Goal: Use online tool/utility: Utilize a website feature to perform a specific function

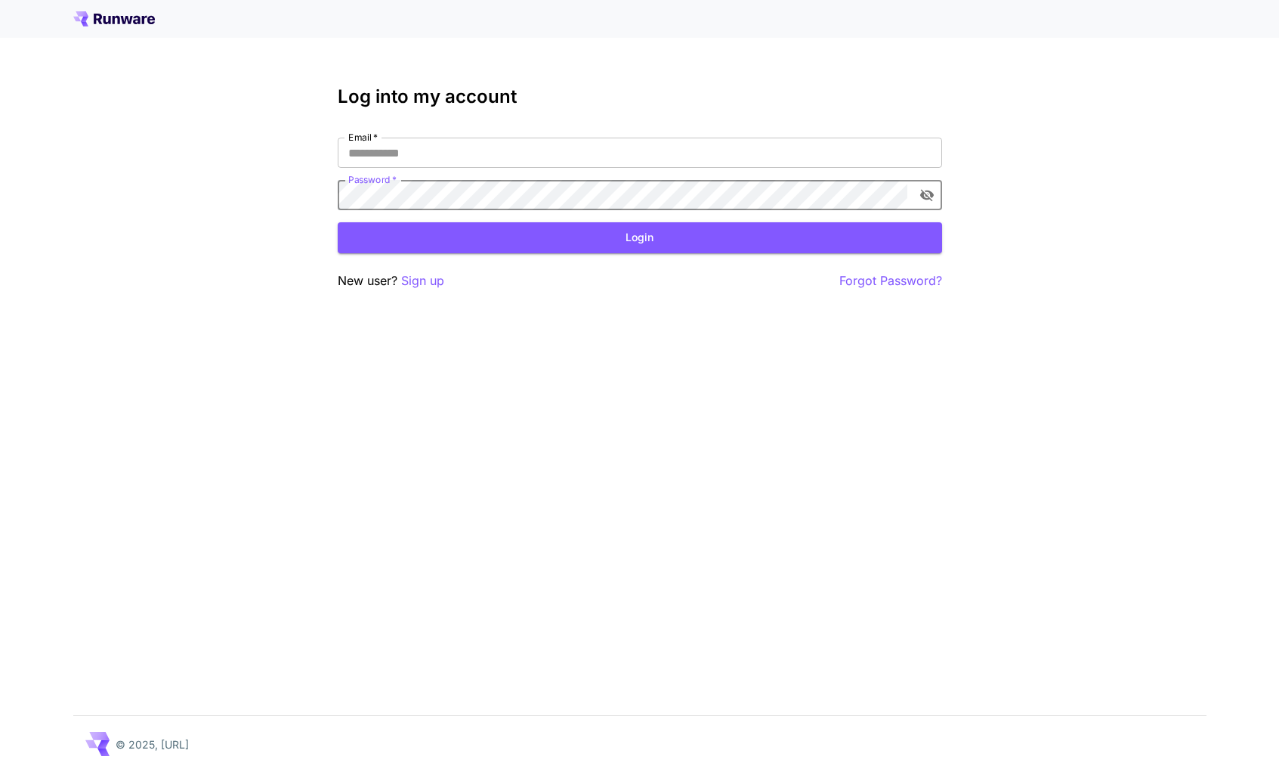
click at [501, 157] on input "Email   *" at bounding box center [640, 153] width 605 height 30
type input "**********"
click at [464, 233] on button "Login" at bounding box center [640, 237] width 605 height 31
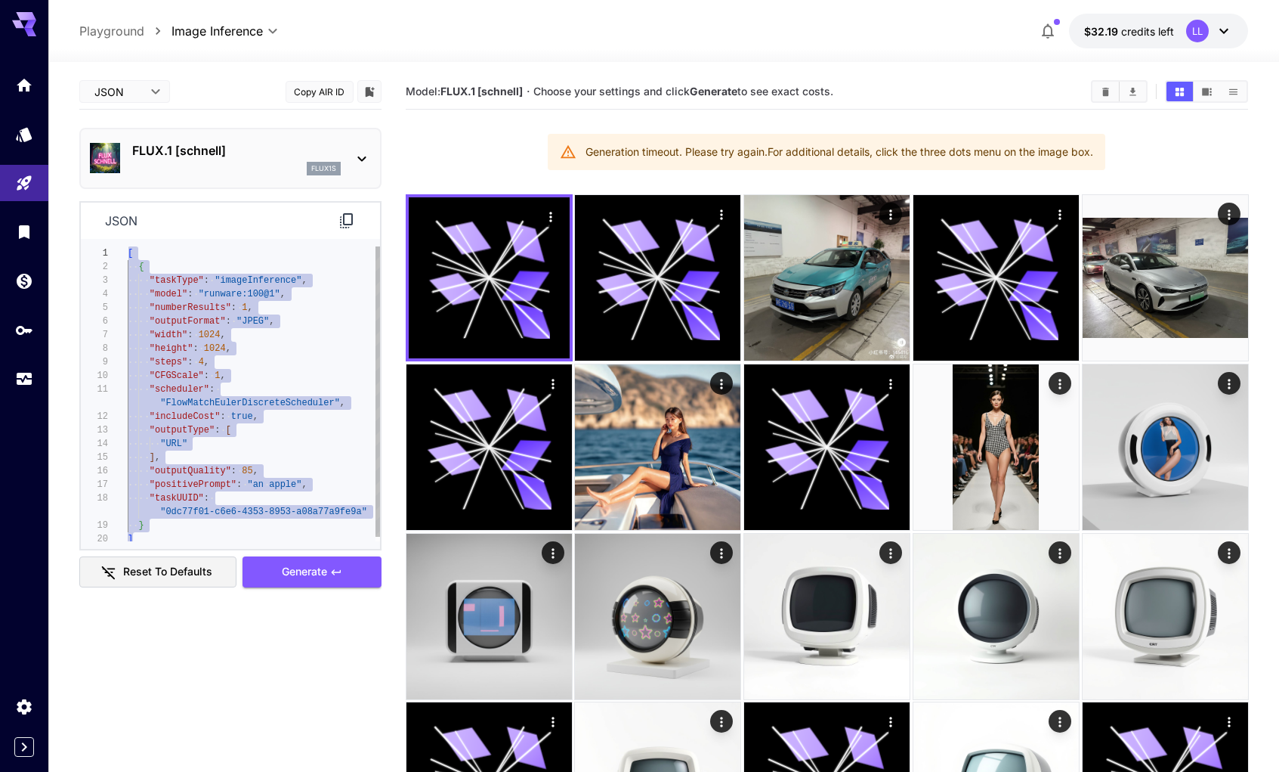
drag, startPoint x: 187, startPoint y: 535, endPoint x: 121, endPoint y: 231, distance: 311.0
click at [121, 231] on section "**********" at bounding box center [230, 376] width 299 height 347
type textarea "**********"
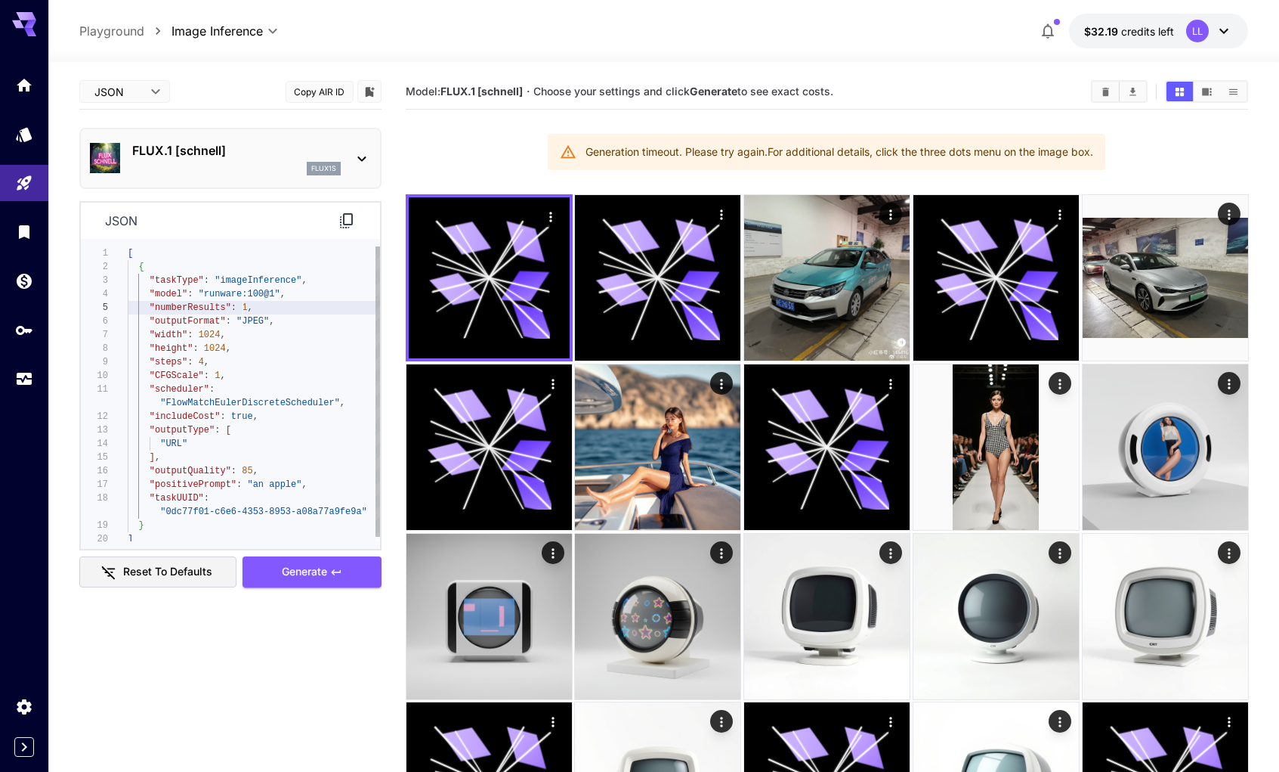
click at [243, 306] on span "1" at bounding box center [244, 307] width 5 height 11
click at [144, 95] on body "**********" at bounding box center [639, 541] width 1279 height 1083
click at [295, 86] on div at bounding box center [639, 386] width 1279 height 772
click at [138, 97] on body "**********" at bounding box center [639, 541] width 1279 height 1083
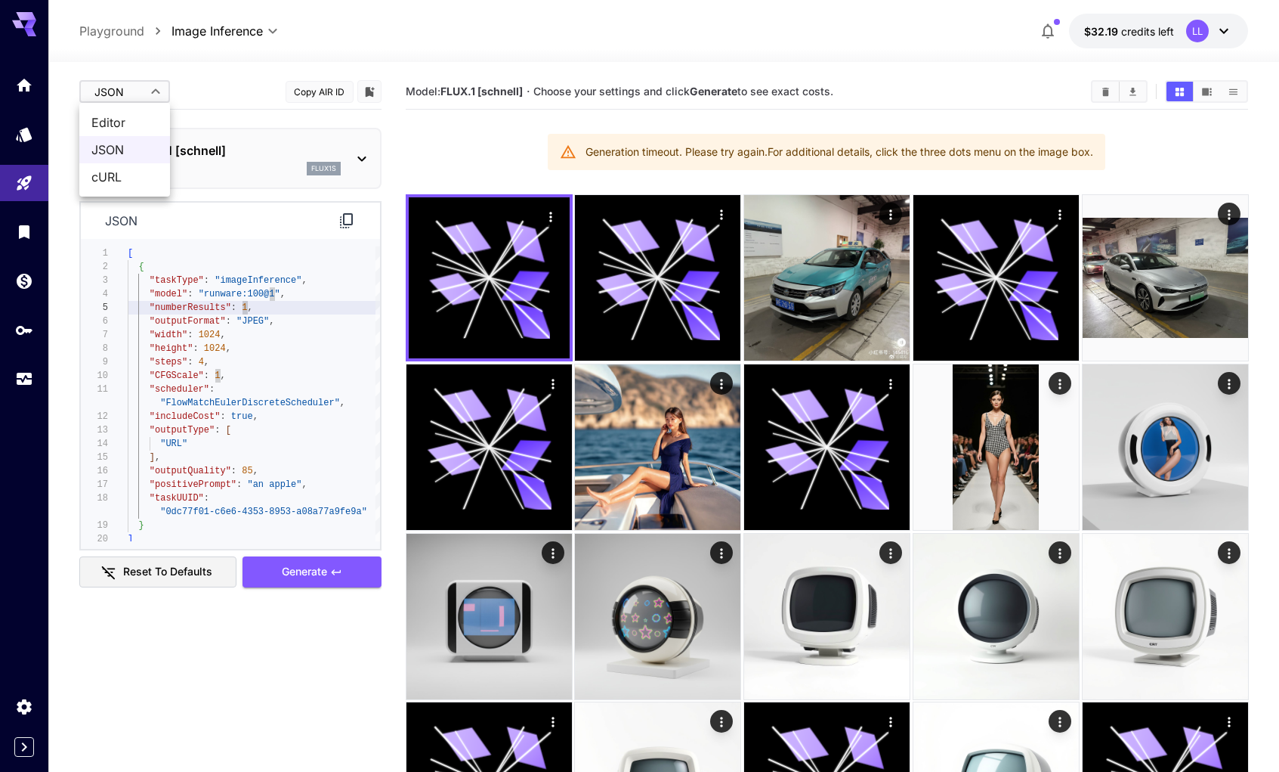
click at [141, 126] on span "Editor" at bounding box center [124, 122] width 67 height 18
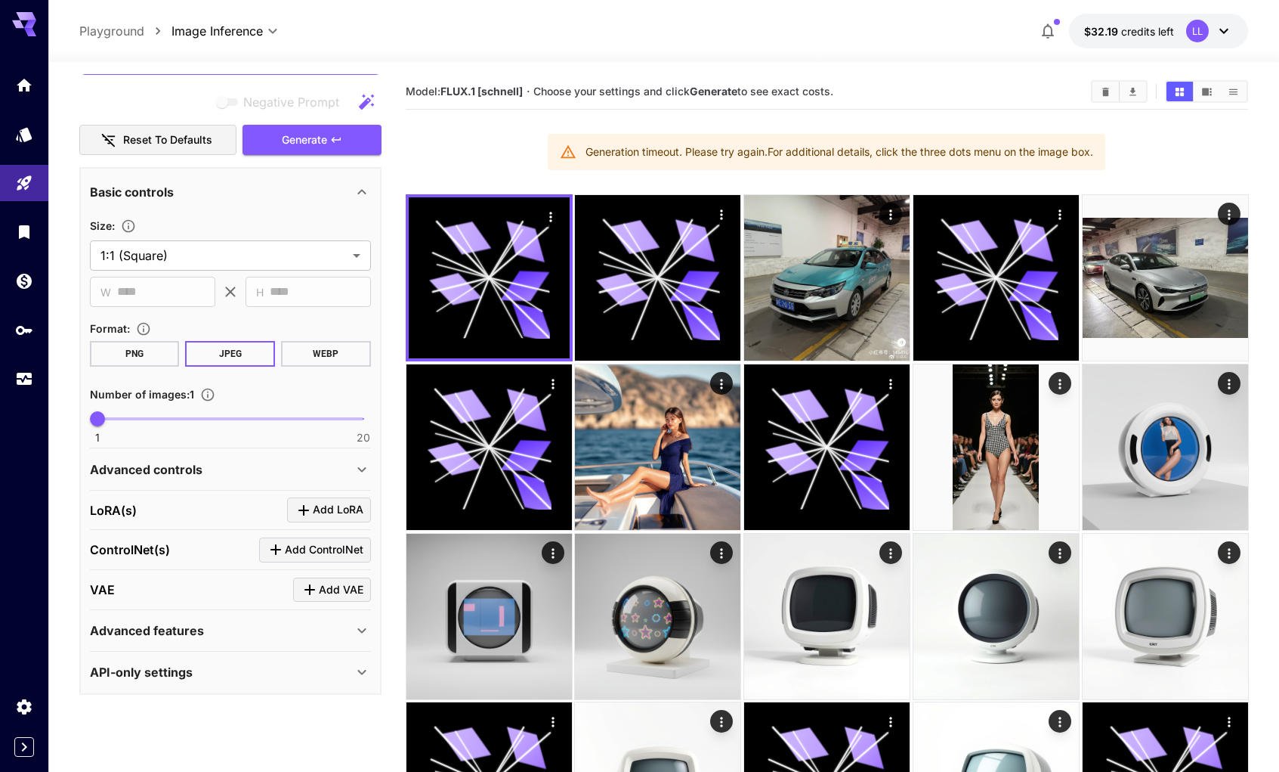
scroll to position [78, 0]
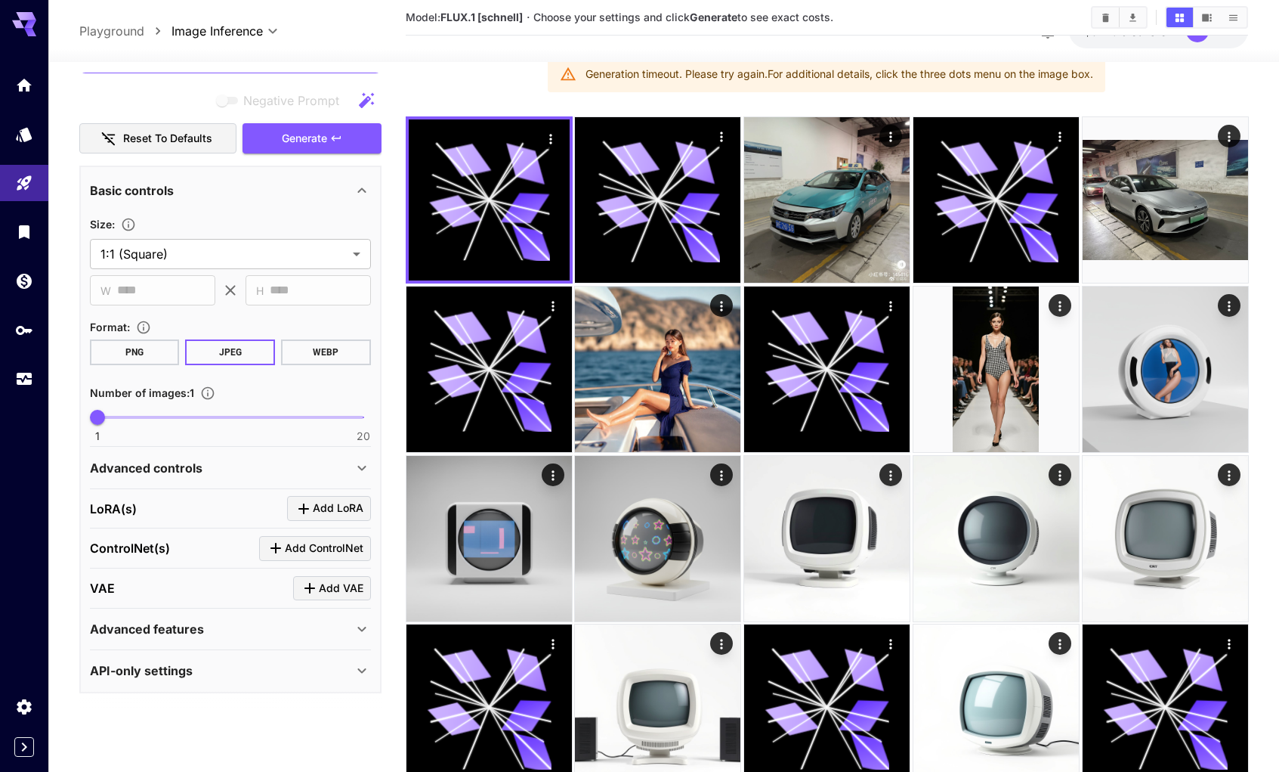
click at [150, 344] on button "PNG" at bounding box center [135, 352] width 90 height 26
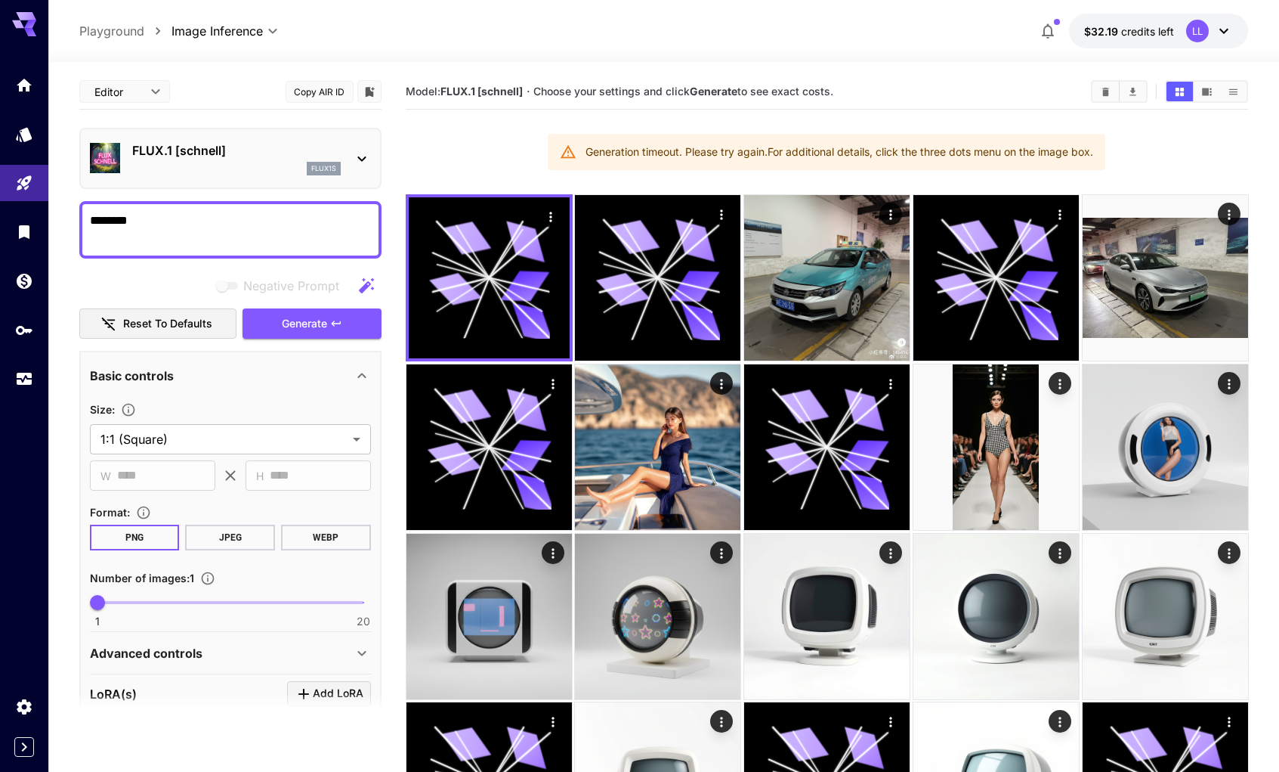
click at [223, 159] on p "FLUX.1 [schnell]" at bounding box center [236, 150] width 209 height 18
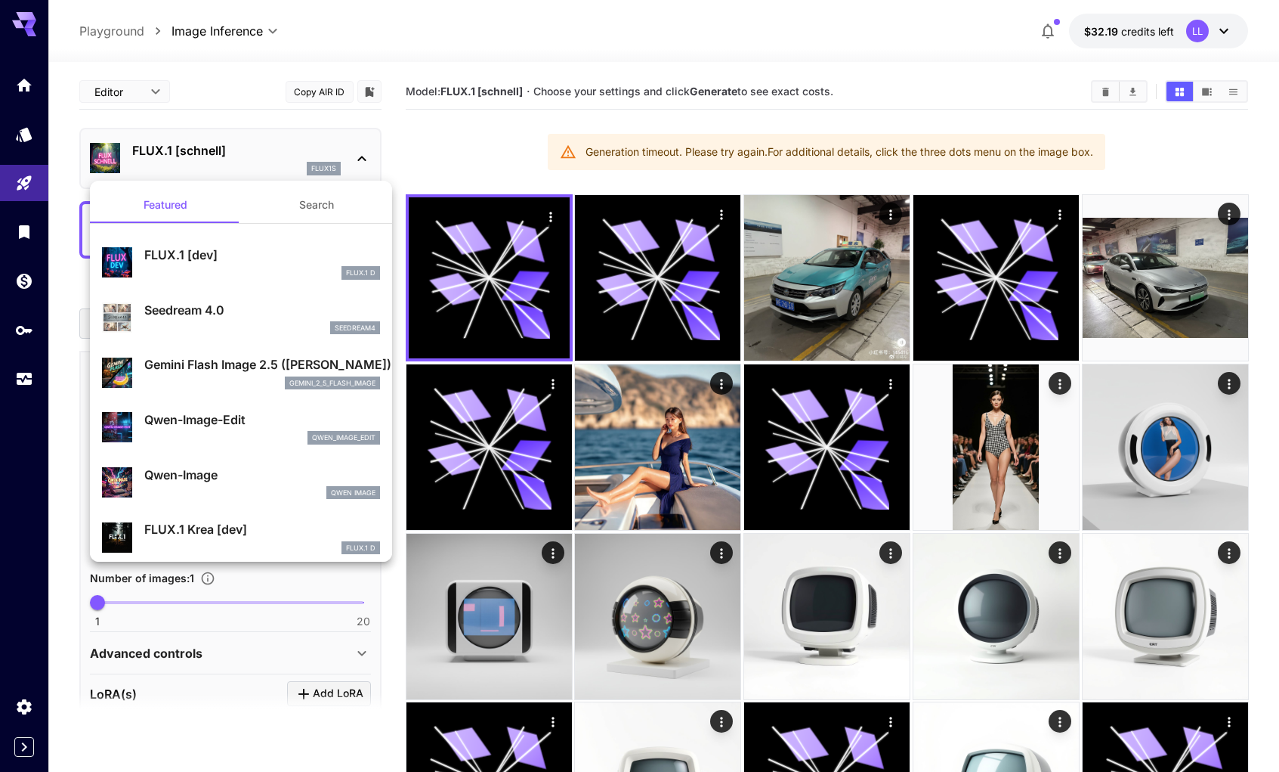
click at [294, 206] on button "Search" at bounding box center [316, 205] width 151 height 36
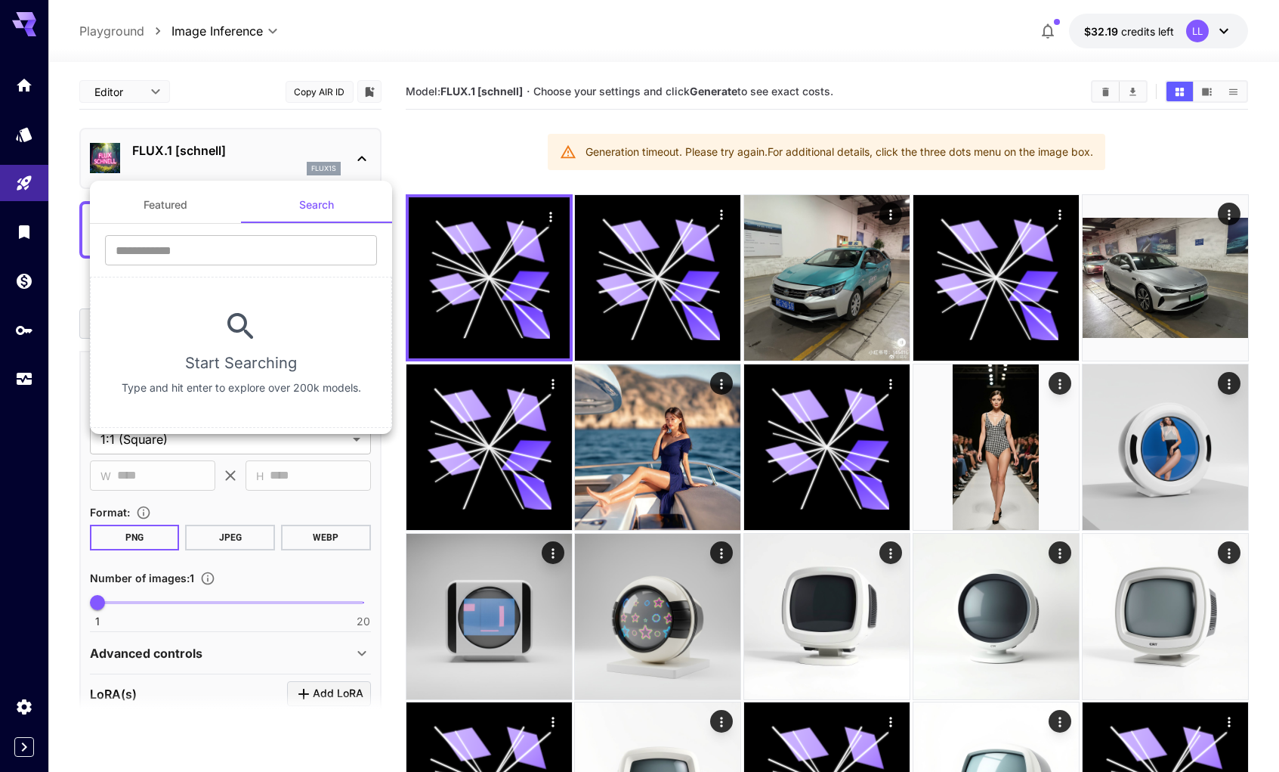
click at [198, 204] on button "Featured" at bounding box center [165, 205] width 151 height 36
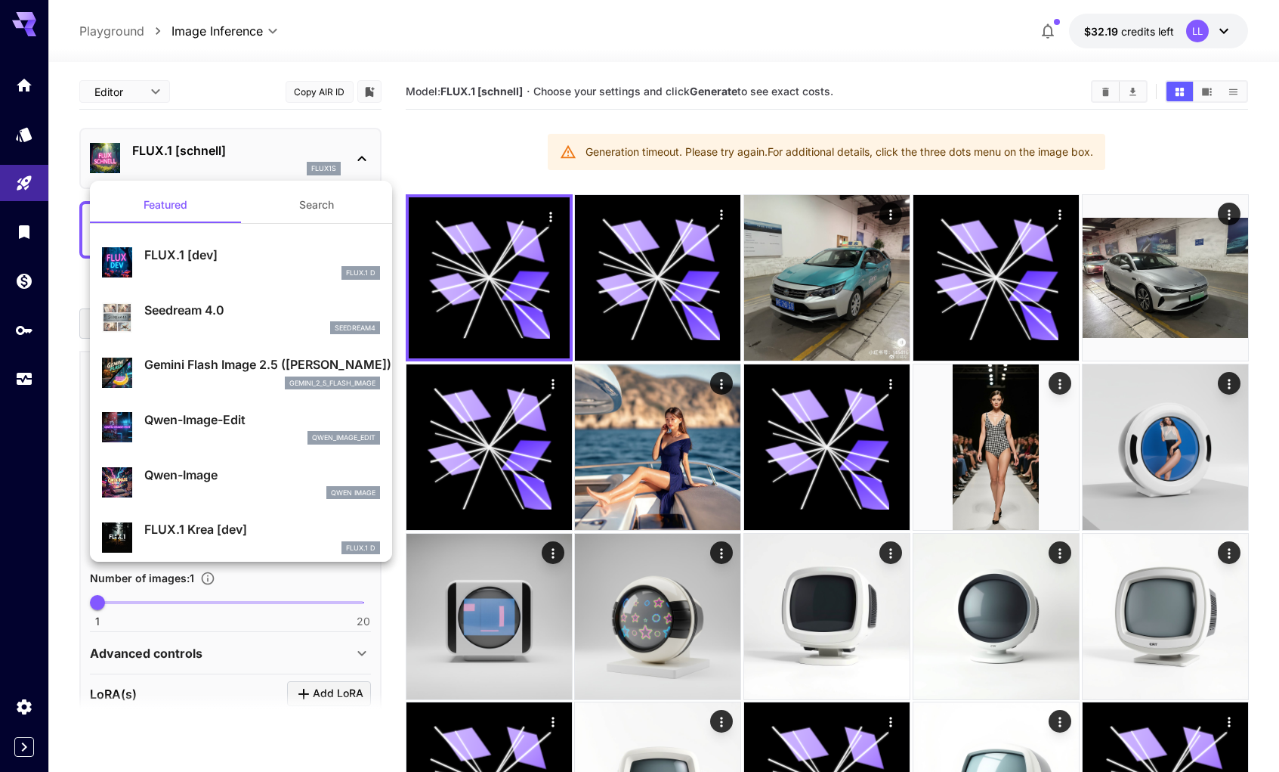
click at [246, 100] on div at bounding box center [639, 386] width 1279 height 772
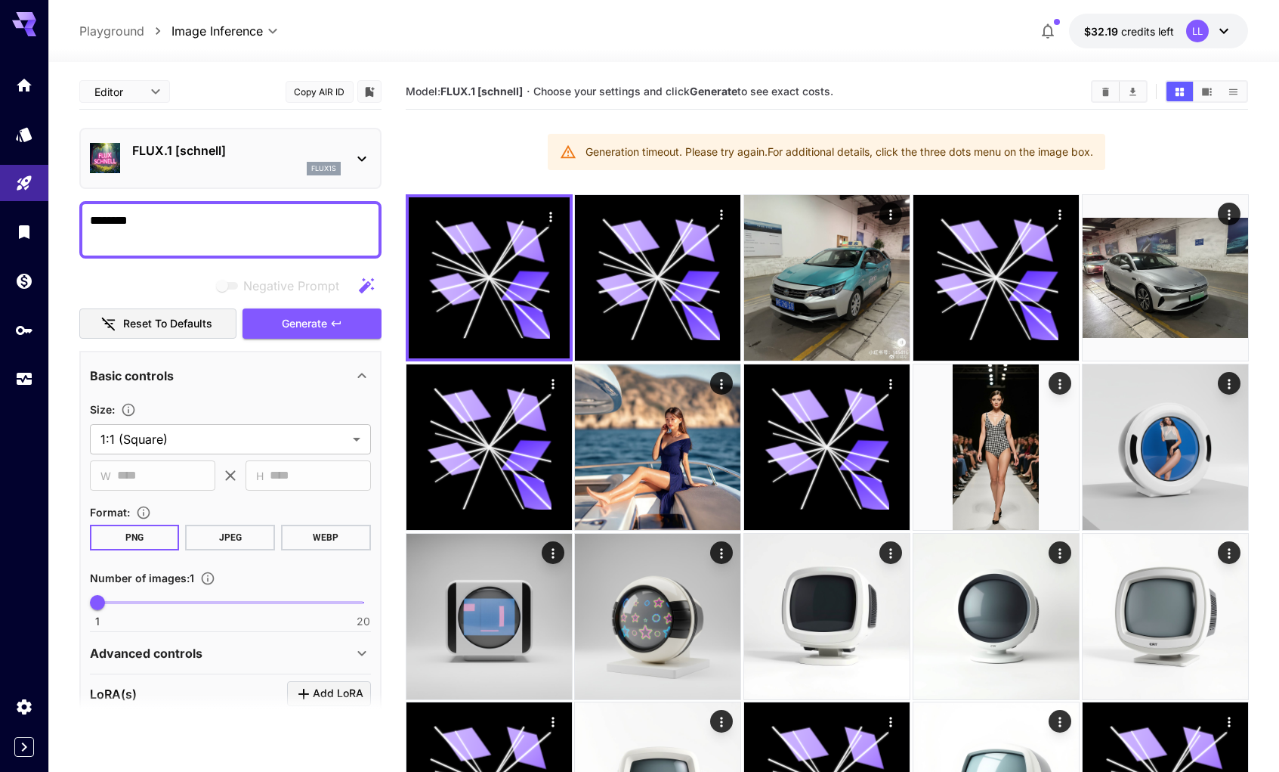
click at [94, 97] on body "**********" at bounding box center [639, 541] width 1279 height 1083
click at [127, 138] on li "JSON" at bounding box center [124, 149] width 91 height 27
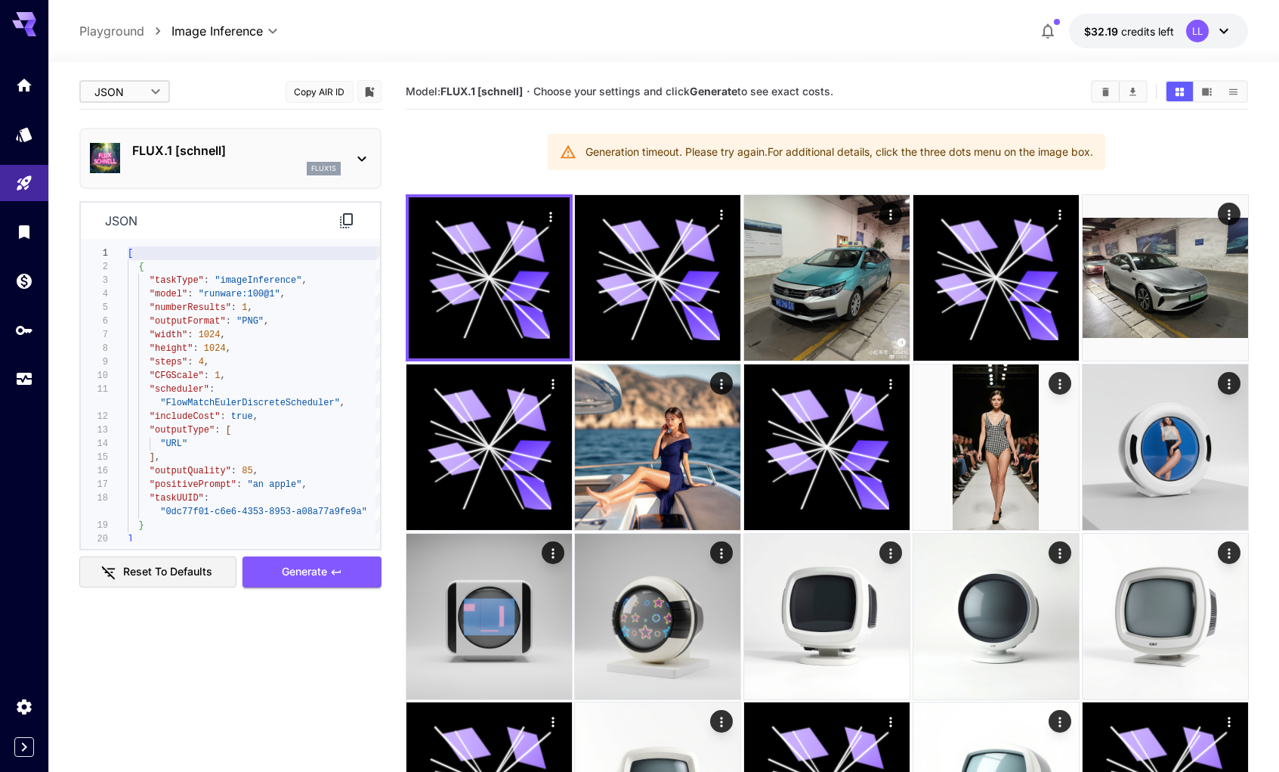
click at [145, 104] on body "**********" at bounding box center [639, 541] width 1279 height 1083
click at [144, 127] on span "Editor" at bounding box center [124, 122] width 67 height 18
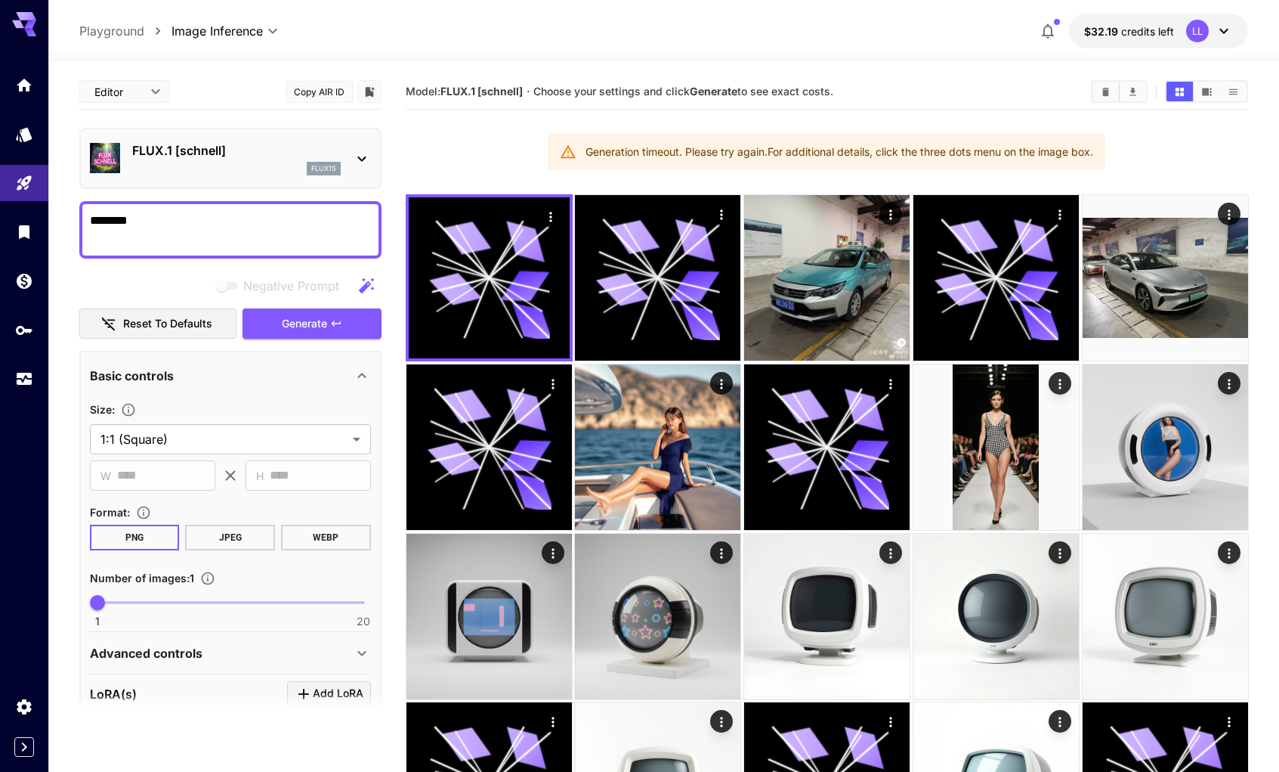
click at [259, 540] on button "JPEG" at bounding box center [230, 537] width 90 height 26
click at [143, 81] on body "**********" at bounding box center [639, 541] width 1279 height 1083
click at [126, 159] on li "JSON" at bounding box center [124, 149] width 91 height 27
type input "****"
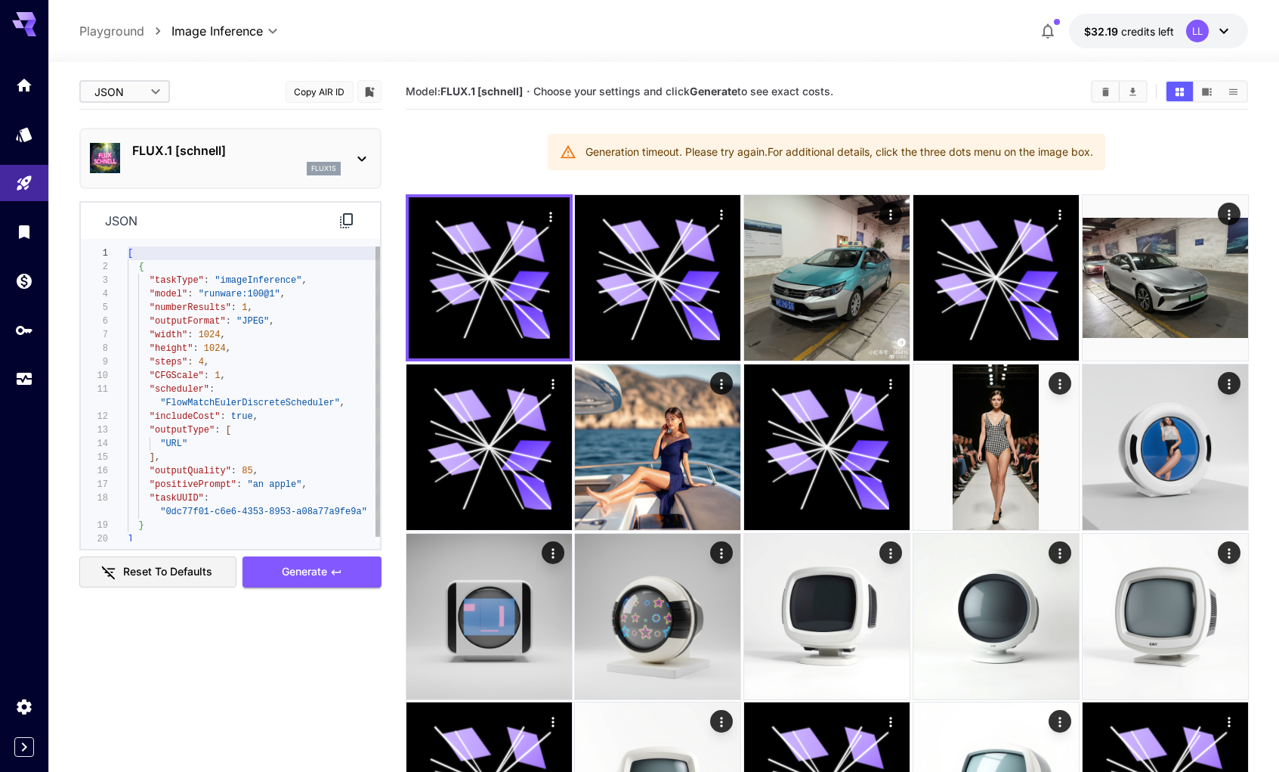
type textarea "**********"
drag, startPoint x: 243, startPoint y: 320, endPoint x: 266, endPoint y: 317, distance: 23.6
click at [266, 317] on span ""JPEG"" at bounding box center [253, 321] width 32 height 11
click at [252, 165] on div "flux1s" at bounding box center [236, 169] width 209 height 14
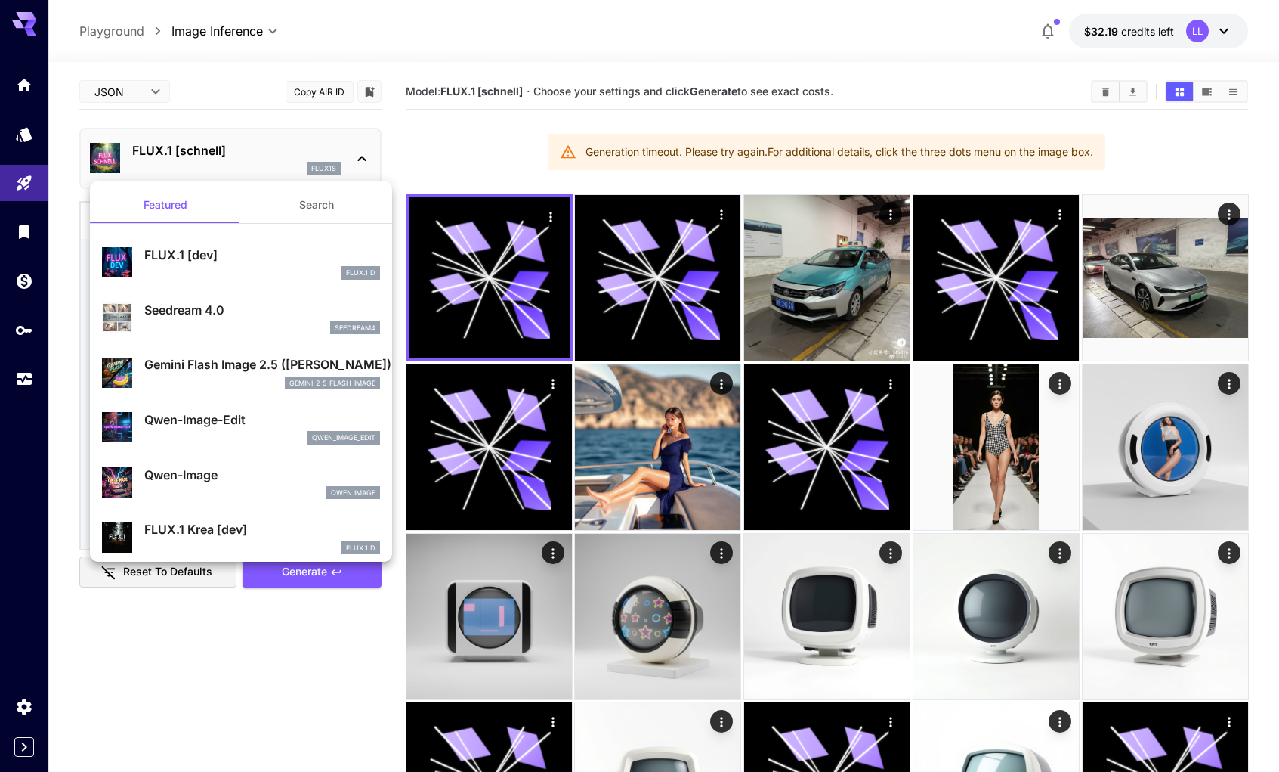
click at [231, 303] on p "Seedream 4.0" at bounding box center [262, 310] width 236 height 18
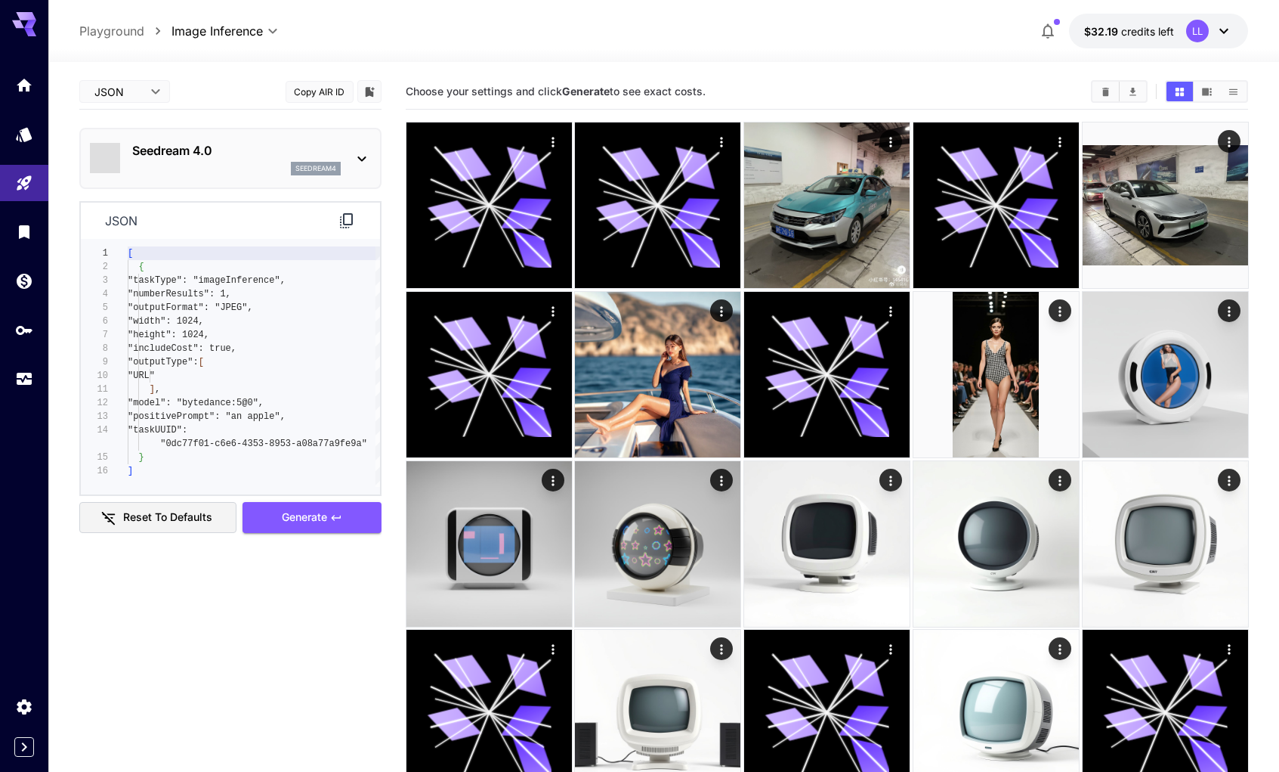
type input "**********"
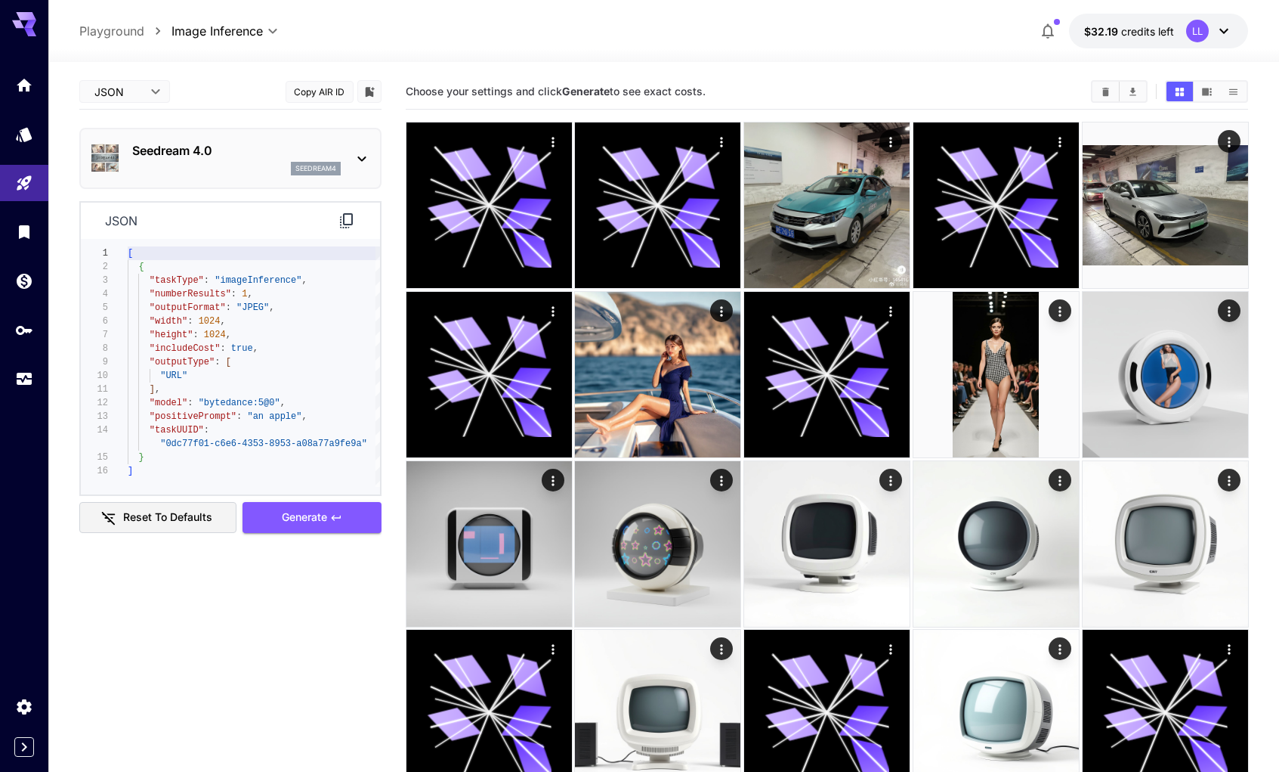
type textarea "**********"
drag, startPoint x: 149, startPoint y: 308, endPoint x: 280, endPoint y: 307, distance: 131.5
click at [280, 307] on div ""outputFormat" : "JPEG" ," at bounding box center [254, 308] width 252 height 14
click at [213, 159] on p "Seedream 4.0" at bounding box center [236, 150] width 209 height 18
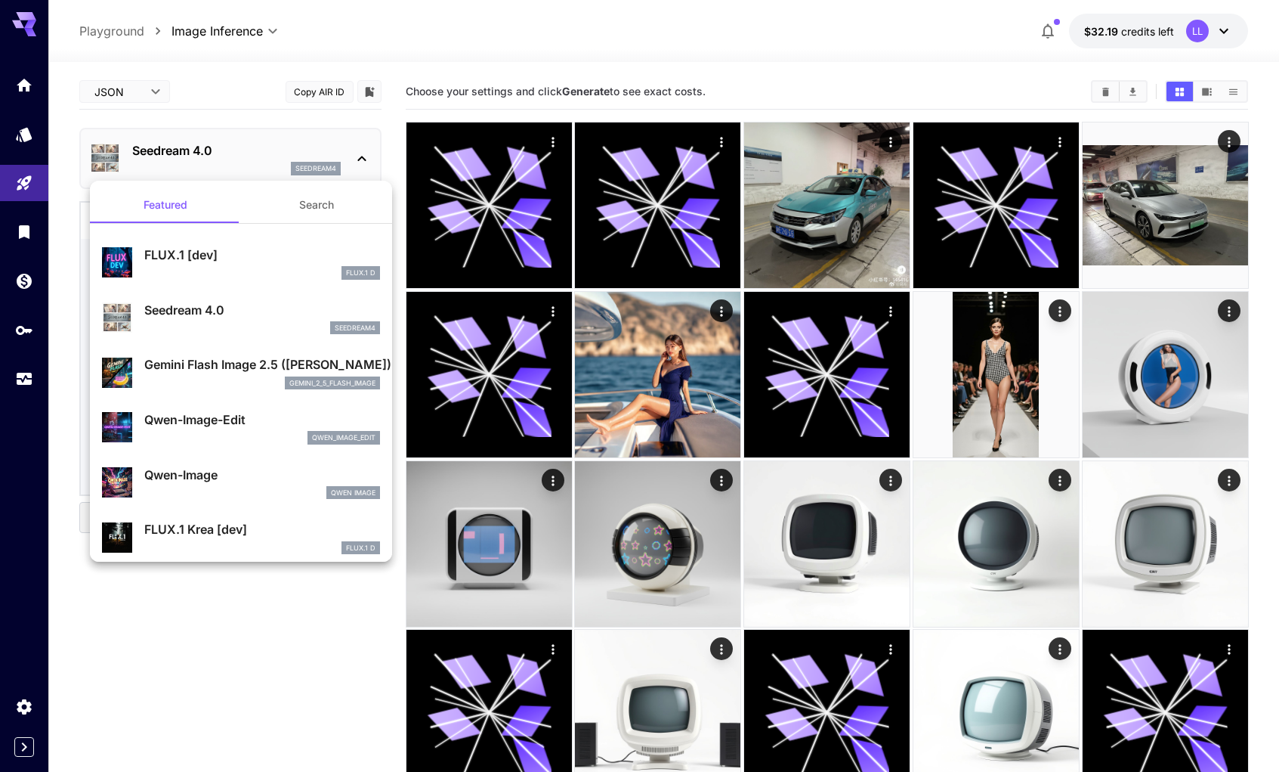
click at [231, 373] on div "Gemini Flash Image 2.5 (Nano Banana) gemini_2_5_flash_image" at bounding box center [262, 372] width 236 height 34
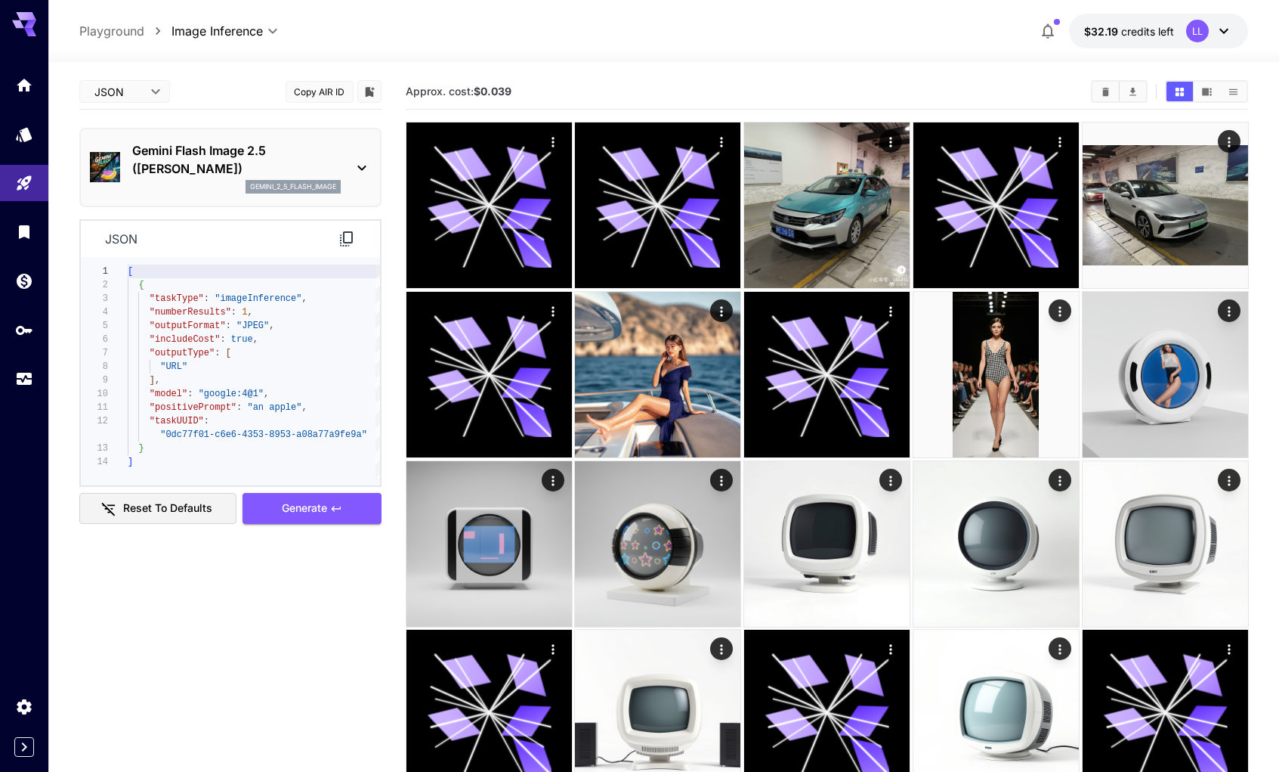
click at [146, 517] on button "Reset to defaults" at bounding box center [157, 508] width 157 height 31
click at [150, 506] on button "Reset to defaults" at bounding box center [157, 508] width 157 height 31
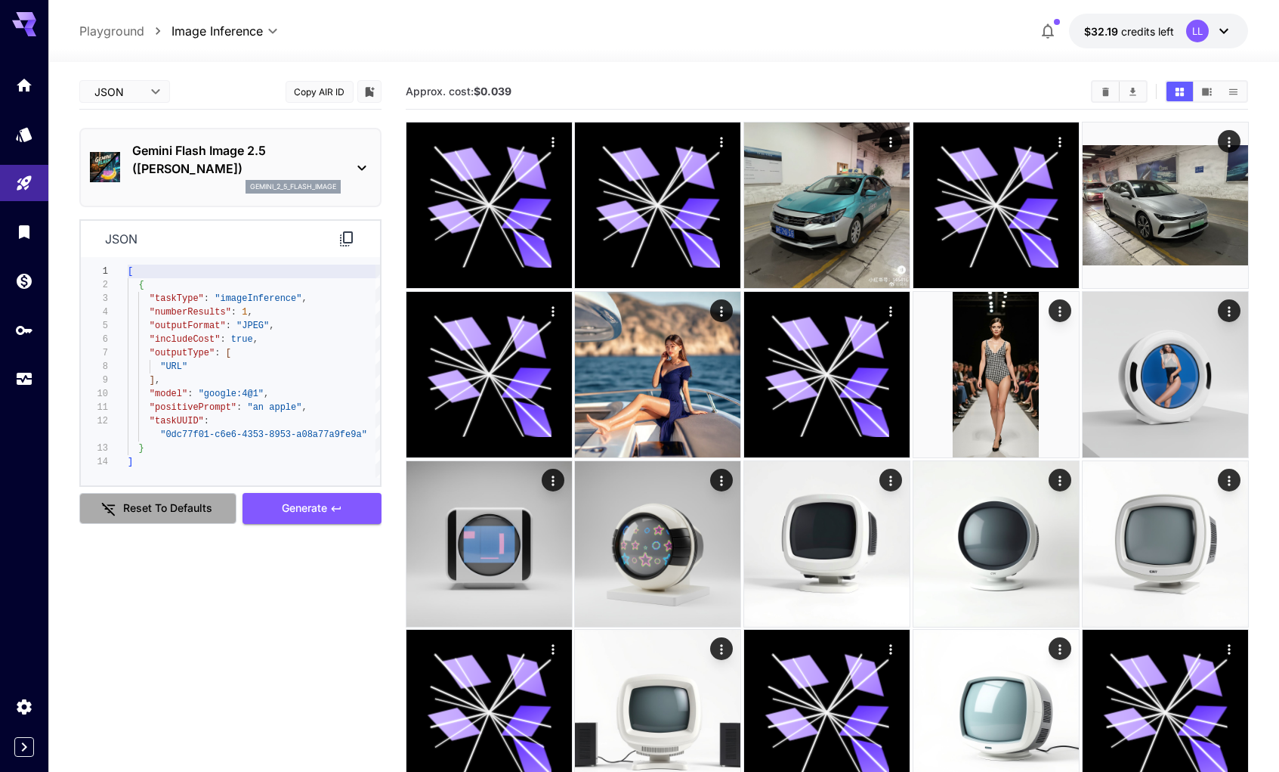
click at [150, 506] on button "Reset to defaults" at bounding box center [157, 508] width 157 height 31
click at [164, 510] on button "Reset to defaults" at bounding box center [157, 508] width 157 height 31
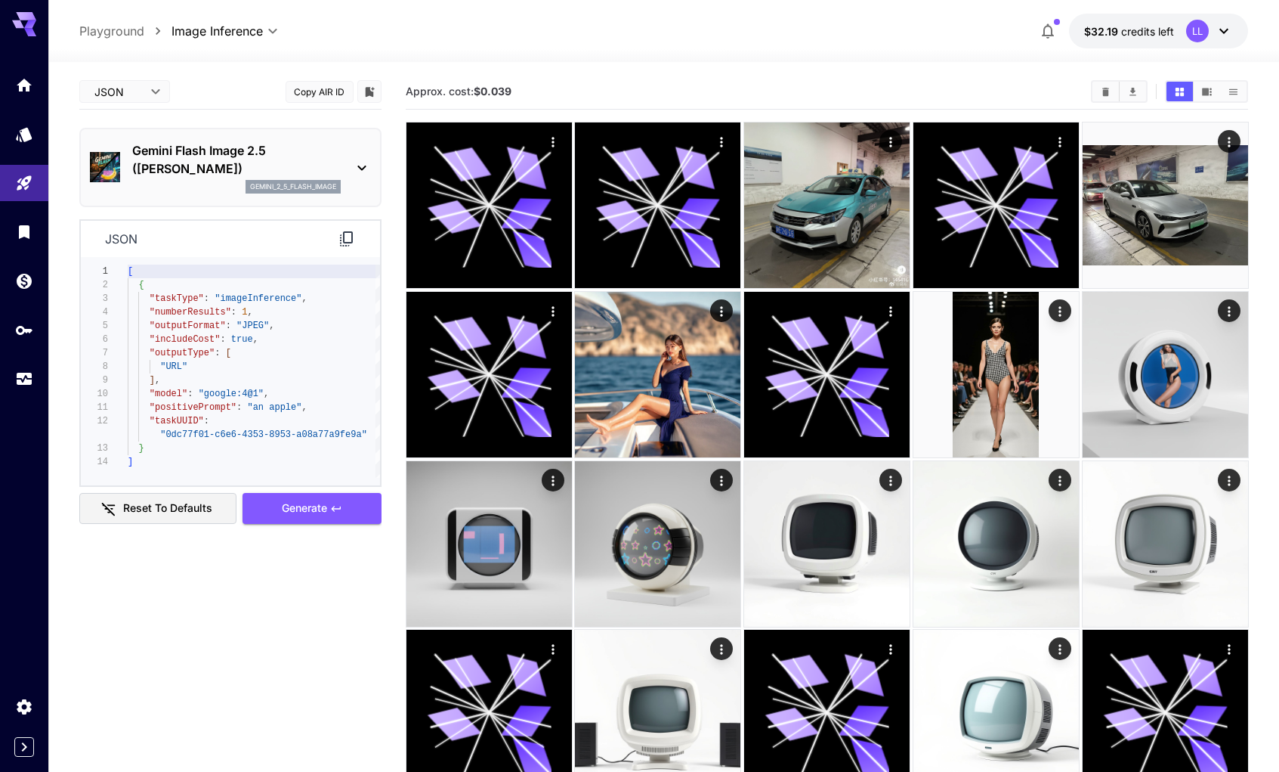
click at [141, 91] on body "**********" at bounding box center [639, 505] width 1279 height 1010
click at [131, 119] on span "Editor" at bounding box center [124, 122] width 67 height 18
type input "****"
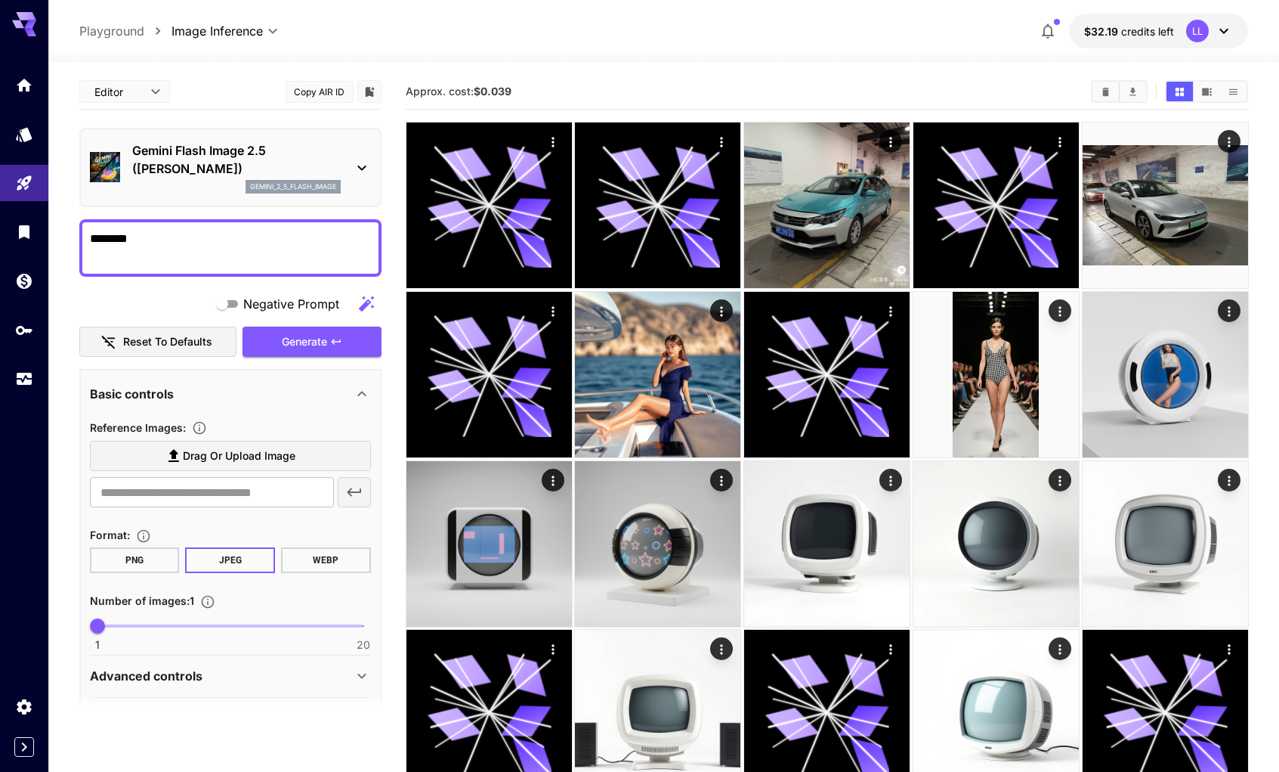
click at [220, 457] on span "Drag or upload image" at bounding box center [239, 456] width 113 height 19
click at [0, 0] on input "Drag or upload image" at bounding box center [0, 0] width 0 height 0
click at [326, 412] on div "Reference Images : Drag or upload image ​ Format : PNG JPEG WEBP Number of imag…" at bounding box center [230, 531] width 281 height 238
click at [240, 459] on span "Drag or upload image" at bounding box center [239, 456] width 113 height 19
click at [0, 0] on input "Drag or upload image" at bounding box center [0, 0] width 0 height 0
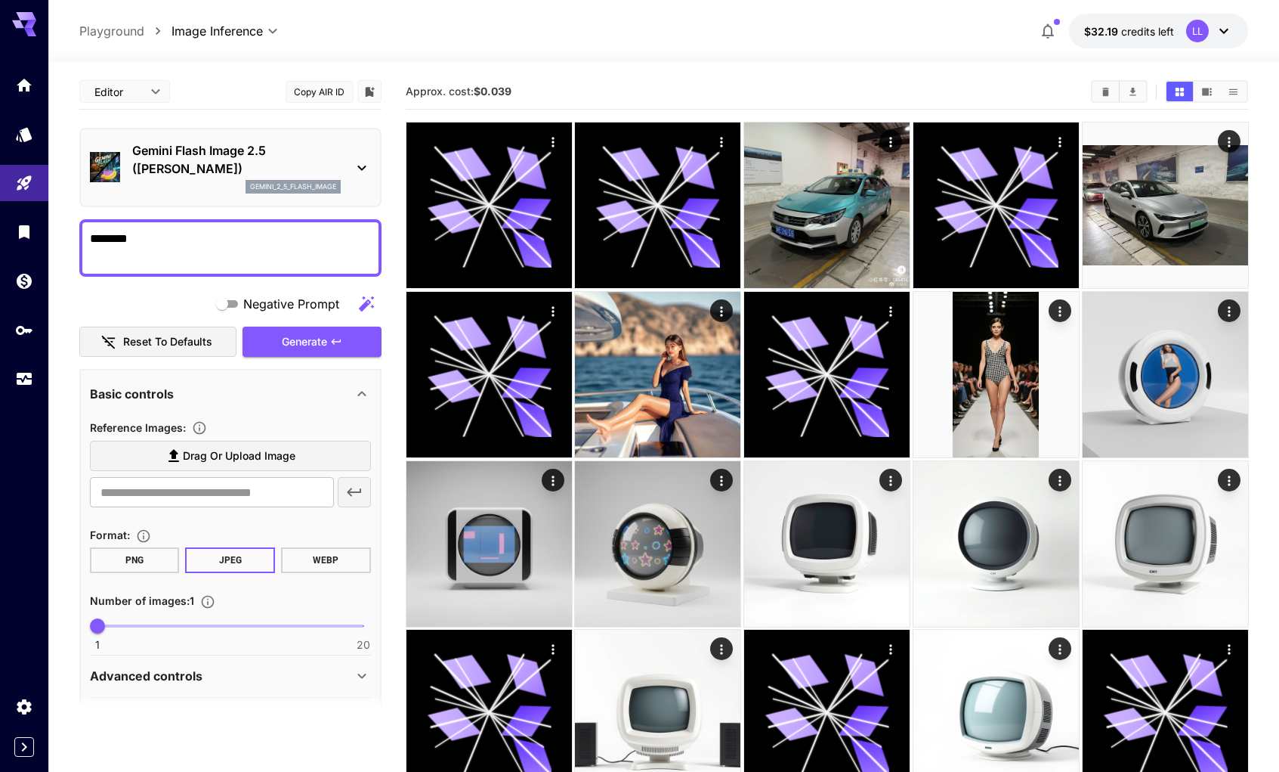
click at [240, 459] on span "Drag or upload image" at bounding box center [239, 456] width 113 height 19
click at [0, 0] on input "Drag or upload image" at bounding box center [0, 0] width 0 height 0
click at [240, 459] on span "Drag or upload image" at bounding box center [239, 456] width 113 height 19
click at [0, 0] on input "Drag or upload image" at bounding box center [0, 0] width 0 height 0
click at [240, 459] on span "Drag or upload image" at bounding box center [239, 456] width 113 height 19
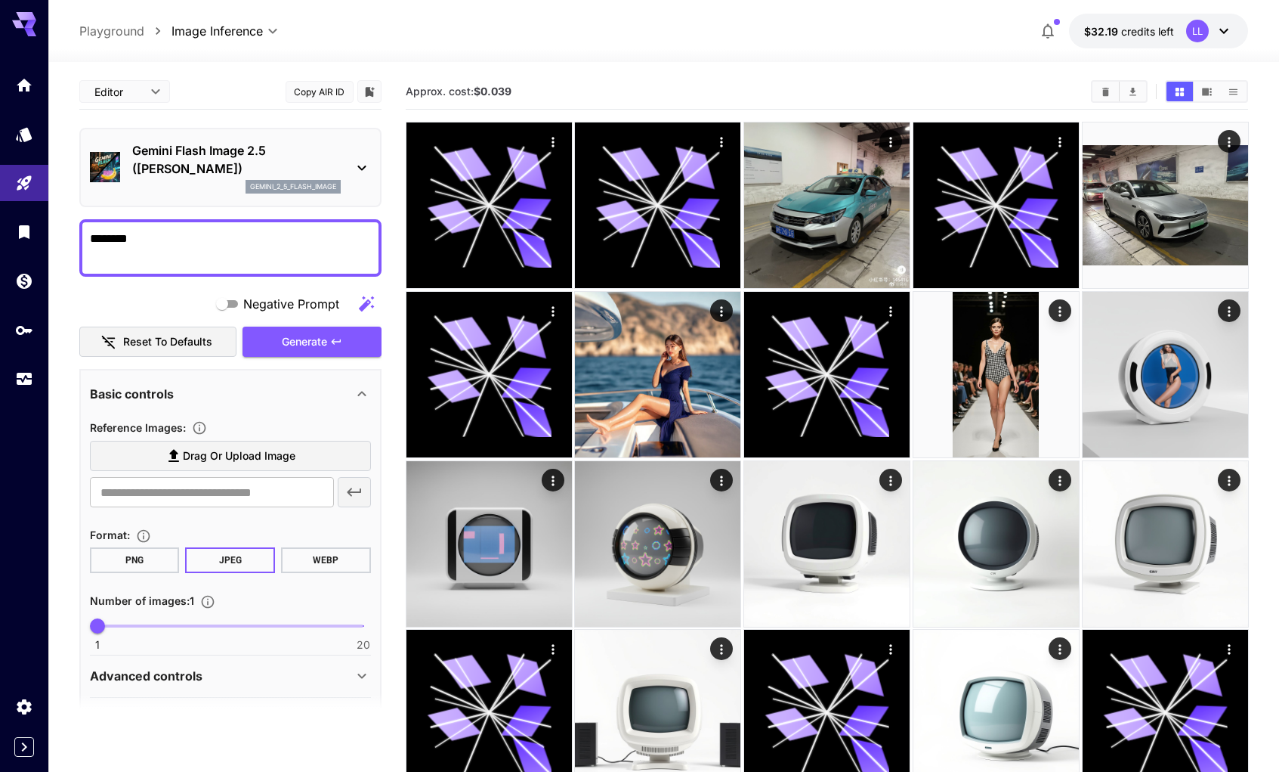
click at [0, 0] on input "Drag or upload image" at bounding box center [0, 0] width 0 height 0
click at [240, 459] on span "Drag or upload image" at bounding box center [239, 456] width 113 height 19
click at [0, 0] on input "Drag or upload image" at bounding box center [0, 0] width 0 height 0
click at [183, 450] on span "Drag or upload image" at bounding box center [230, 456] width 131 height 19
click at [0, 0] on input "Drag or upload image" at bounding box center [0, 0] width 0 height 0
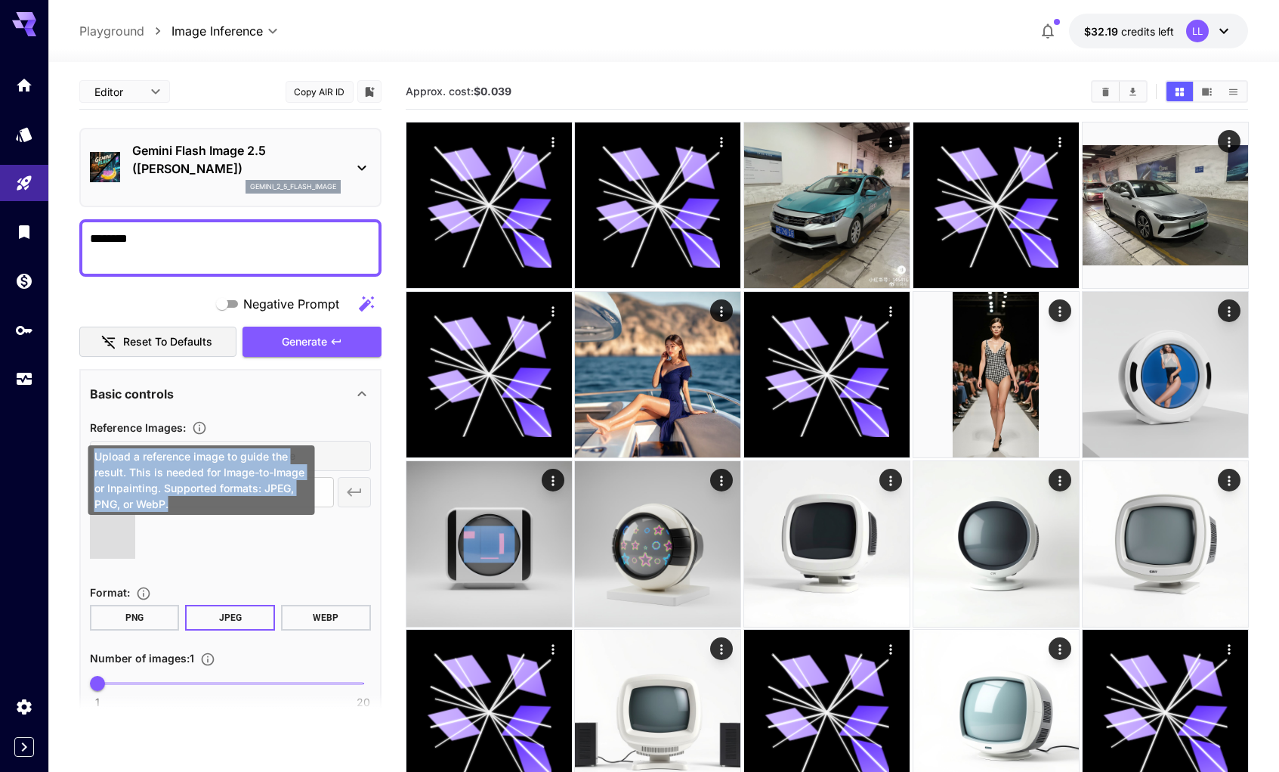
drag, startPoint x: 218, startPoint y: 499, endPoint x: 91, endPoint y: 456, distance: 133.8
click at [91, 456] on div "Upload a reference image to guide the result. This is needed for Image-to-Image…" at bounding box center [201, 480] width 227 height 70
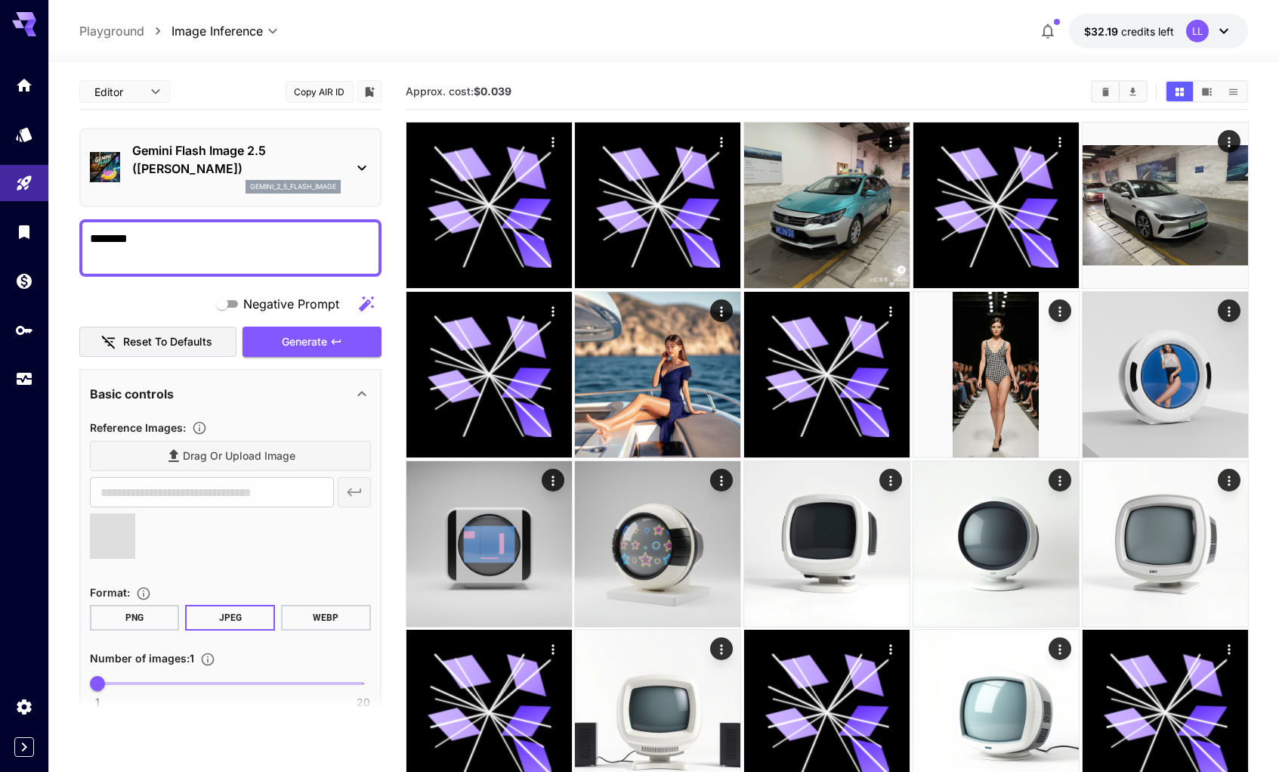
click at [74, 469] on section "Editor **** ​ Copy AIR ID Gemini Flash Image 2.5 (Nano Banana) gemini_2_5_flash…" at bounding box center [663, 536] width 1231 height 948
click at [395, 521] on main "Editor **** ​ Copy AIR ID Gemini Flash Image 2.5 (Nano Banana) gemini_2_5_flash…" at bounding box center [664, 525] width 1170 height 903
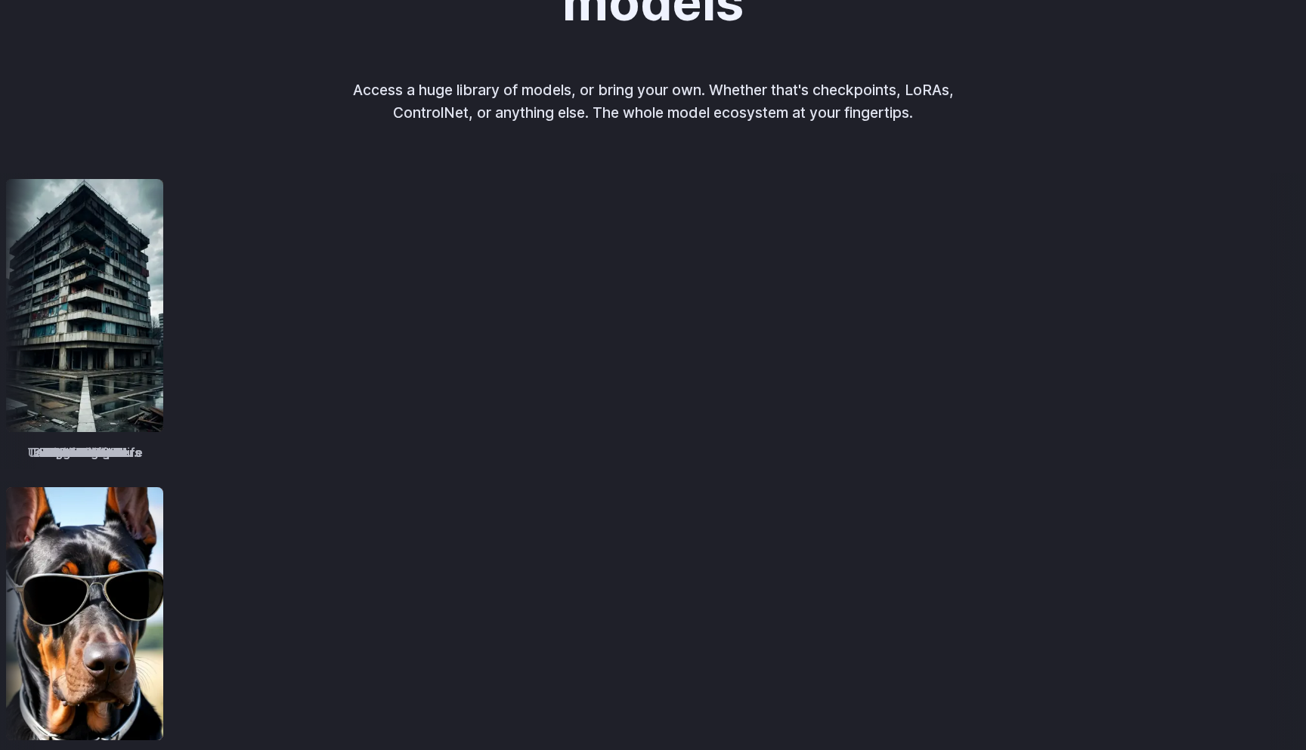
scroll to position [3560, 0]
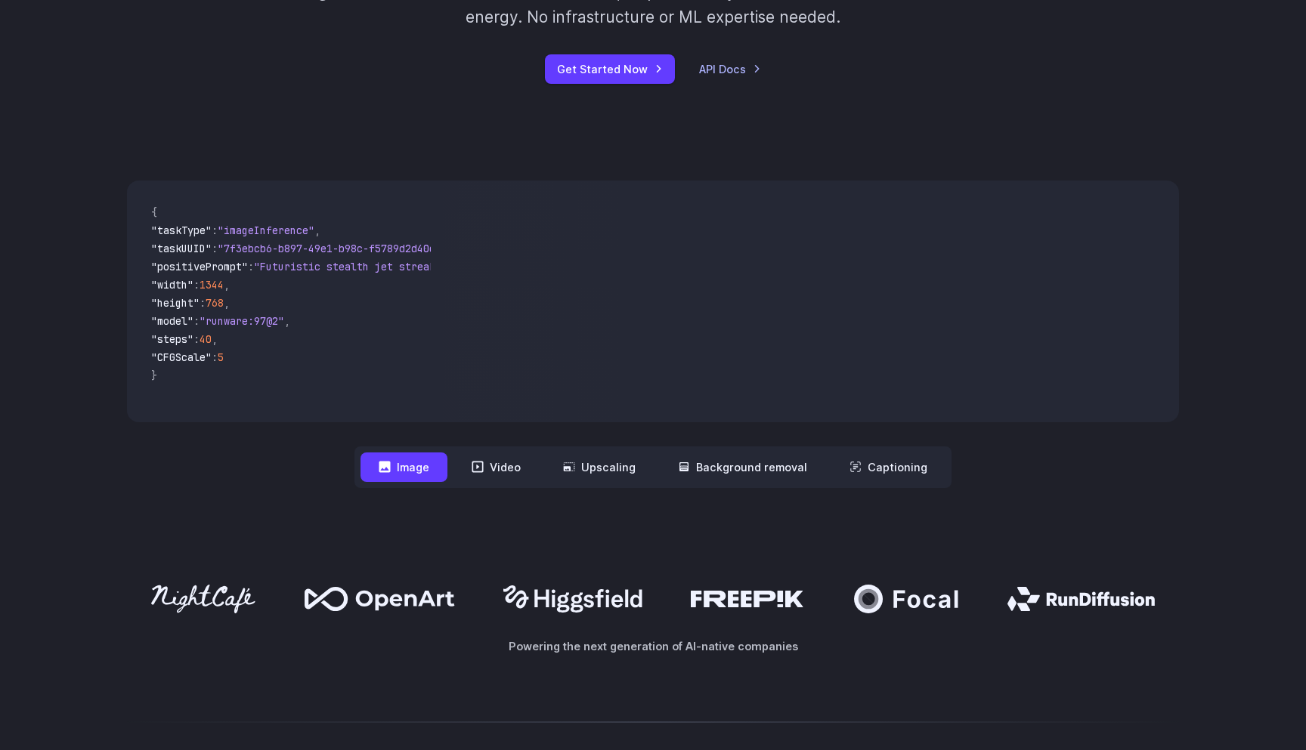
scroll to position [493, 0]
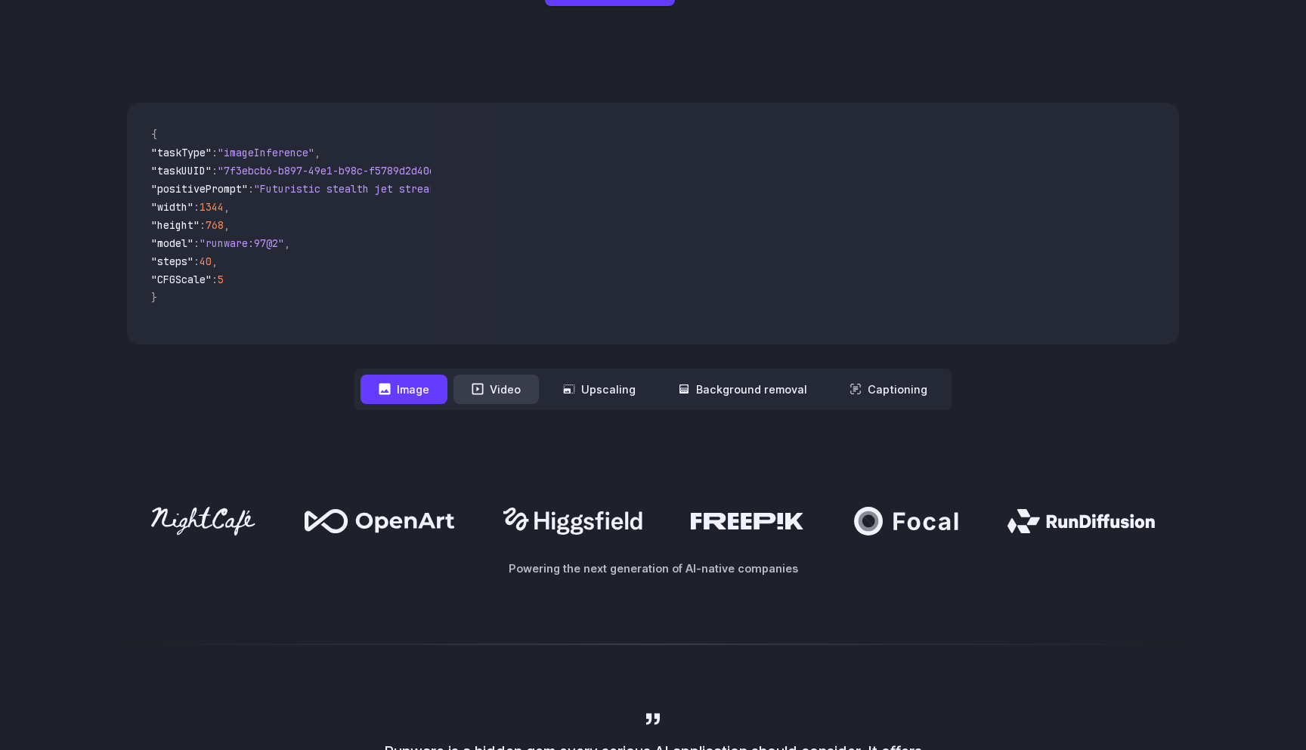
click at [514, 395] on button "Video" at bounding box center [495, 389] width 85 height 29
click at [397, 389] on button "Image" at bounding box center [403, 389] width 87 height 29
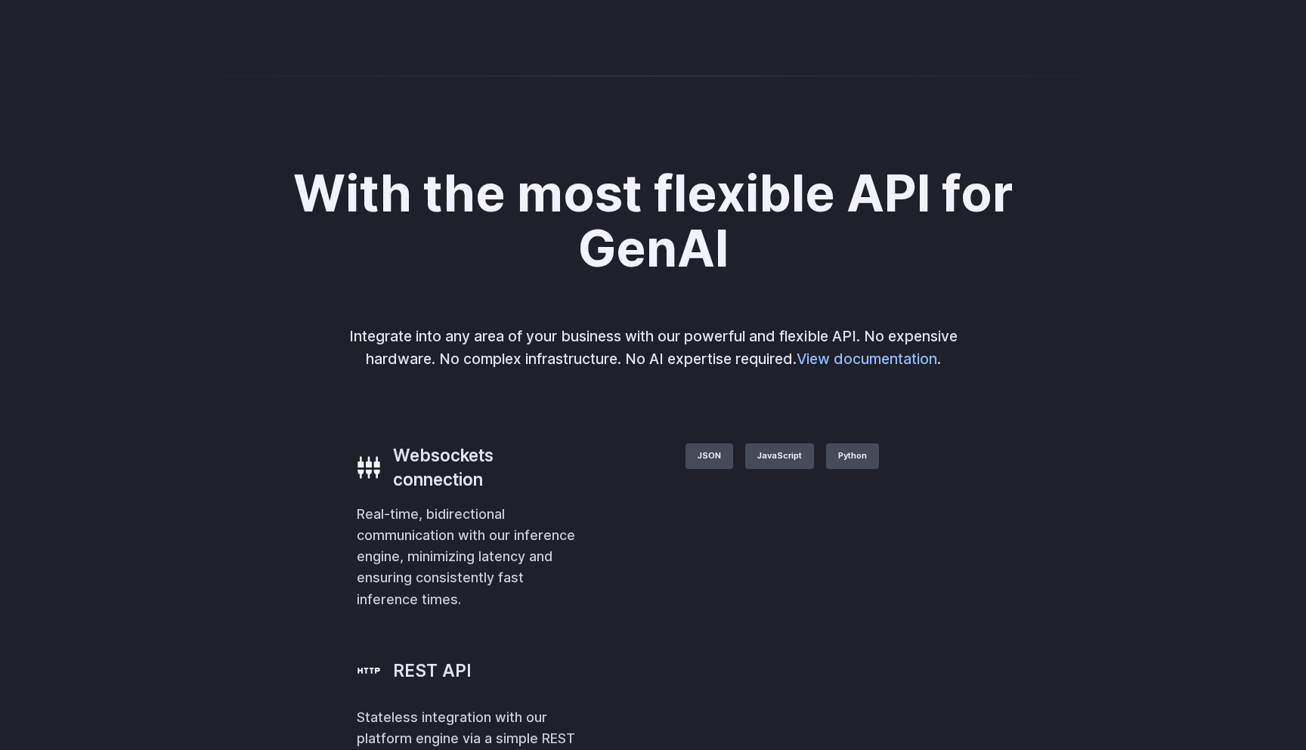
scroll to position [2681, 0]
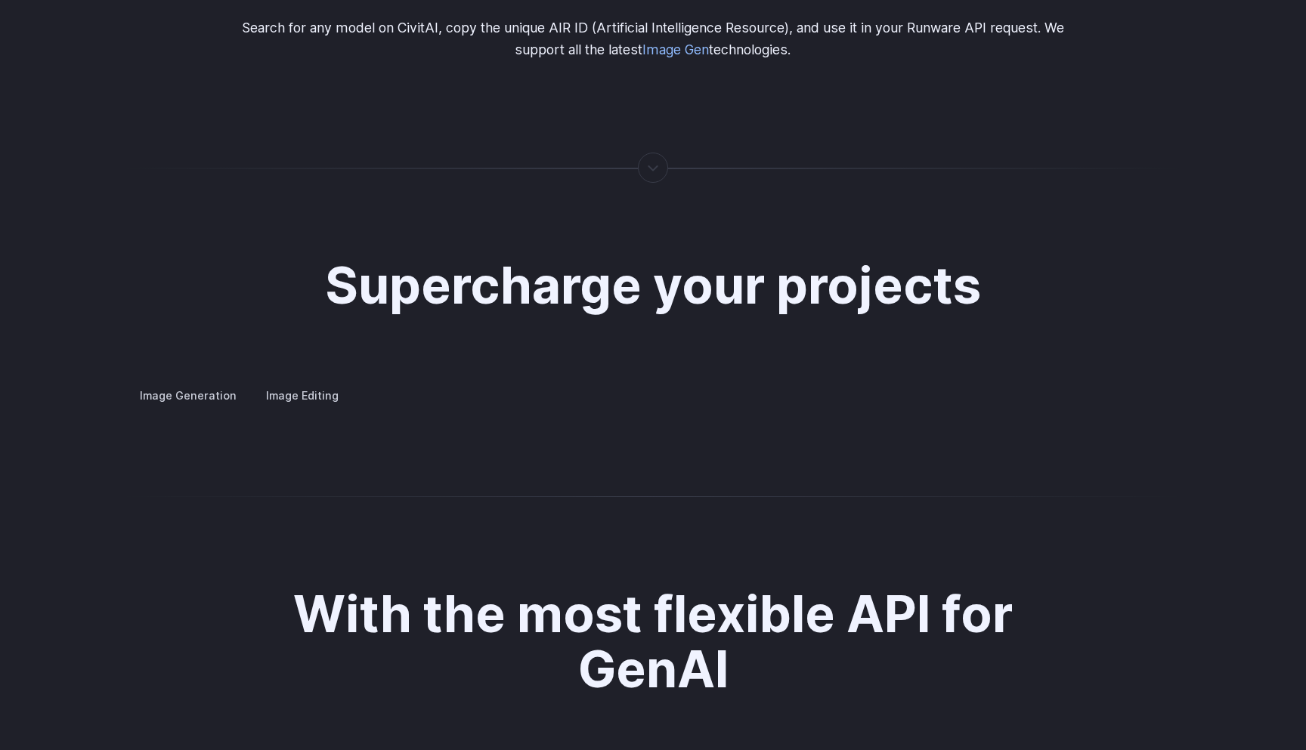
click at [323, 382] on label "Image Editing" at bounding box center [302, 395] width 98 height 26
click at [212, 382] on label "Image Generation" at bounding box center [188, 395] width 122 height 26
click at [341, 382] on label "Image Editing" at bounding box center [302, 395] width 98 height 26
click at [0, 0] on details "Background Removal Remove unwanted backgrounds from images to highlight subject…" at bounding box center [0, 0] width 0 height 0
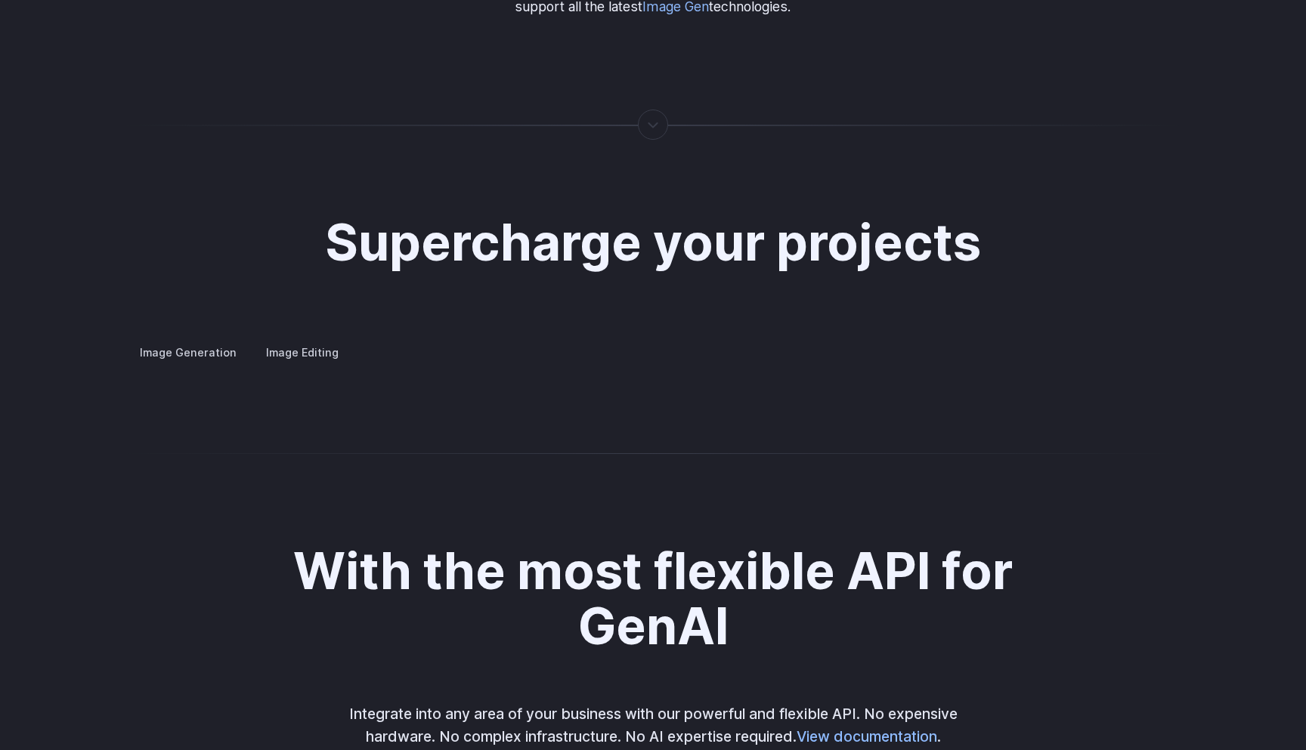
click at [0, 0] on summary "Inpainting" at bounding box center [0, 0] width 0 height 0
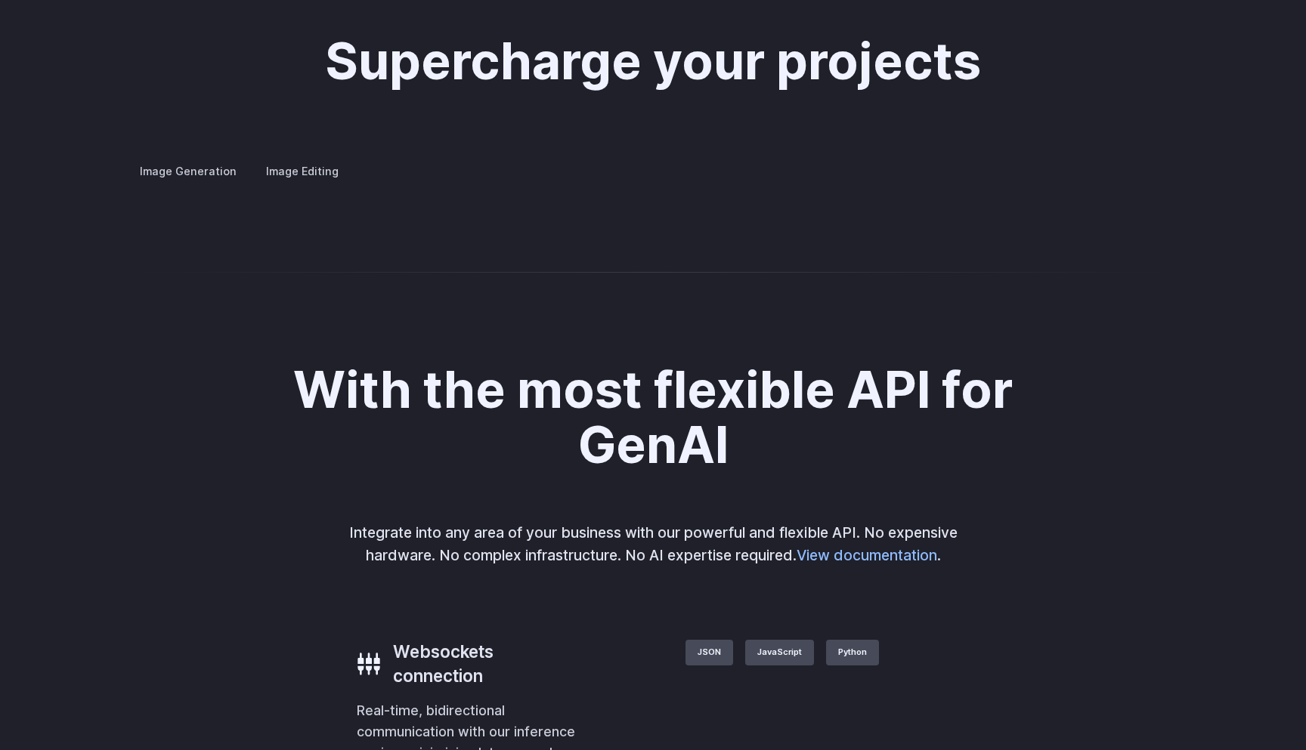
click at [0, 0] on summary "Background Removal" at bounding box center [0, 0] width 0 height 0
click at [0, 0] on summary "Inpainting" at bounding box center [0, 0] width 0 height 0
click at [0, 0] on summary "Outpainting" at bounding box center [0, 0] width 0 height 0
click at [0, 0] on summary "Upscaling" at bounding box center [0, 0] width 0 height 0
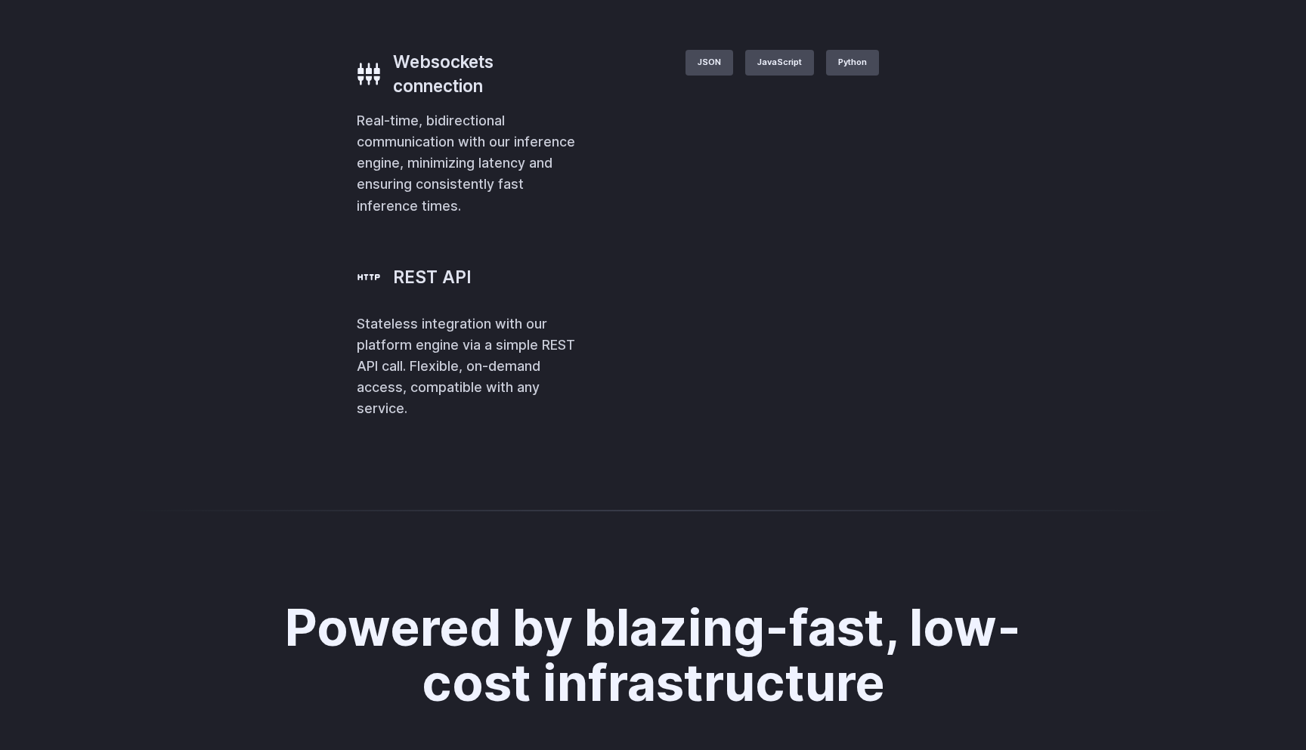
scroll to position [3603, 0]
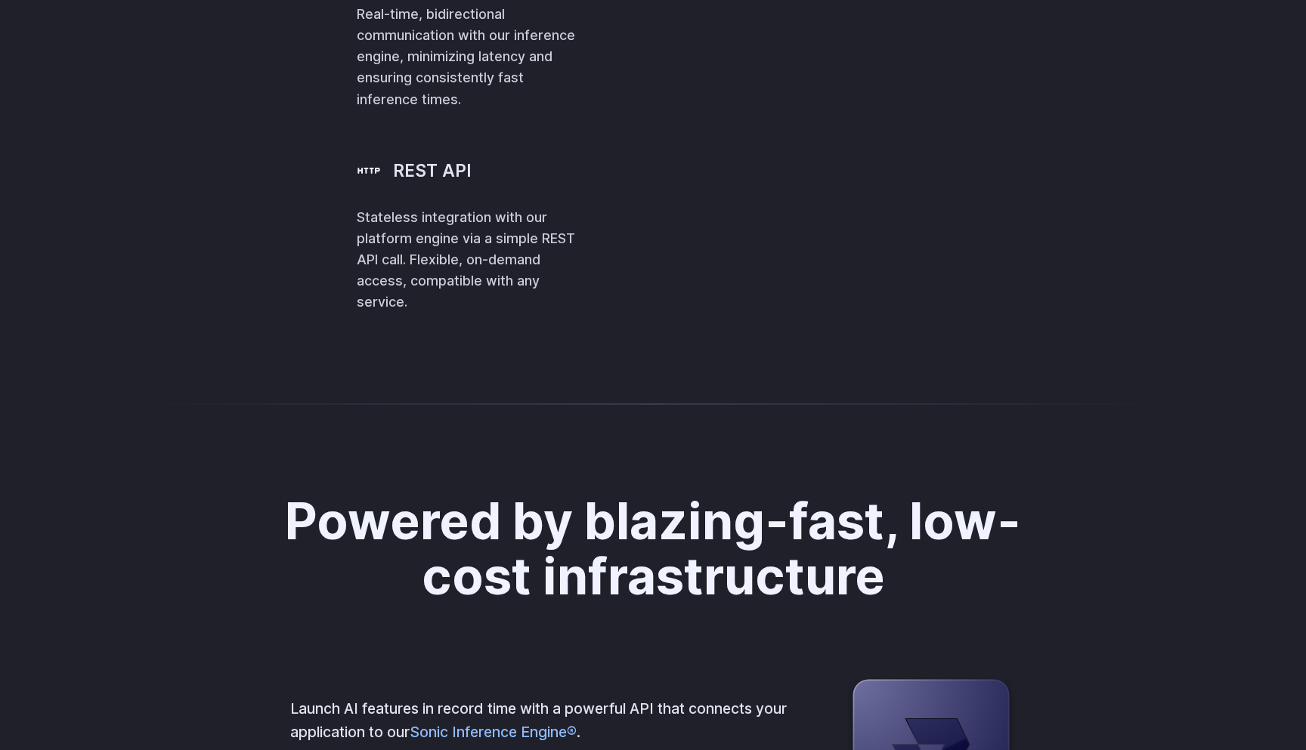
drag, startPoint x: 706, startPoint y: 536, endPoint x: 625, endPoint y: 395, distance: 162.2
click at [0, 0] on code "[ { "taskType" : "imageInference" , "taskUUID" : "67aa2c57-3301-43ae-aa3b-dd40b…" at bounding box center [0, 0] width 0 height 0
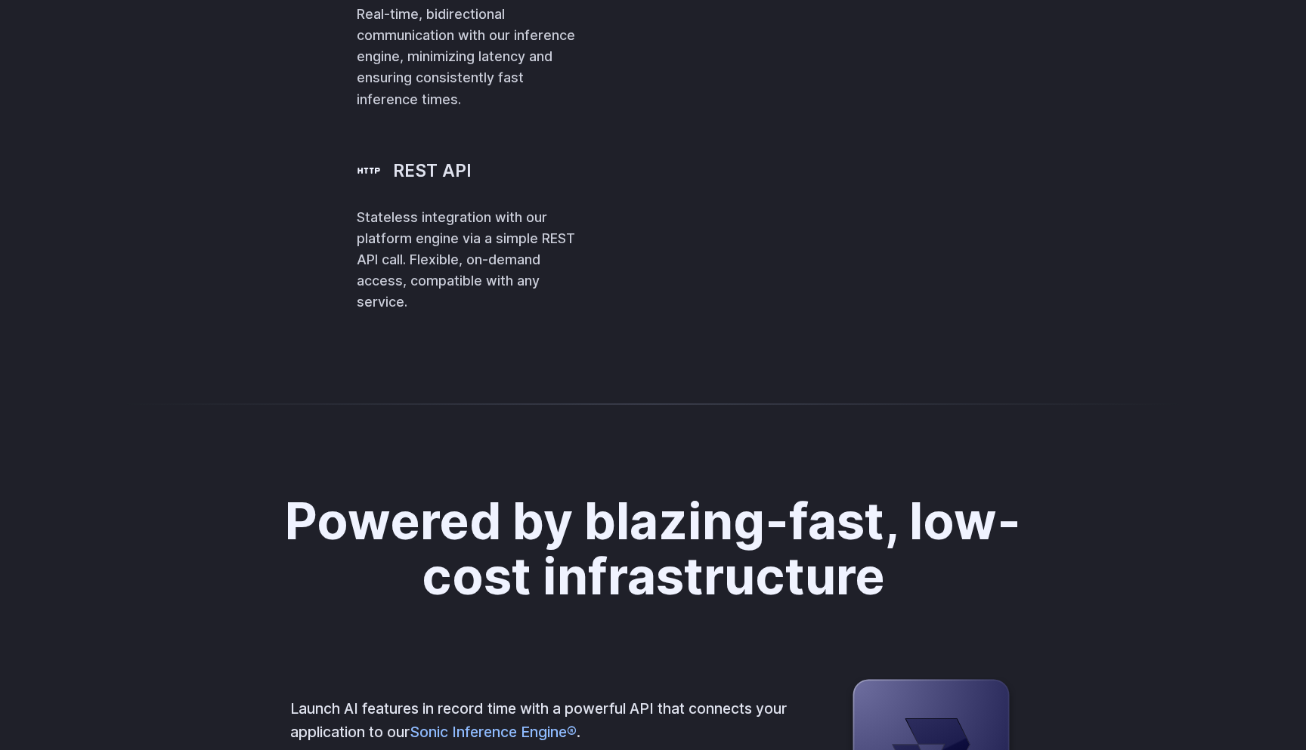
click at [0, 0] on span ""taskUUID" : "67aa2c57-3301-43ae-aa3b-dd40bbce2d33" ," at bounding box center [0, 0] width 0 height 0
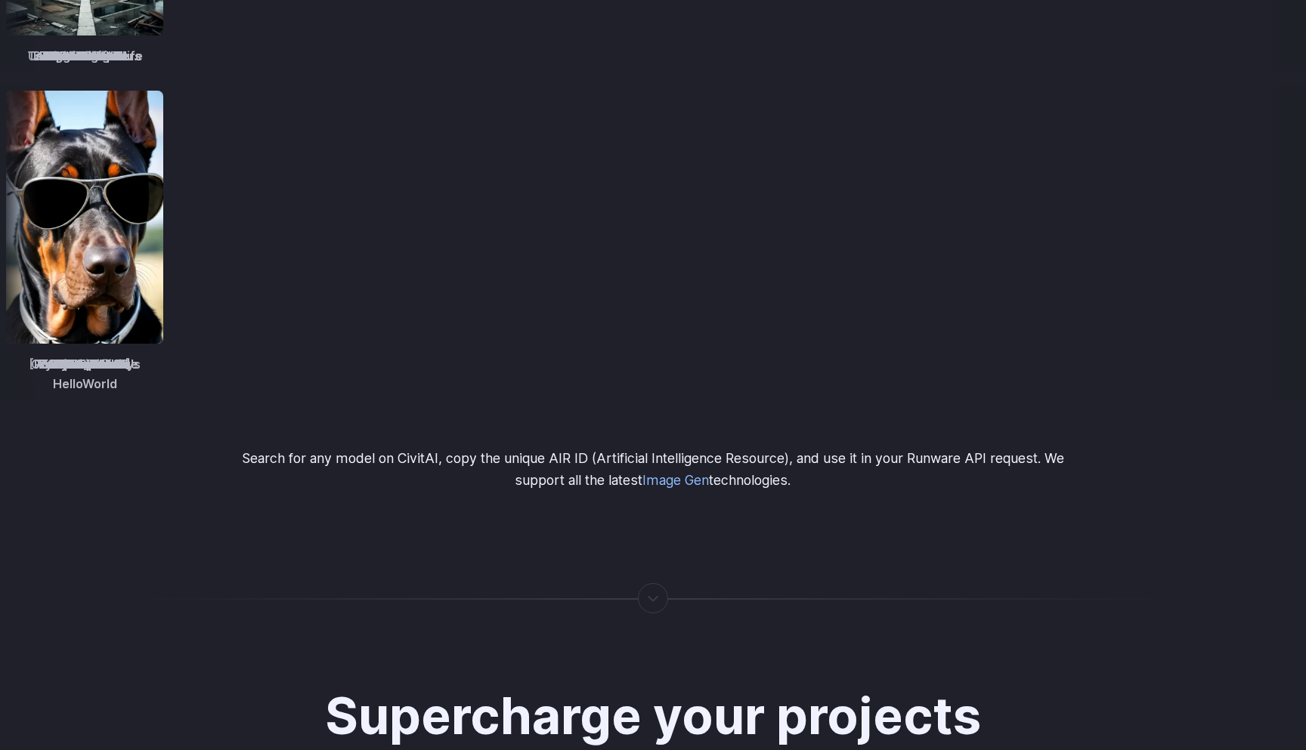
scroll to position [2743, 0]
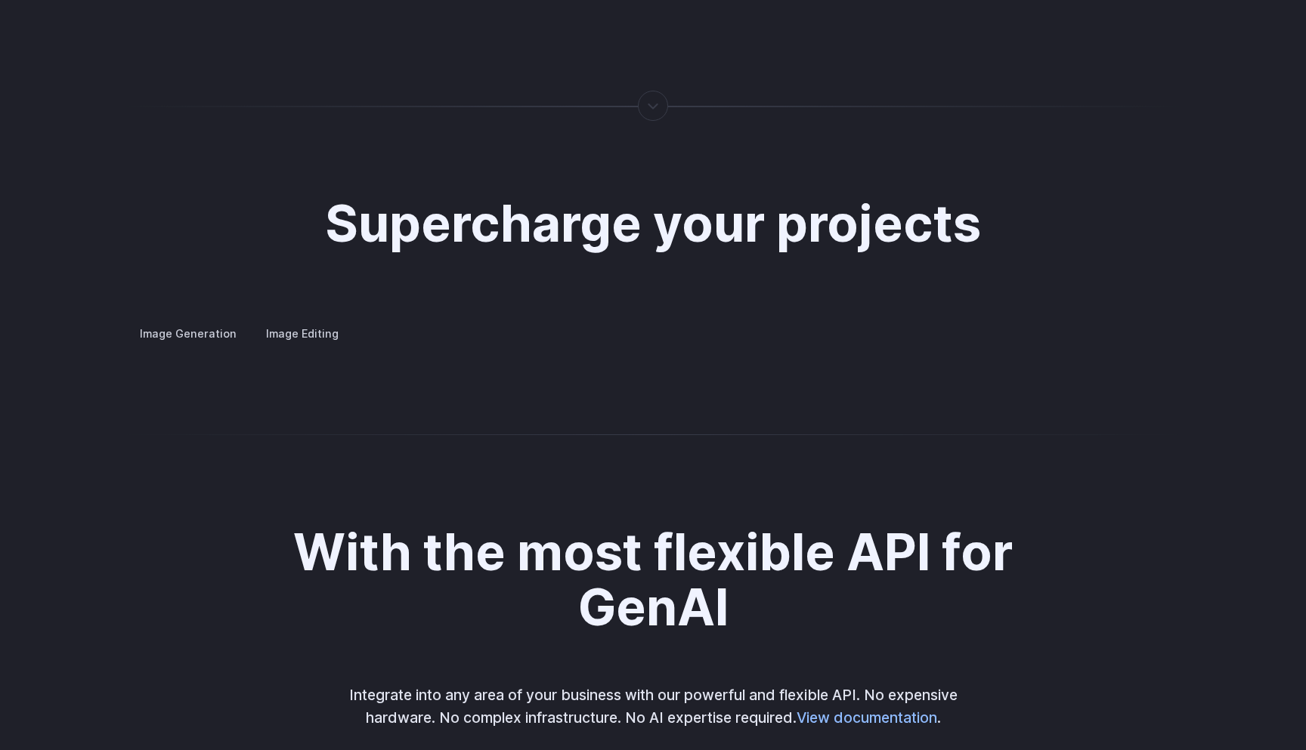
click at [0, 0] on summary "Inpainting" at bounding box center [0, 0] width 0 height 0
click at [0, 0] on summary "Outpainting" at bounding box center [0, 0] width 0 height 0
click at [0, 0] on summary "Inpainting" at bounding box center [0, 0] width 0 height 0
click at [0, 0] on summary "Background Removal" at bounding box center [0, 0] width 0 height 0
click at [0, 0] on details "Upscaling Enhance image resolution and quality, making low-resolution photos sh…" at bounding box center [0, 0] width 0 height 0
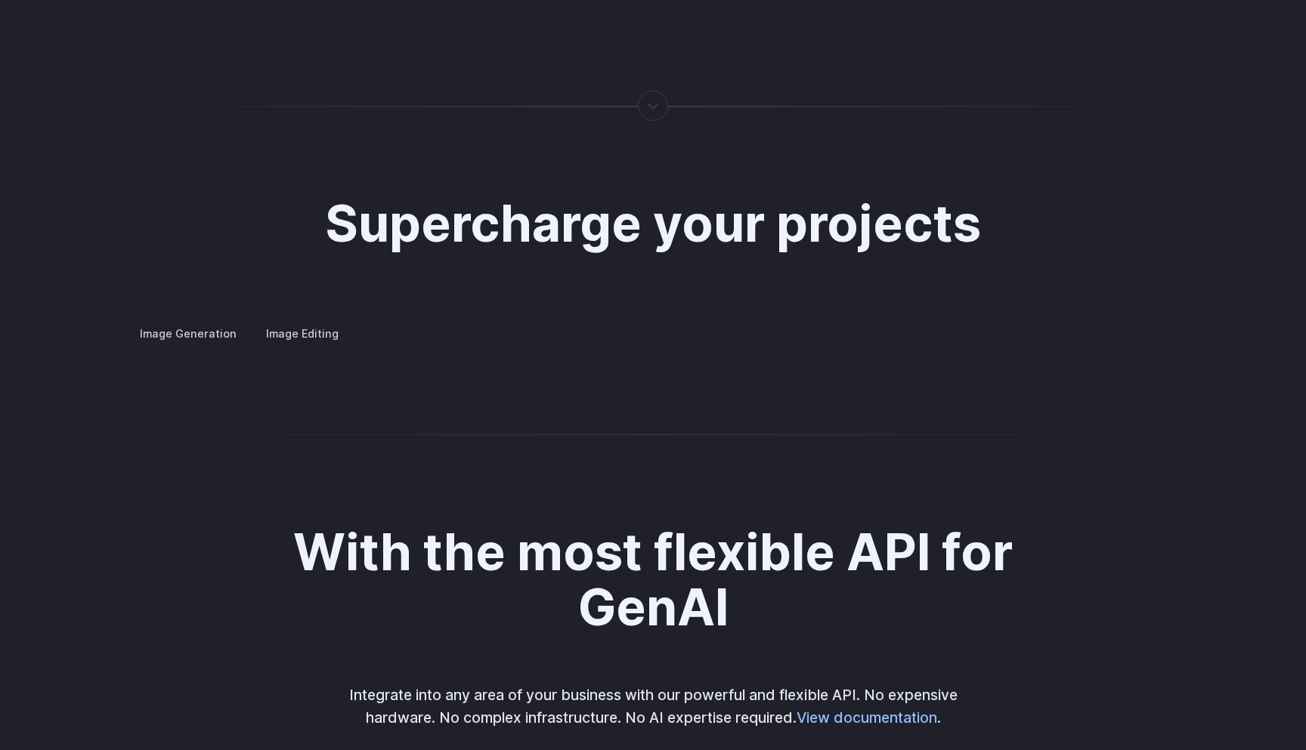
click at [0, 0] on summary "Upscaling" at bounding box center [0, 0] width 0 height 0
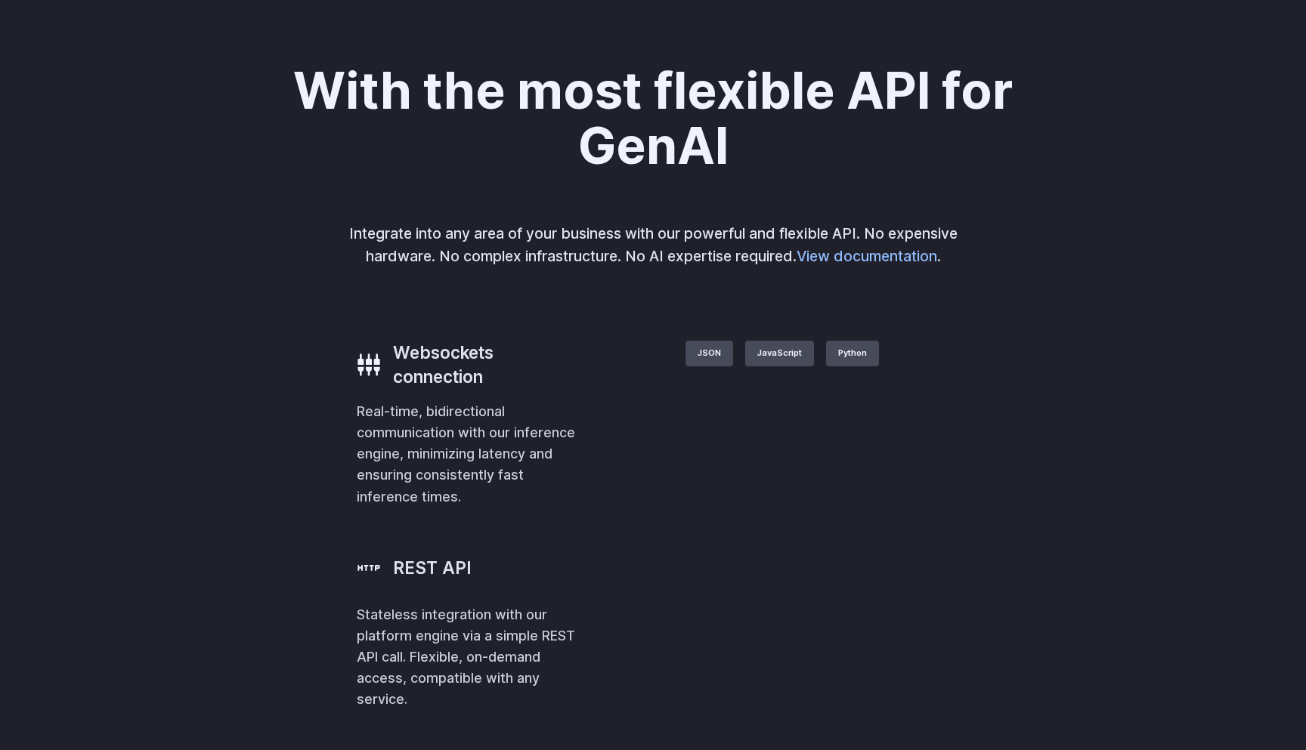
scroll to position [2944, 0]
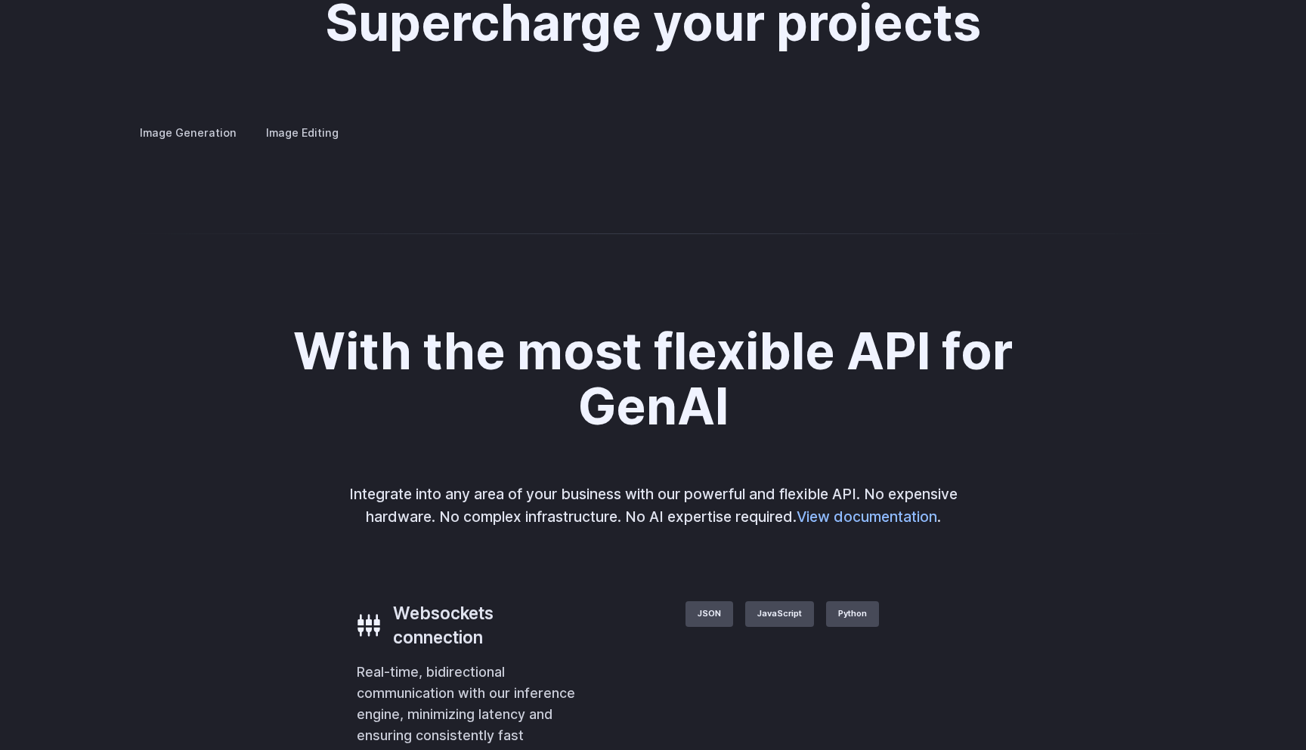
click at [0, 0] on button "Go to 2 of 2" at bounding box center [0, 0] width 0 height 0
click at [0, 0] on button "Go to 1 of 2" at bounding box center [0, 0] width 0 height 0
click at [0, 0] on div at bounding box center [0, 0] width 0 height 0
click at [0, 0] on button "Go to 2 of 2" at bounding box center [0, 0] width 0 height 0
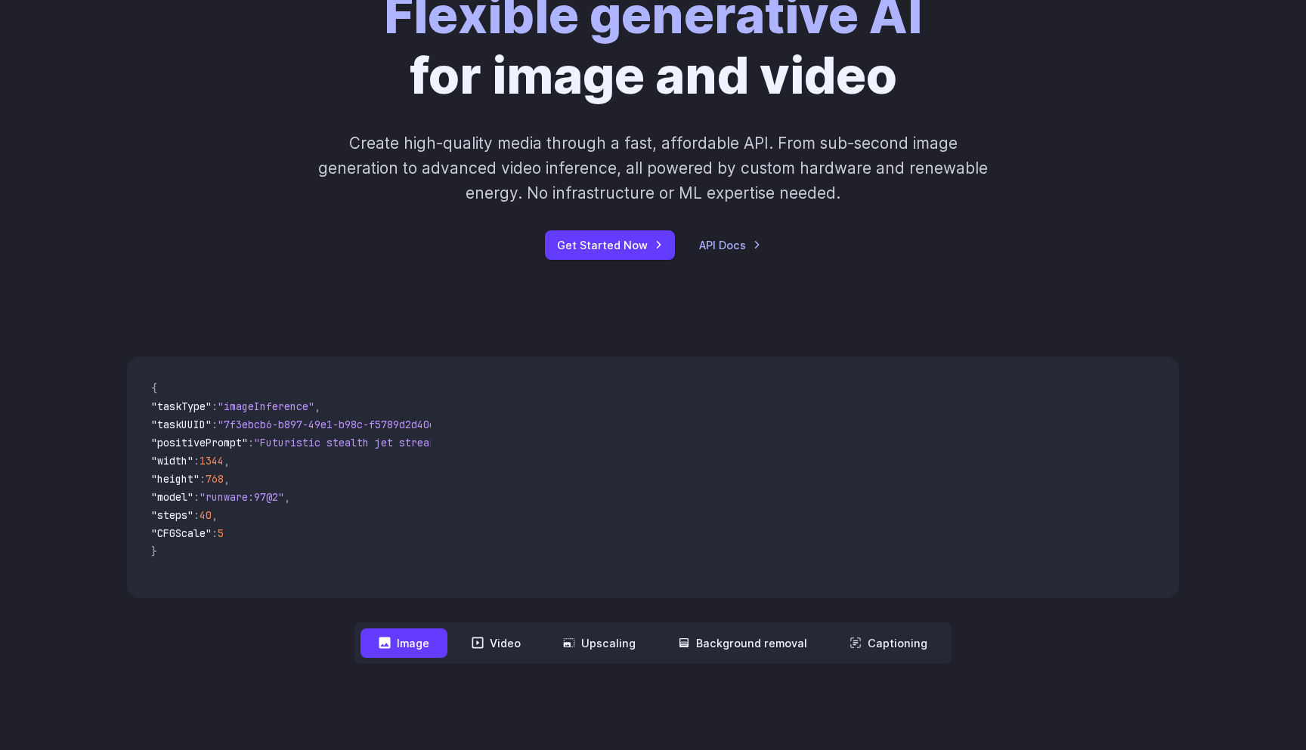
scroll to position [705, 0]
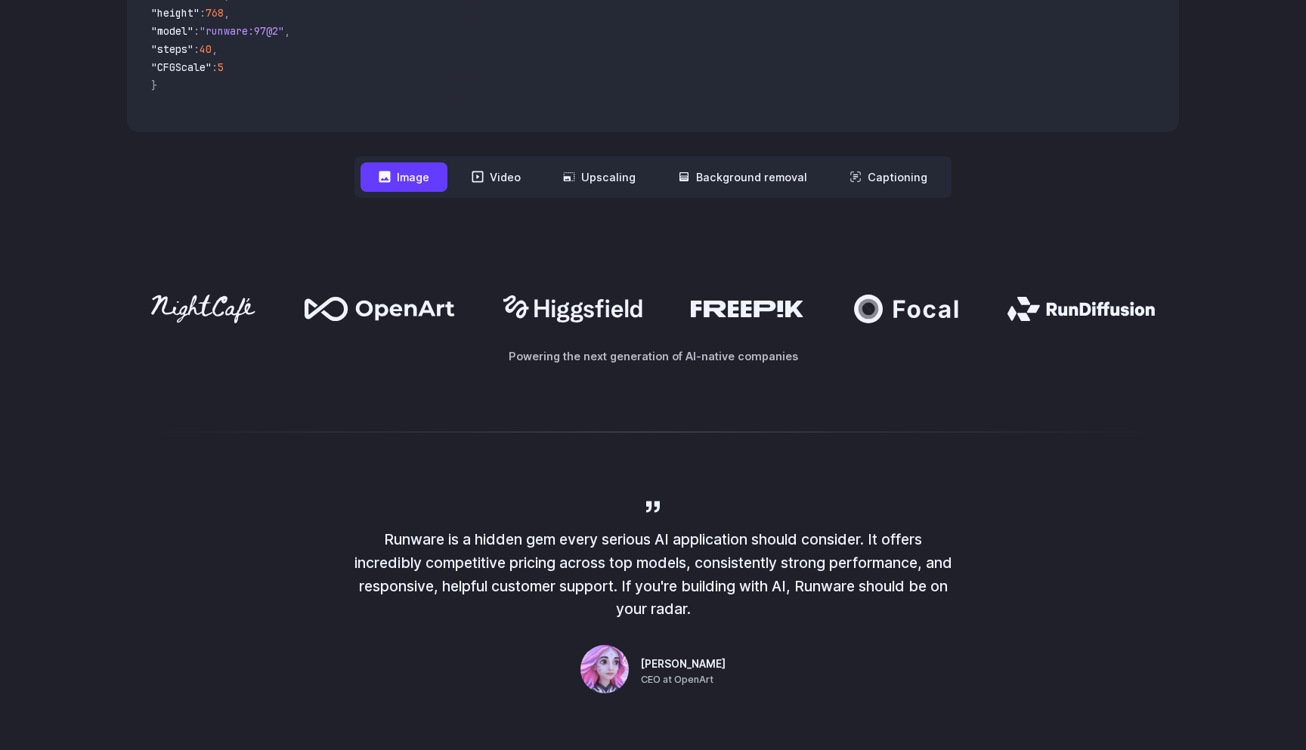
click at [398, 302] on icon at bounding box center [380, 309] width 150 height 24
click at [358, 308] on icon at bounding box center [405, 311] width 99 height 20
drag, startPoint x: 456, startPoint y: 307, endPoint x: 354, endPoint y: 310, distance: 102.1
click at [354, 310] on div at bounding box center [653, 309] width 1052 height 29
drag, startPoint x: 360, startPoint y: 306, endPoint x: 468, endPoint y: 305, distance: 107.3
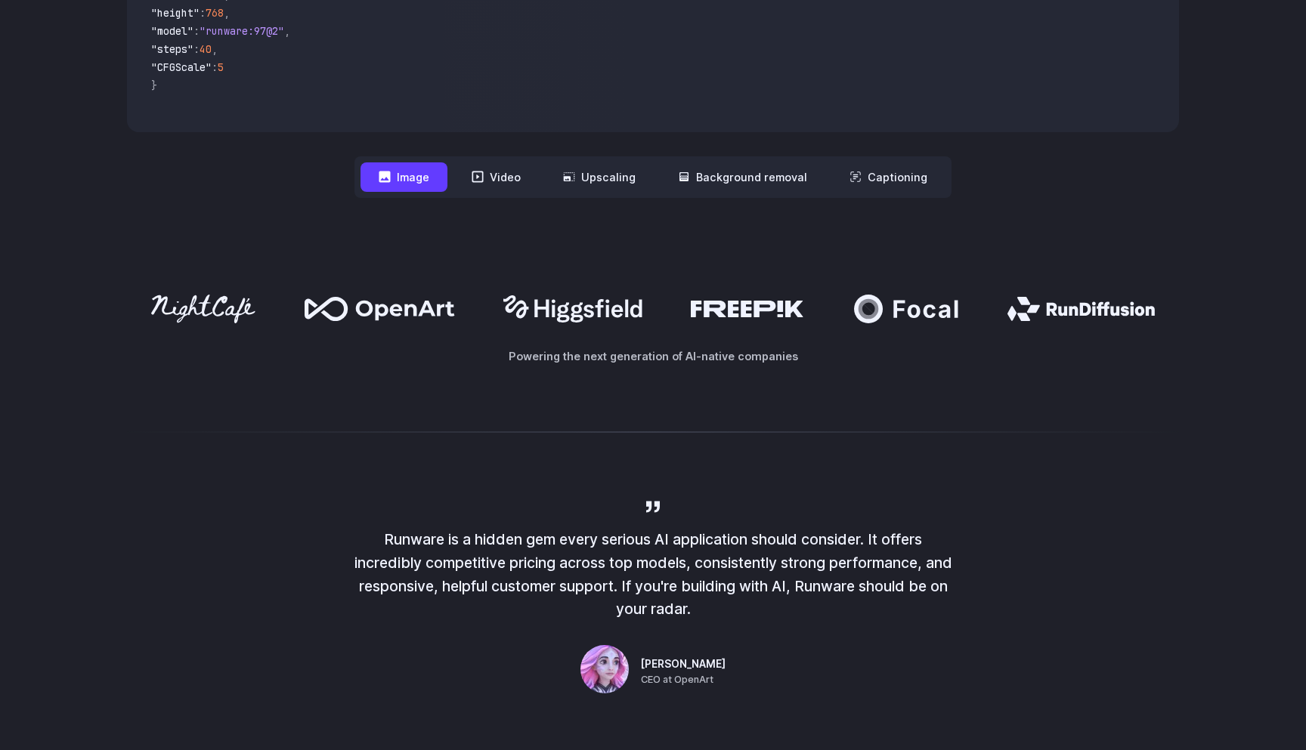
click at [468, 305] on div at bounding box center [653, 309] width 1052 height 29
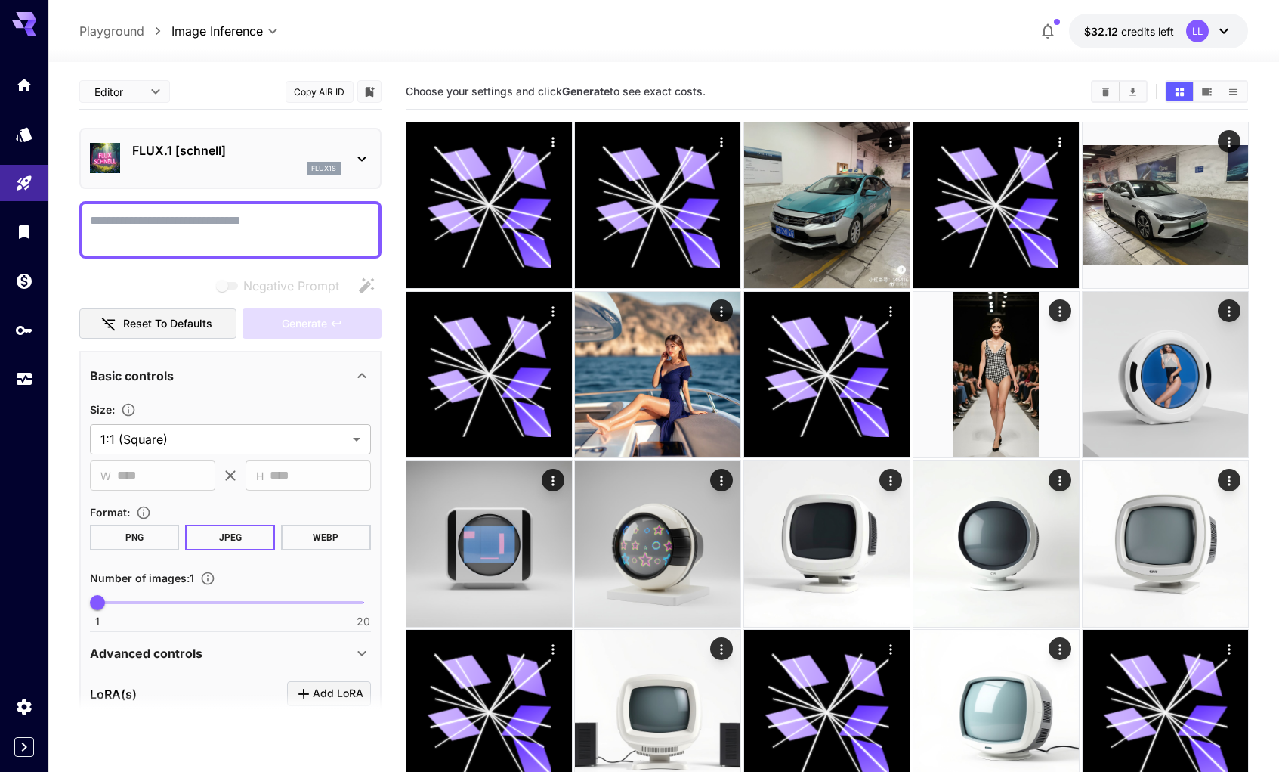
click at [219, 151] on p "FLUX.1 [schnell]" at bounding box center [236, 150] width 209 height 18
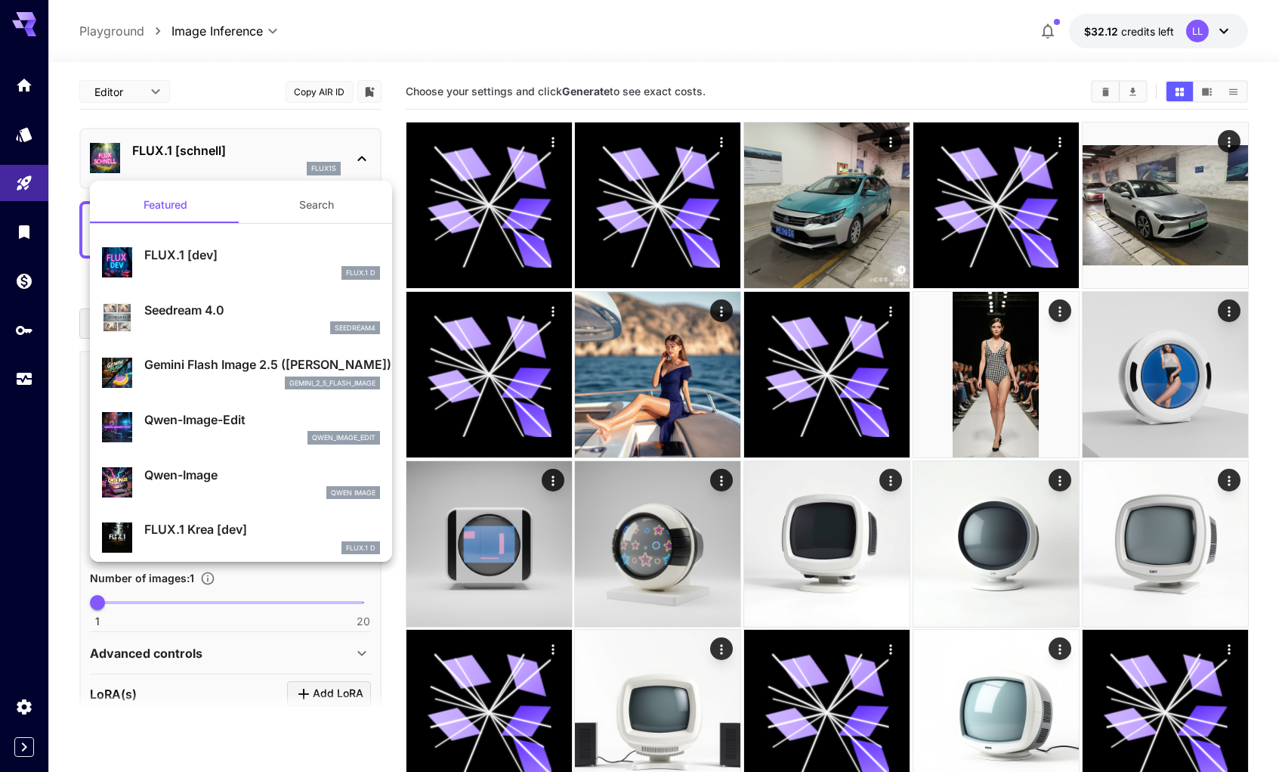
click at [234, 368] on p "Gemini Flash Image 2.5 ([PERSON_NAME])" at bounding box center [262, 364] width 236 height 18
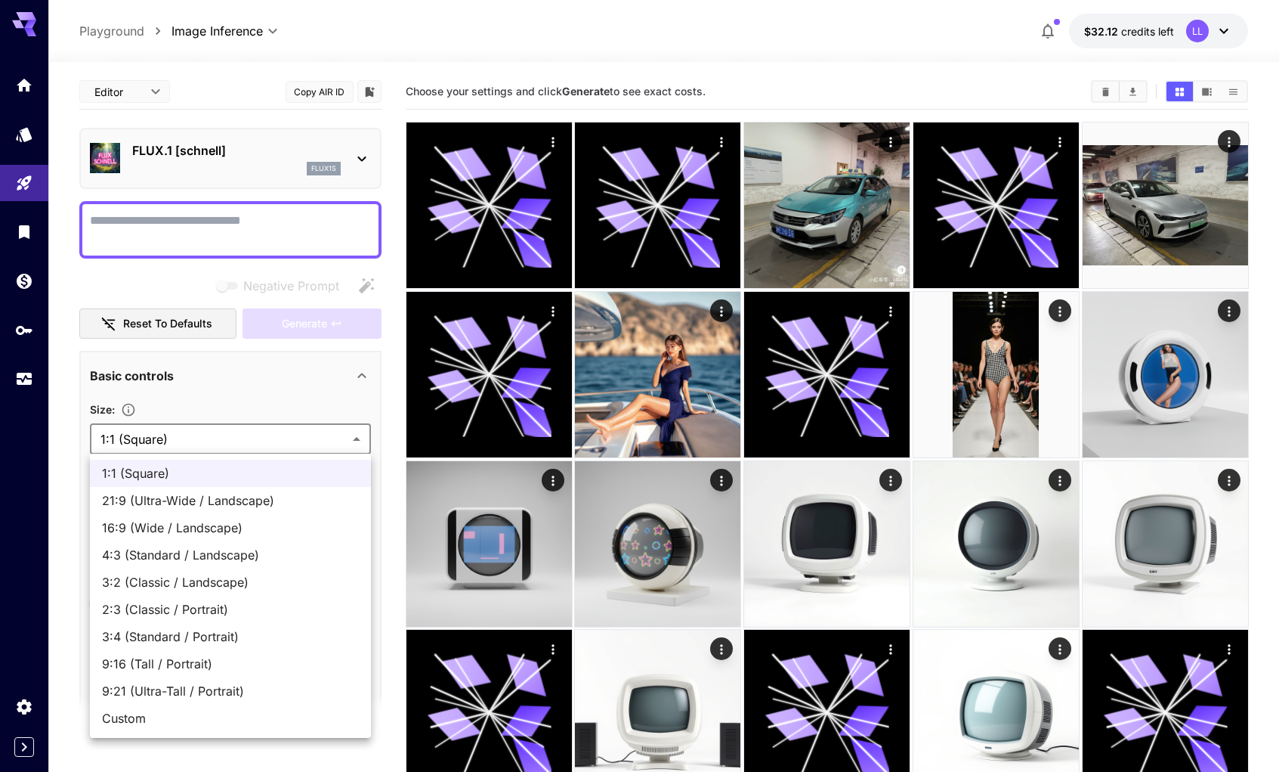
click at [305, 447] on body "**********" at bounding box center [639, 505] width 1279 height 1010
click at [303, 444] on div at bounding box center [639, 386] width 1279 height 772
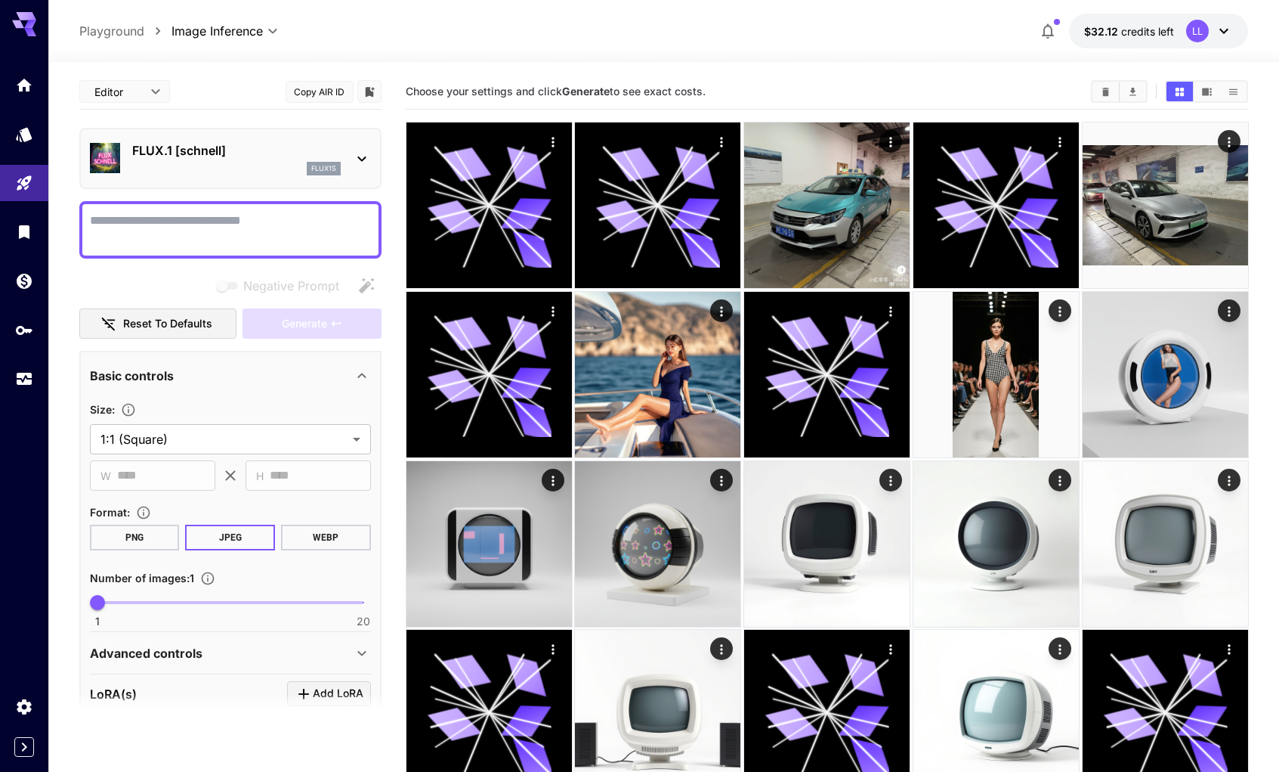
click at [276, 167] on div "flux1s" at bounding box center [236, 169] width 209 height 14
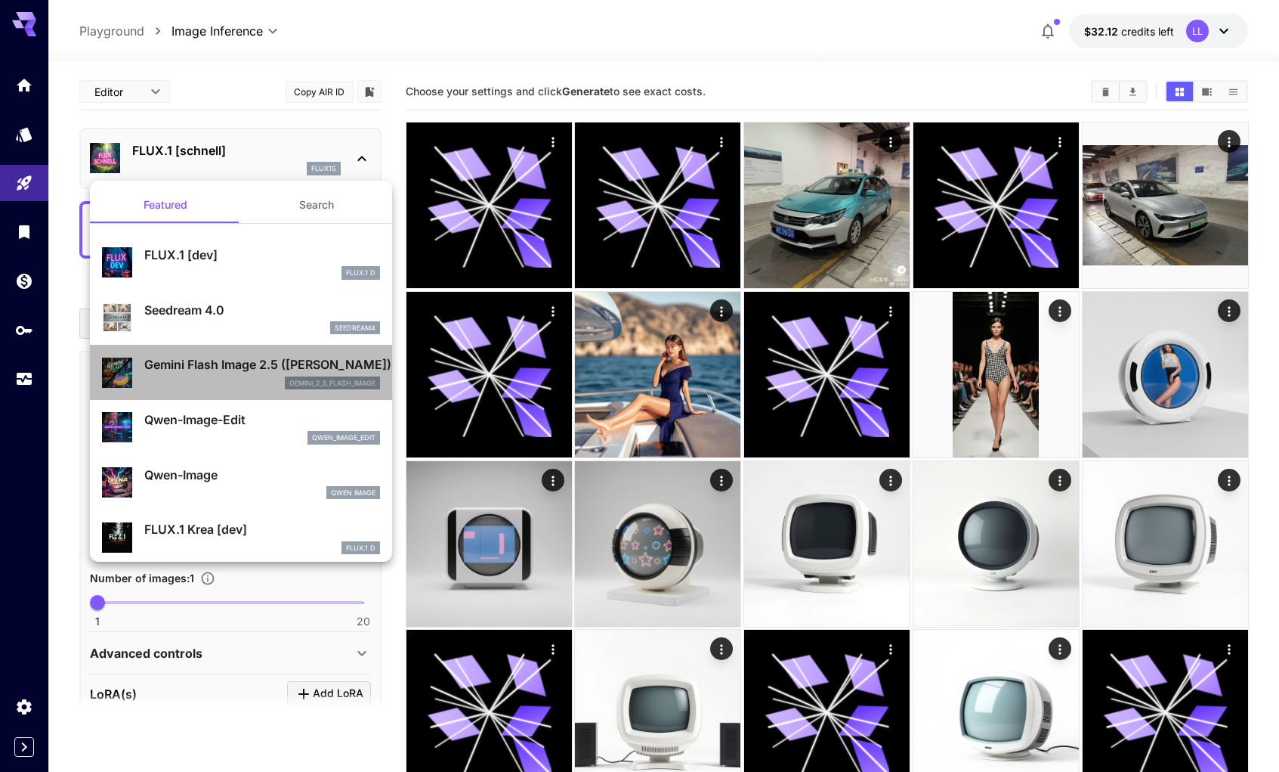
click at [250, 365] on p "Gemini Flash Image 2.5 (Nano Banana)" at bounding box center [262, 364] width 236 height 18
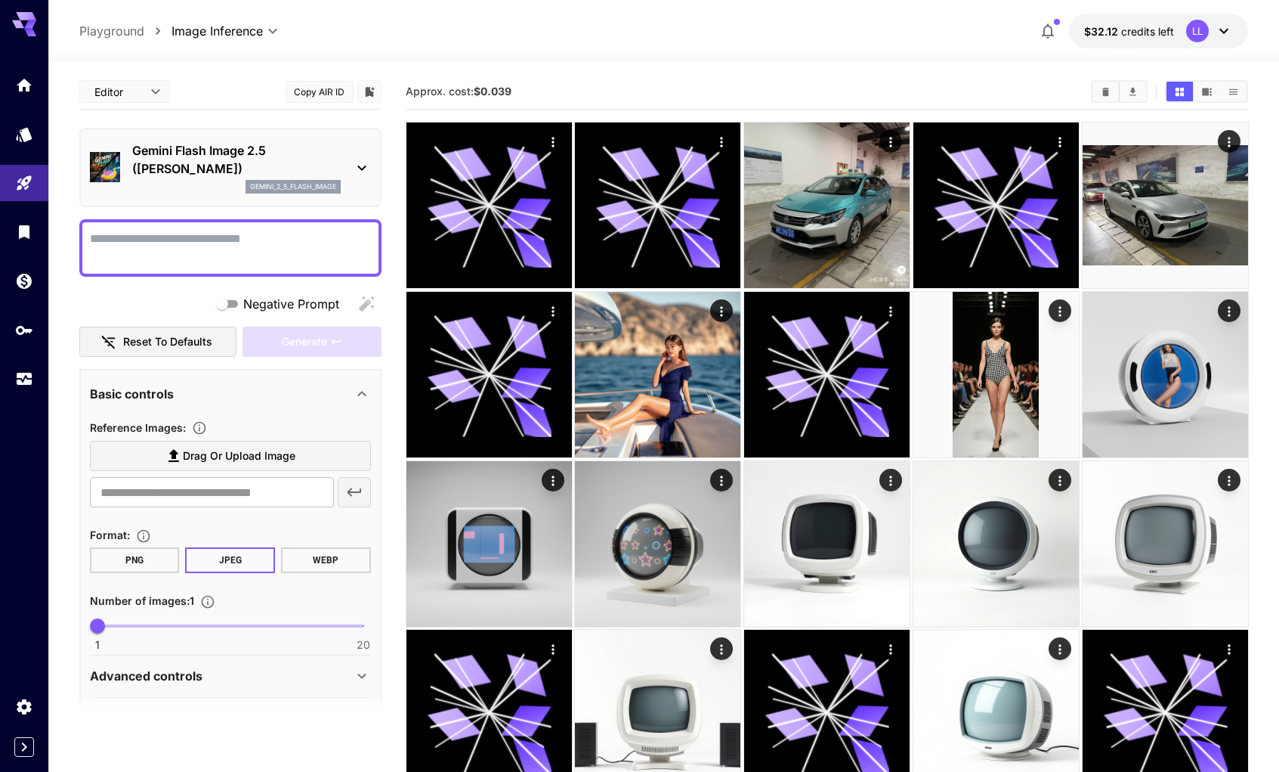
click at [236, 448] on span "Drag or upload image" at bounding box center [239, 456] width 113 height 19
click at [0, 0] on input "Drag or upload image" at bounding box center [0, 0] width 0 height 0
click at [255, 416] on div "Reference Images : Drag or upload image ​ Format : PNG JPEG WEBP Number of imag…" at bounding box center [230, 531] width 281 height 238
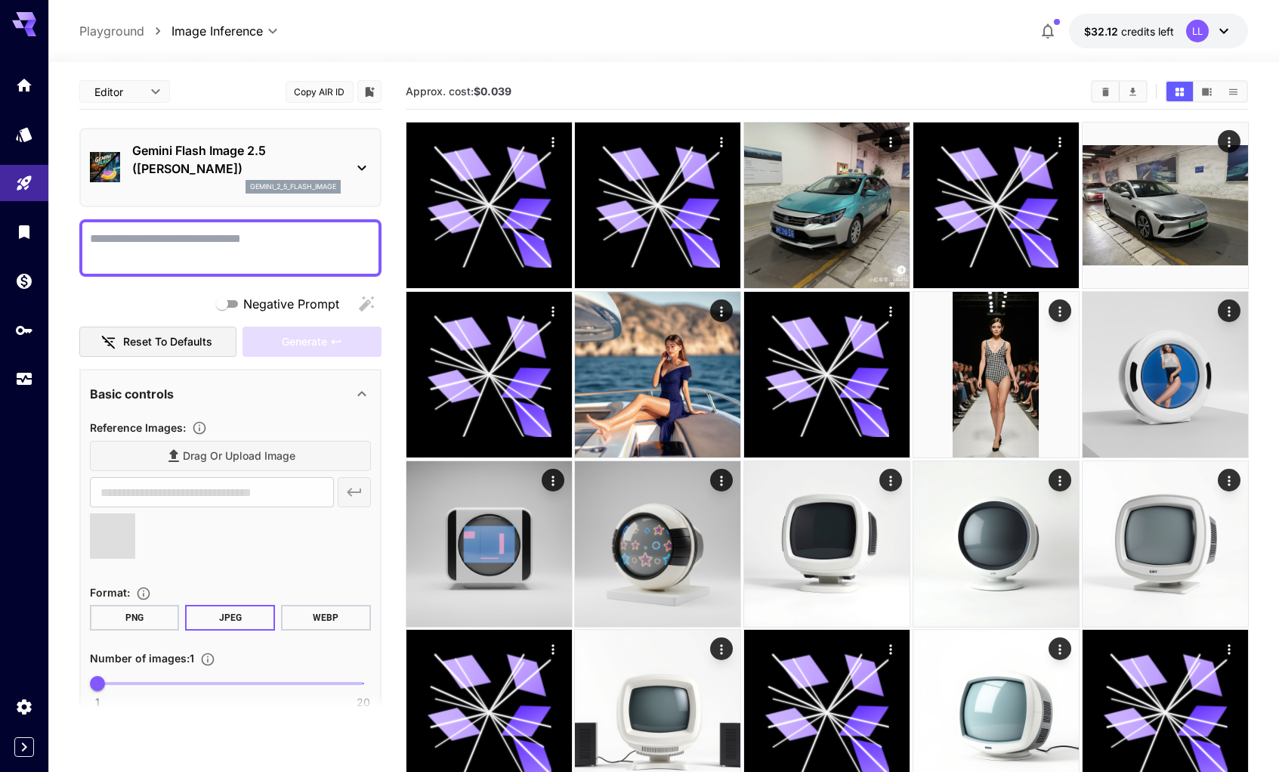
type input "**********"
click at [312, 418] on div "Reference Images :" at bounding box center [230, 427] width 281 height 18
click at [280, 172] on p "Gemini Flash Image 2.5 (Nano Banana)" at bounding box center [236, 159] width 209 height 36
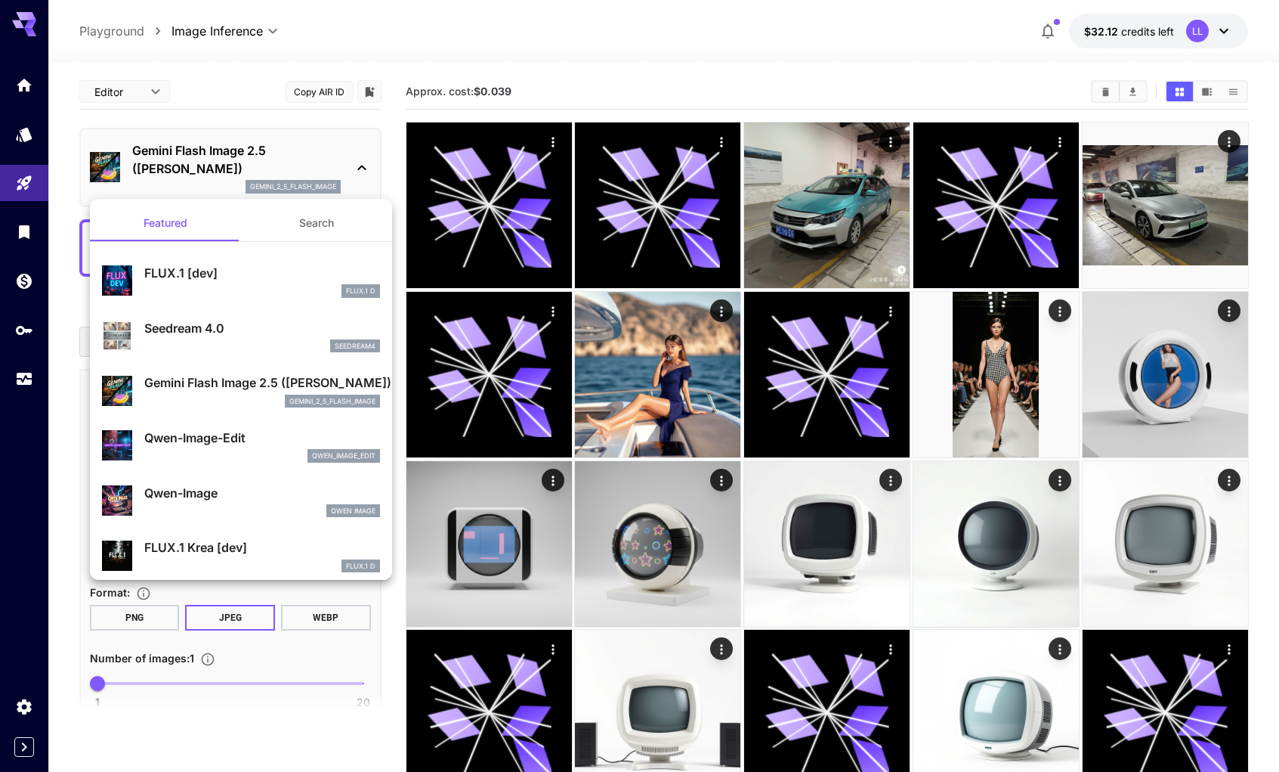
click at [280, 172] on div at bounding box center [639, 386] width 1279 height 772
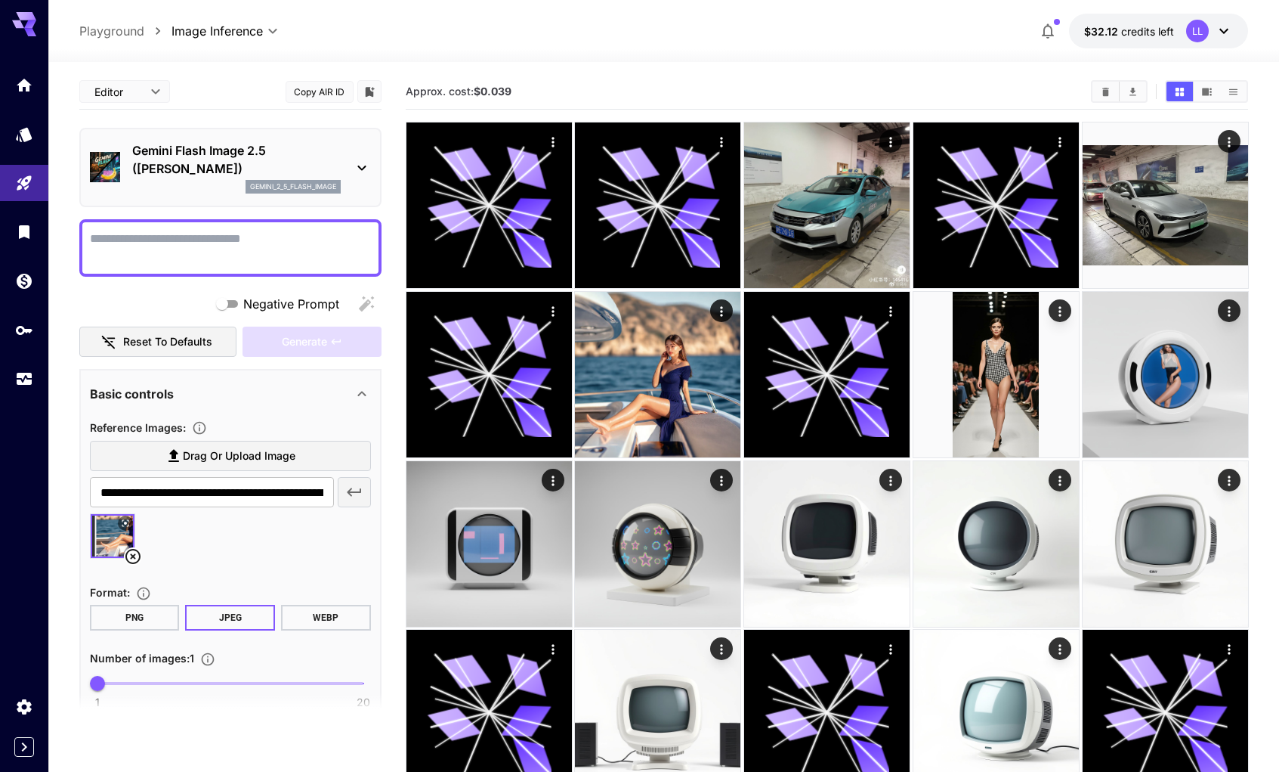
click at [126, 82] on body "**********" at bounding box center [639, 505] width 1279 height 1010
click at [113, 146] on span "JSON" at bounding box center [124, 150] width 67 height 18
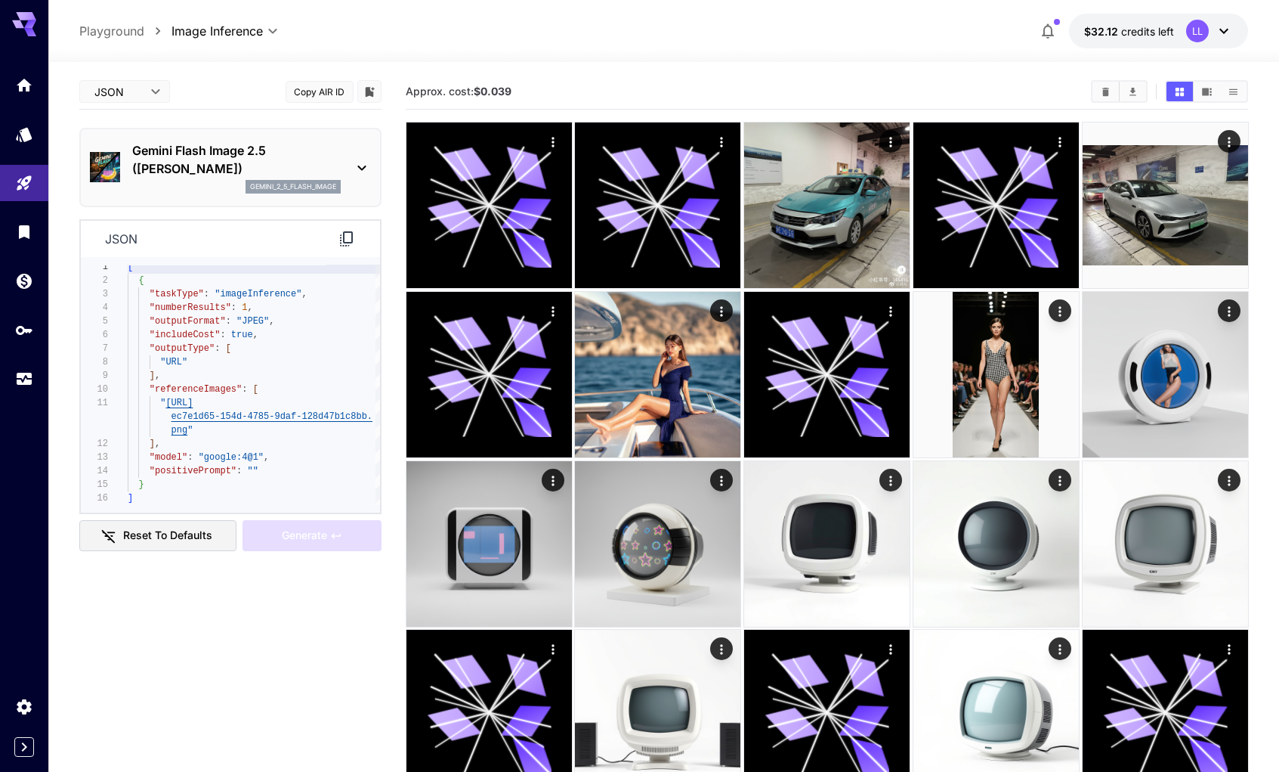
click at [342, 240] on icon at bounding box center [347, 239] width 18 height 18
drag, startPoint x: 523, startPoint y: 91, endPoint x: 403, endPoint y: 91, distance: 120.2
click at [403, 91] on main "**********" at bounding box center [664, 525] width 1170 height 903
copy span "Approx. cost: $0.039"
click at [528, 104] on div "Approx. cost: $0.039" at bounding box center [827, 92] width 843 height 36
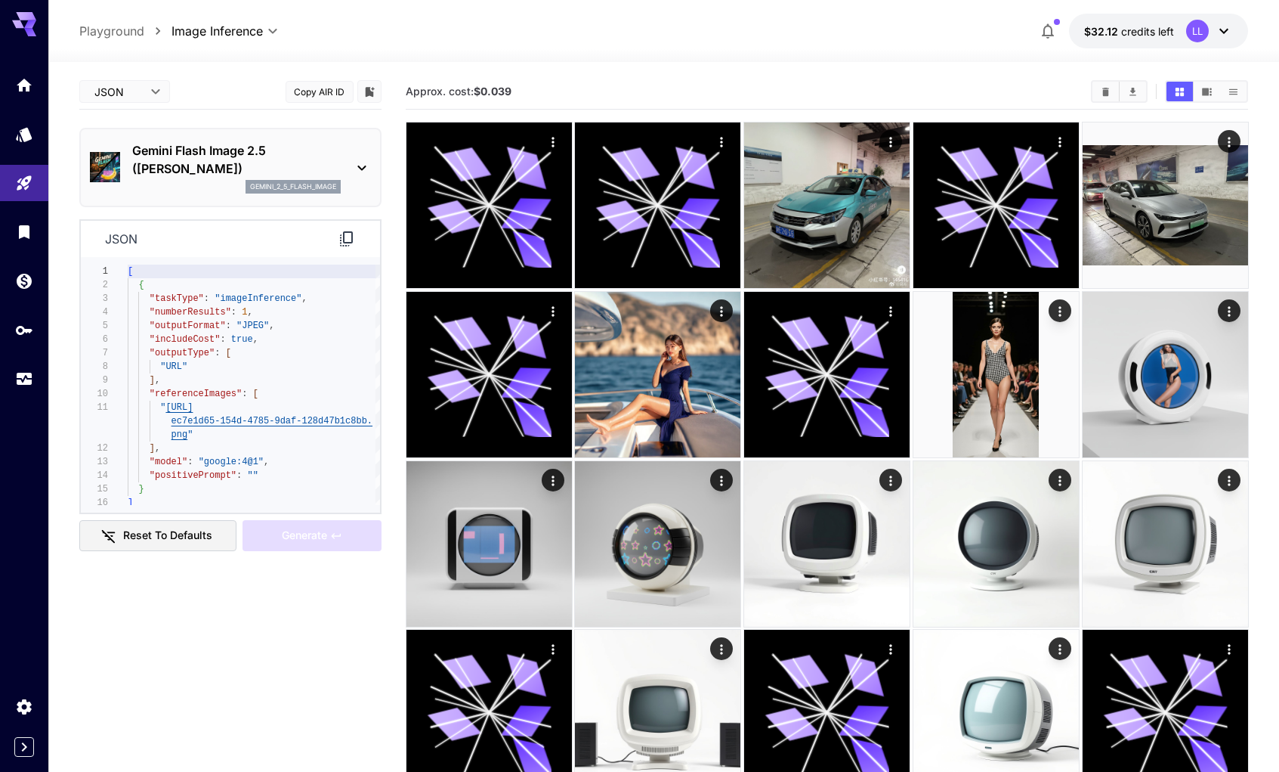
click at [128, 80] on body "**********" at bounding box center [639, 505] width 1279 height 1010
click at [123, 121] on span "Editor" at bounding box center [124, 122] width 67 height 18
type input "****"
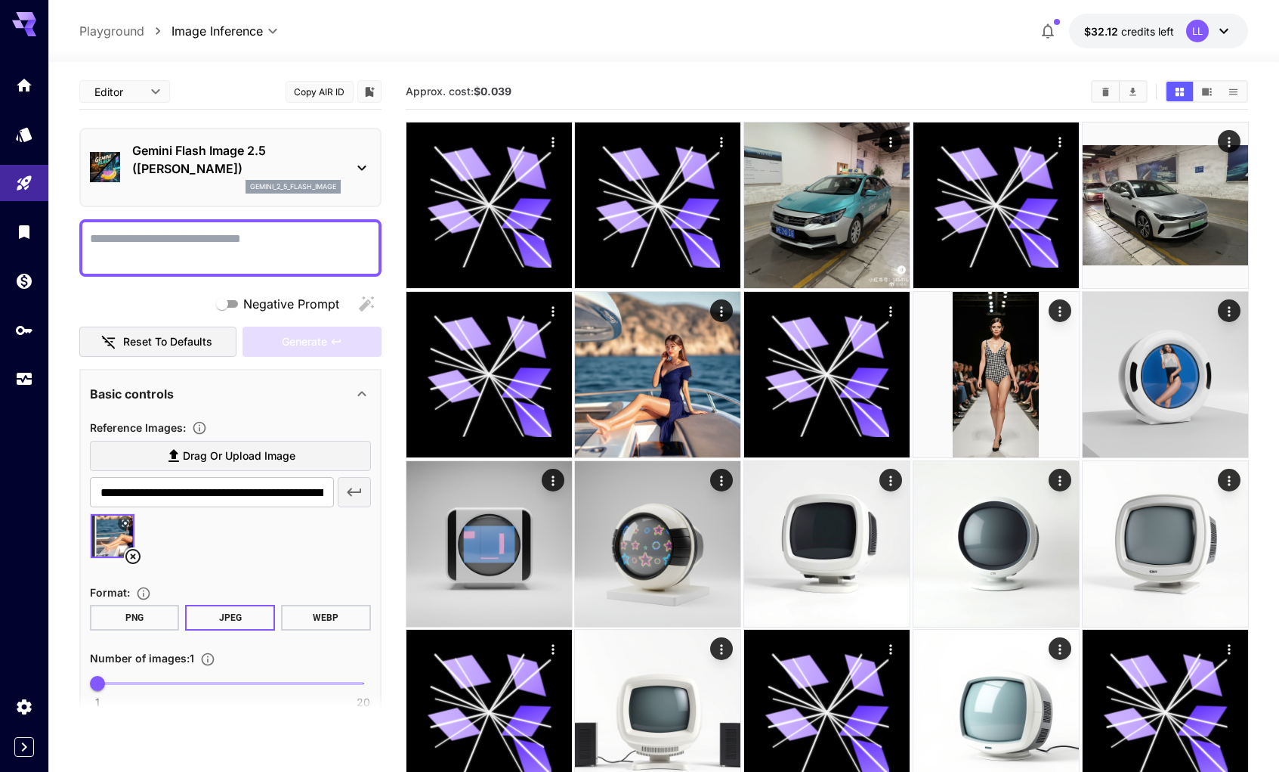
click at [213, 250] on textarea "Negative Prompt" at bounding box center [230, 248] width 281 height 36
click at [129, 552] on icon at bounding box center [133, 556] width 18 height 18
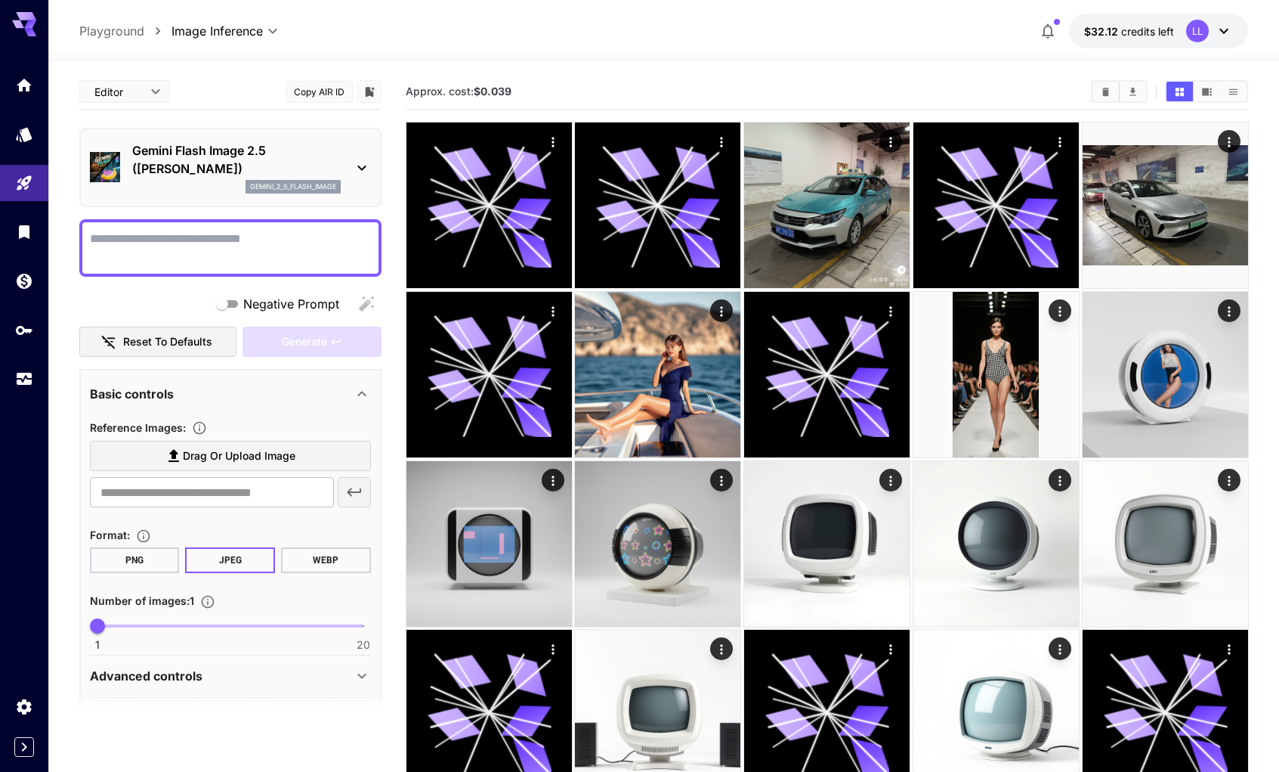
click at [203, 250] on textarea "Negative Prompt" at bounding box center [230, 248] width 281 height 36
click at [184, 245] on textarea "Negative Prompt" at bounding box center [230, 248] width 281 height 36
paste textarea "**********"
type textarea "**********"
click at [309, 347] on span "Generate" at bounding box center [304, 342] width 45 height 19
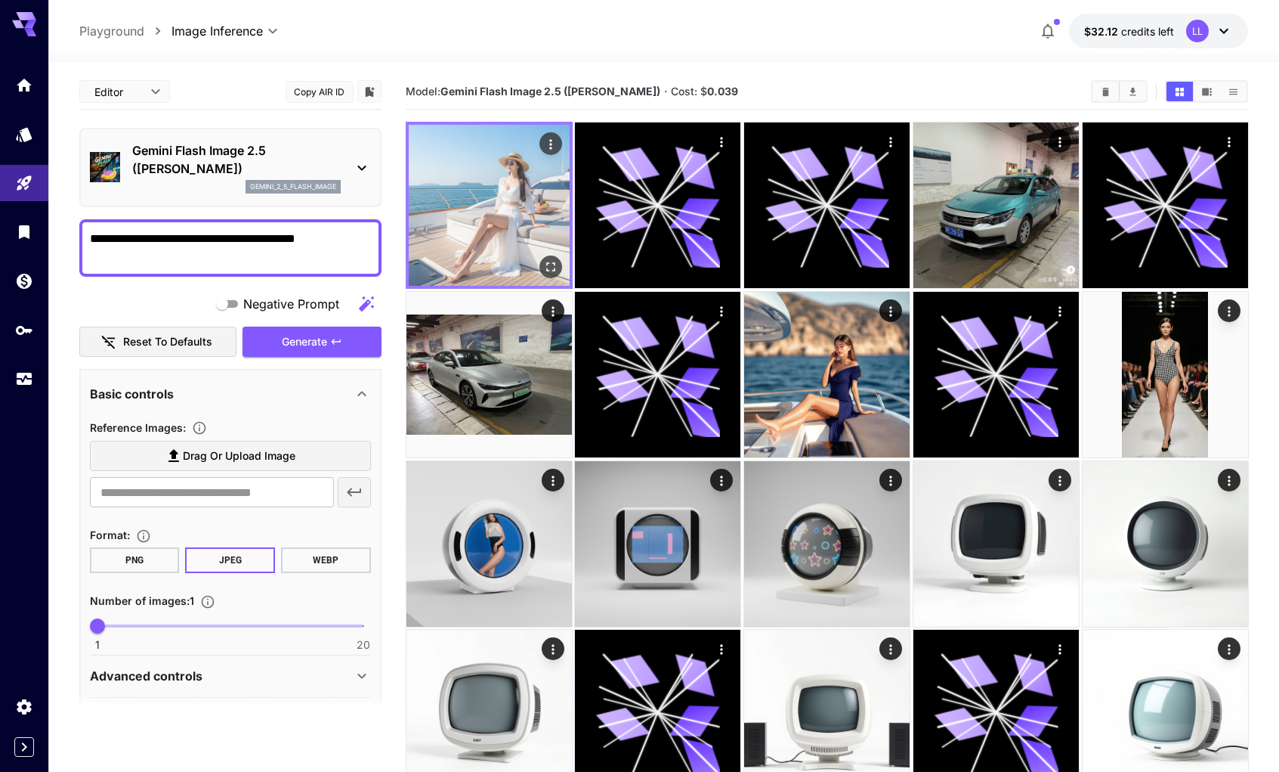
click at [482, 146] on img at bounding box center [489, 205] width 161 height 161
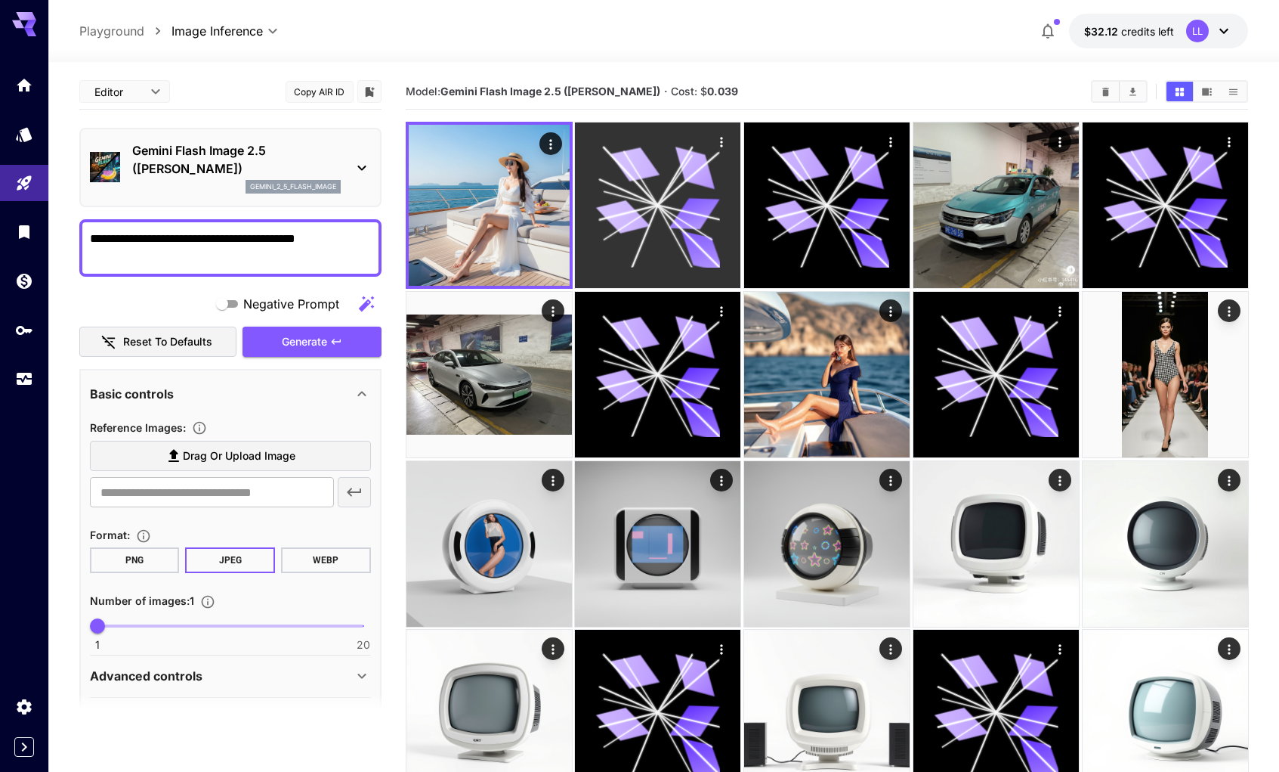
click at [653, 166] on icon at bounding box center [635, 164] width 49 height 40
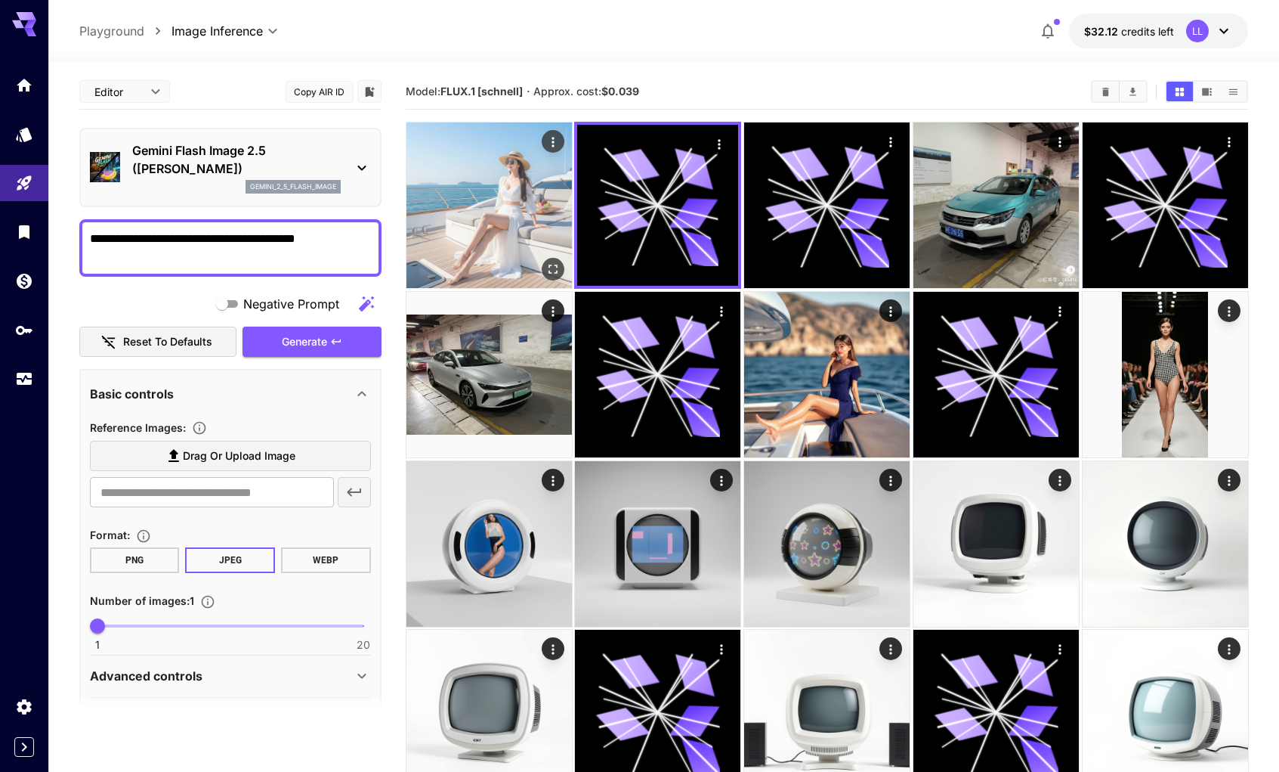
click at [489, 183] on img at bounding box center [490, 205] width 166 height 166
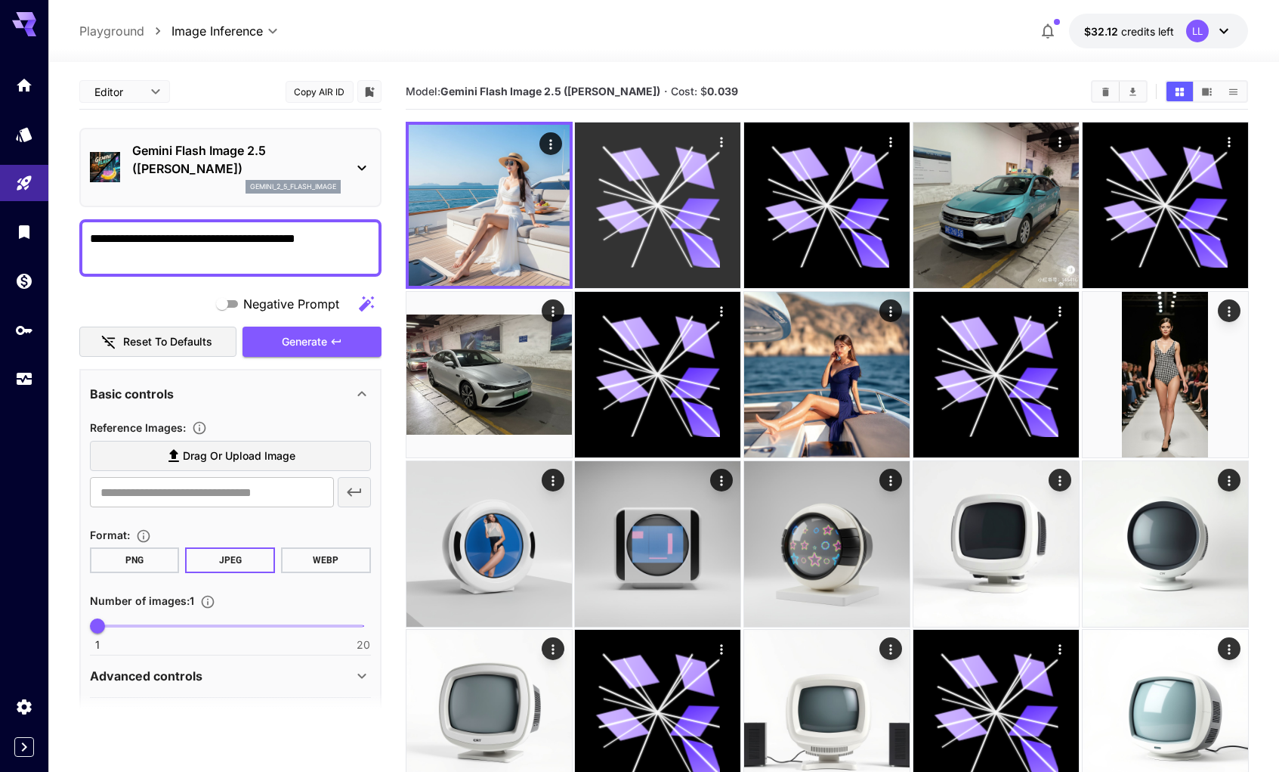
click at [654, 187] on icon at bounding box center [658, 205] width 124 height 124
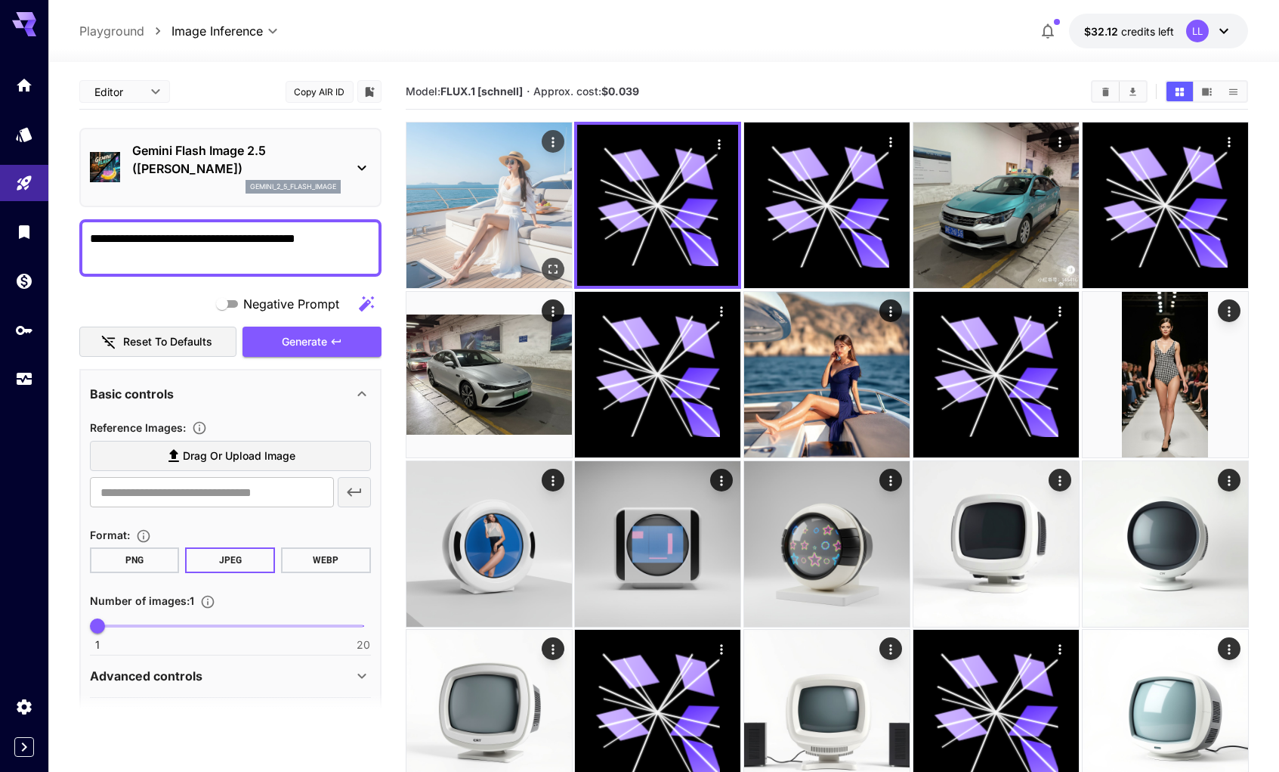
click at [482, 192] on img at bounding box center [490, 205] width 166 height 166
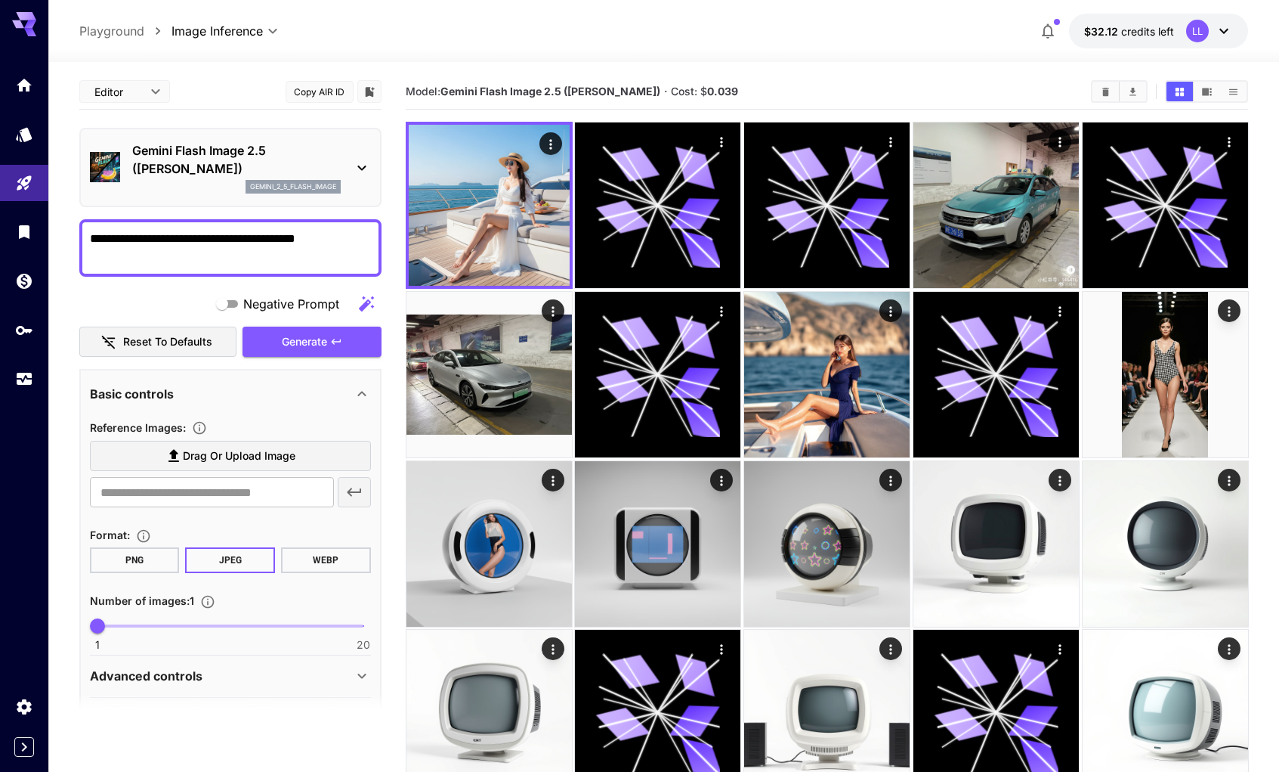
click at [458, 46] on div at bounding box center [663, 53] width 1231 height 18
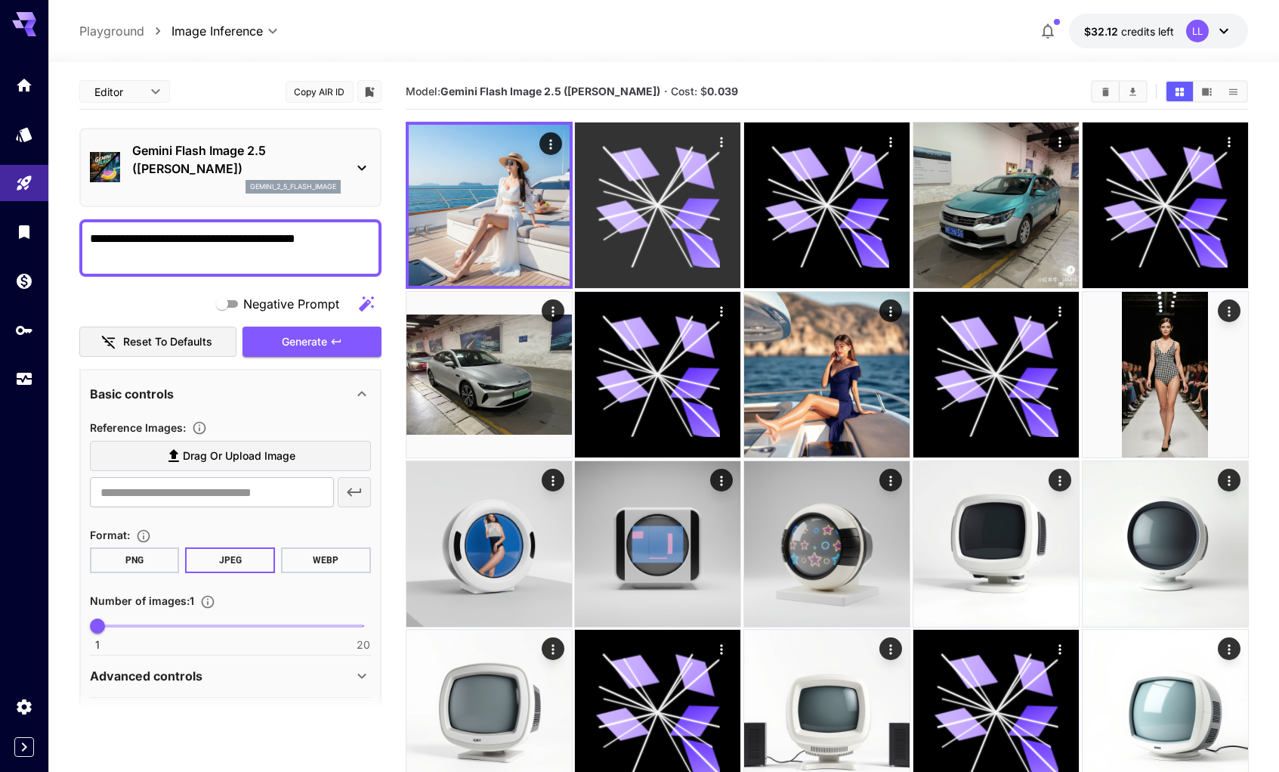
click at [658, 215] on icon at bounding box center [658, 205] width 124 height 124
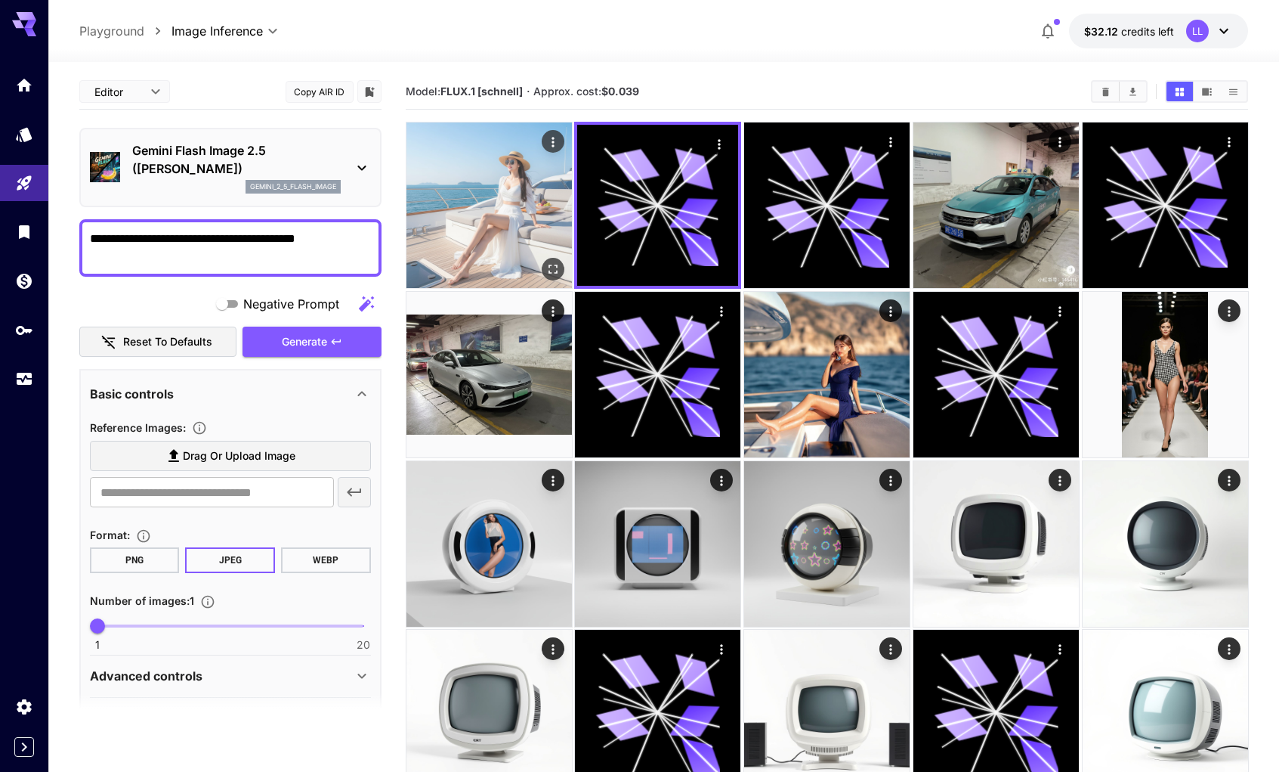
click at [527, 218] on img at bounding box center [490, 205] width 166 height 166
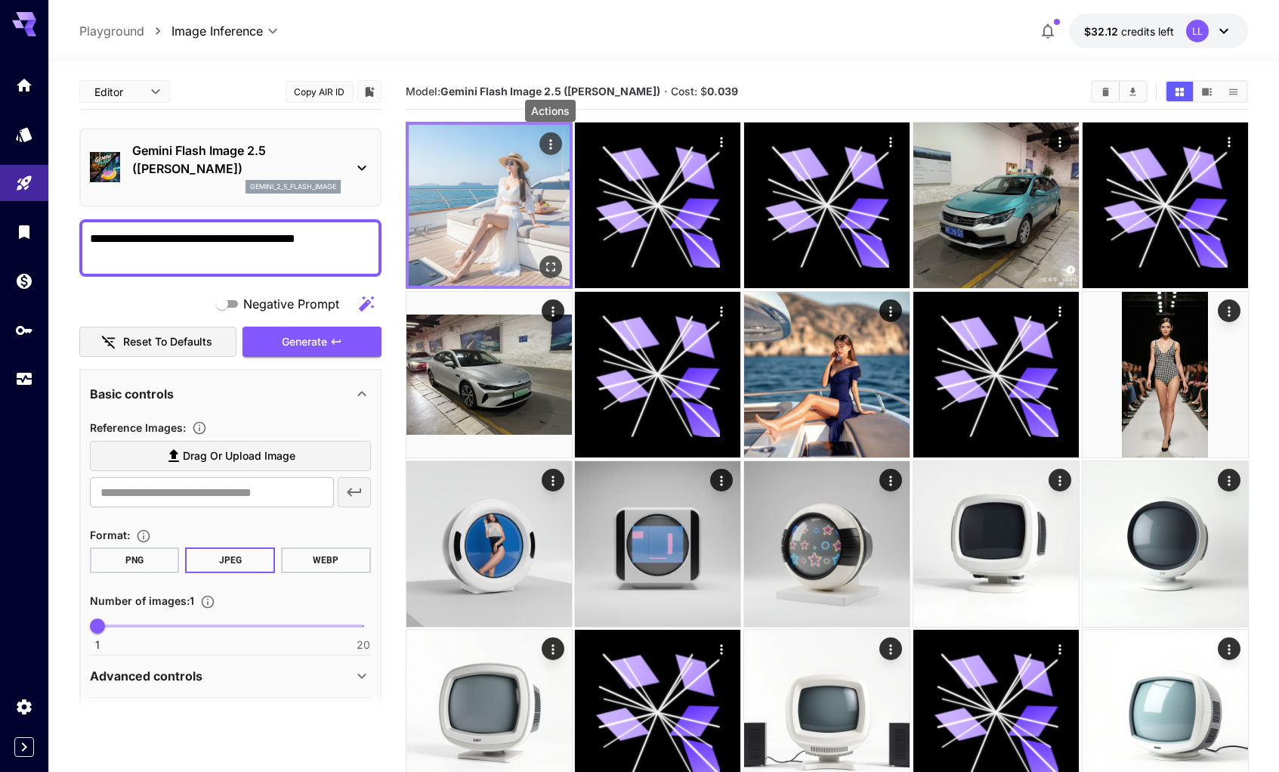
click at [549, 141] on icon "Actions" at bounding box center [550, 144] width 2 height 10
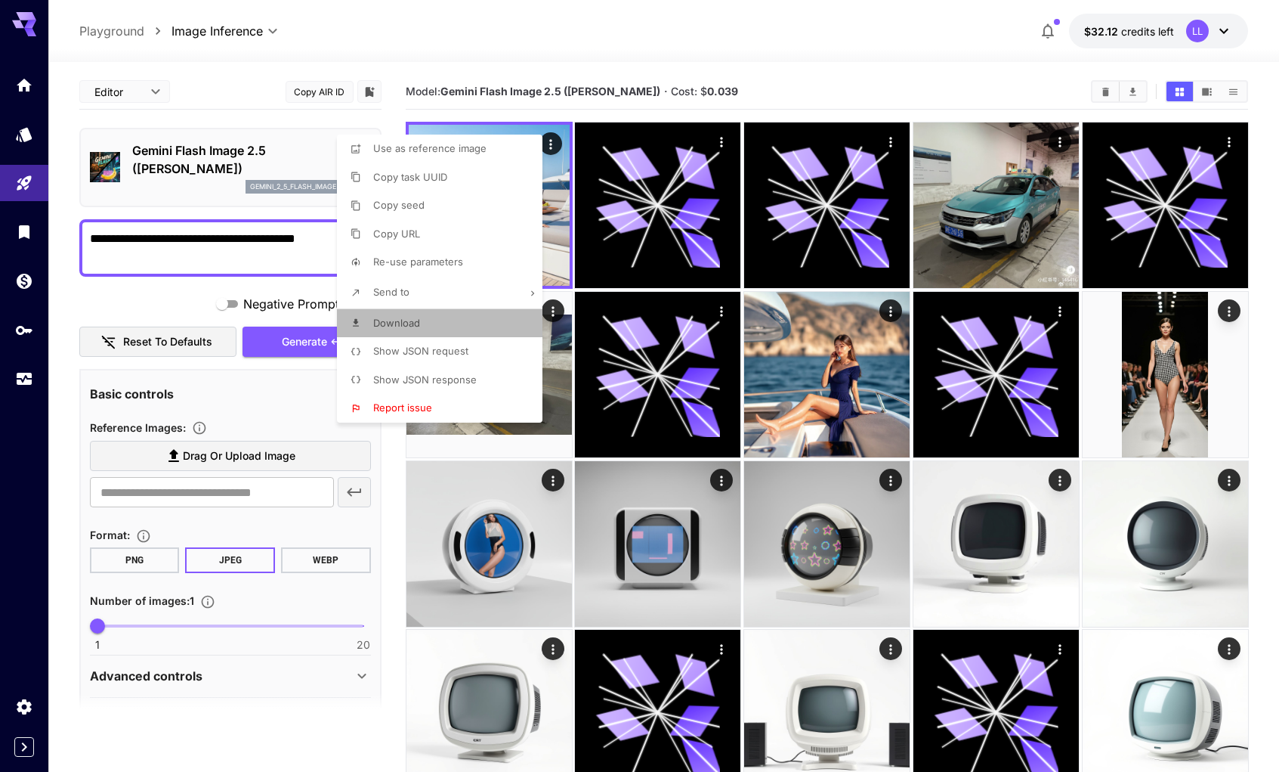
click at [425, 329] on li "Download" at bounding box center [444, 323] width 215 height 29
click at [130, 93] on div at bounding box center [639, 386] width 1279 height 772
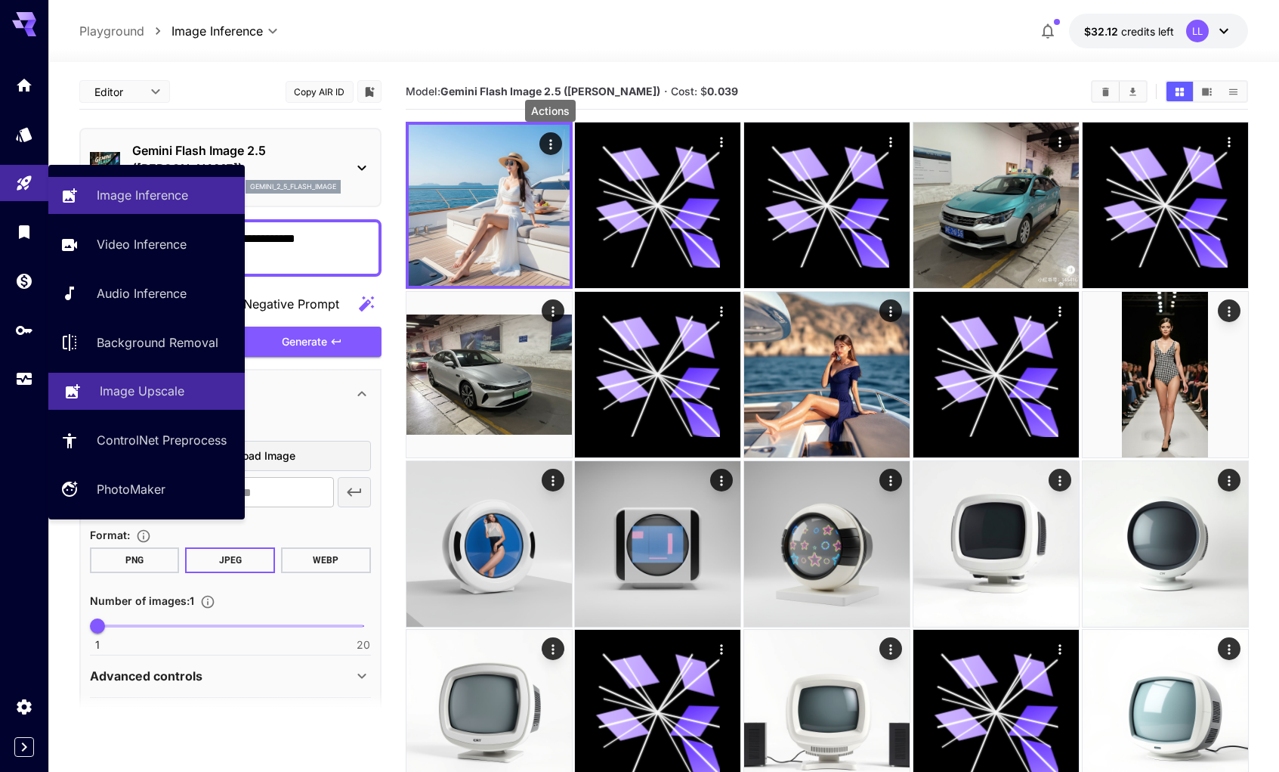
click at [161, 402] on link "Image Upscale" at bounding box center [146, 391] width 196 height 37
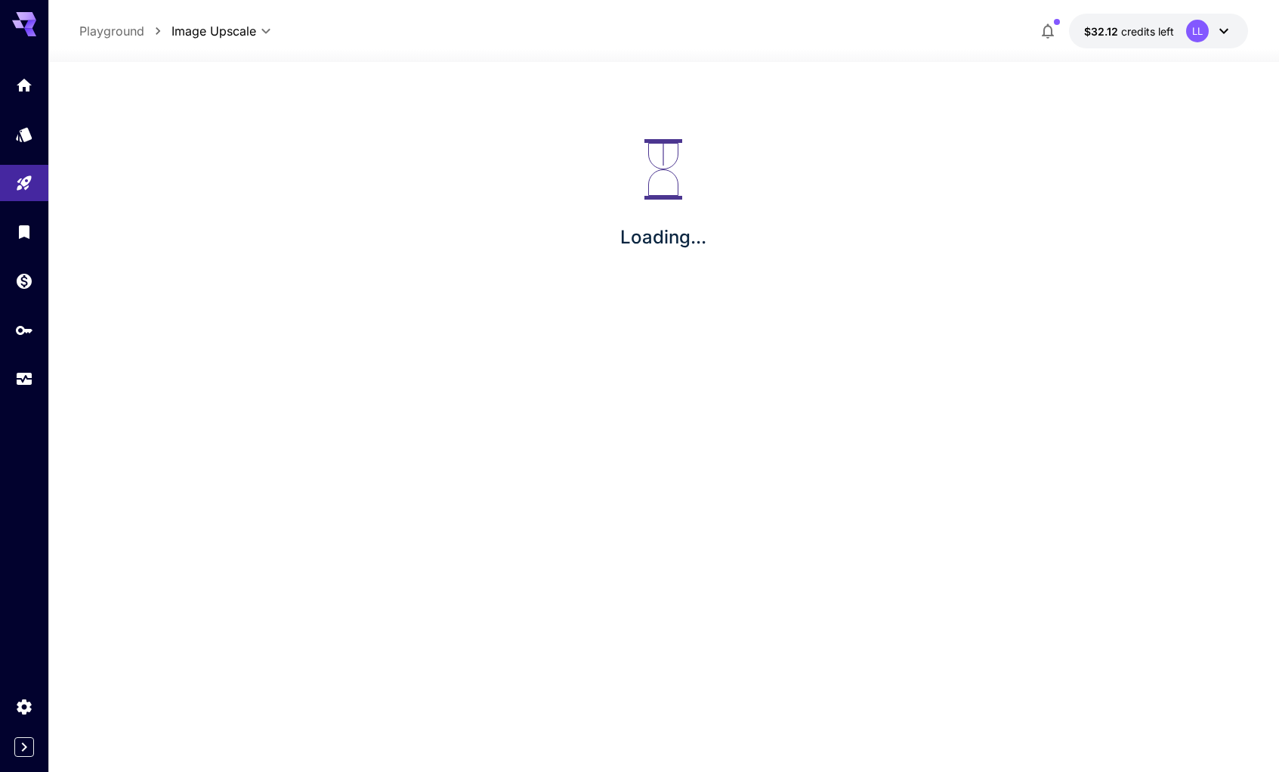
type input "**********"
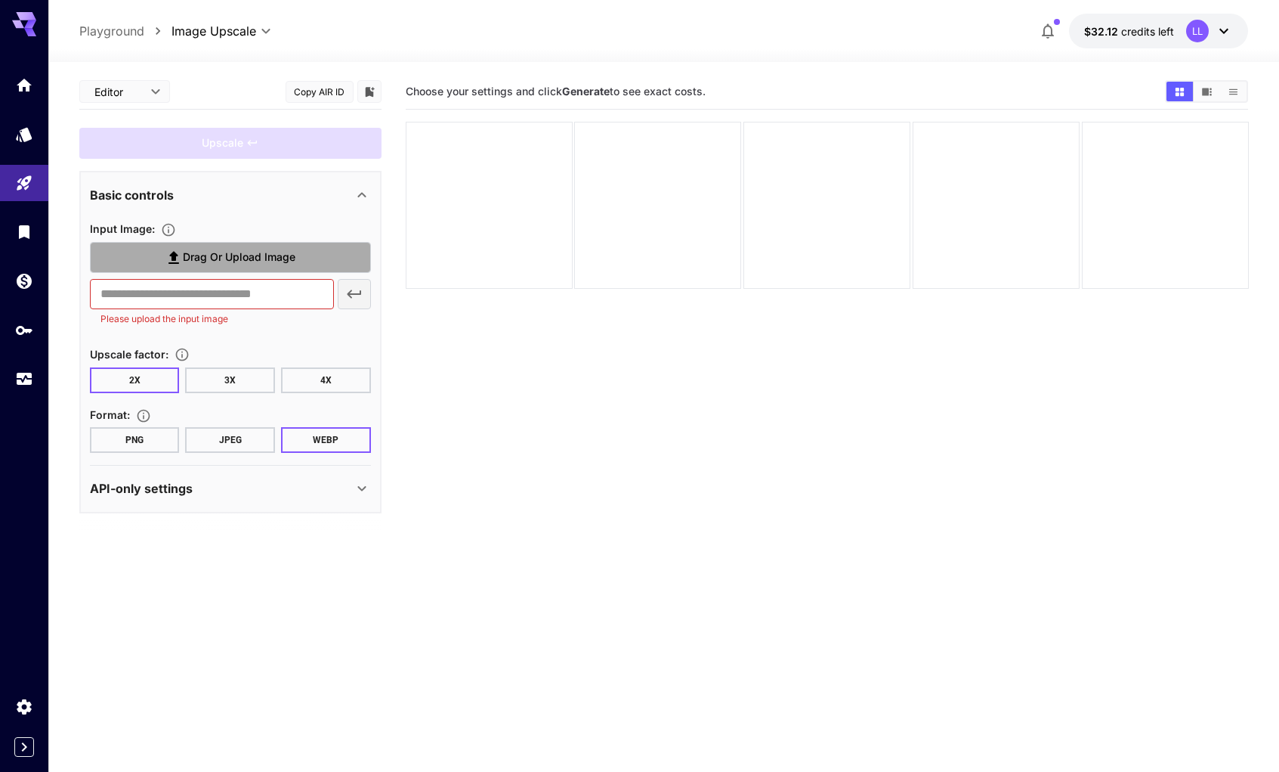
click at [190, 248] on span "Drag or upload image" at bounding box center [239, 257] width 113 height 19
click at [0, 0] on input "Drag or upload image" at bounding box center [0, 0] width 0 height 0
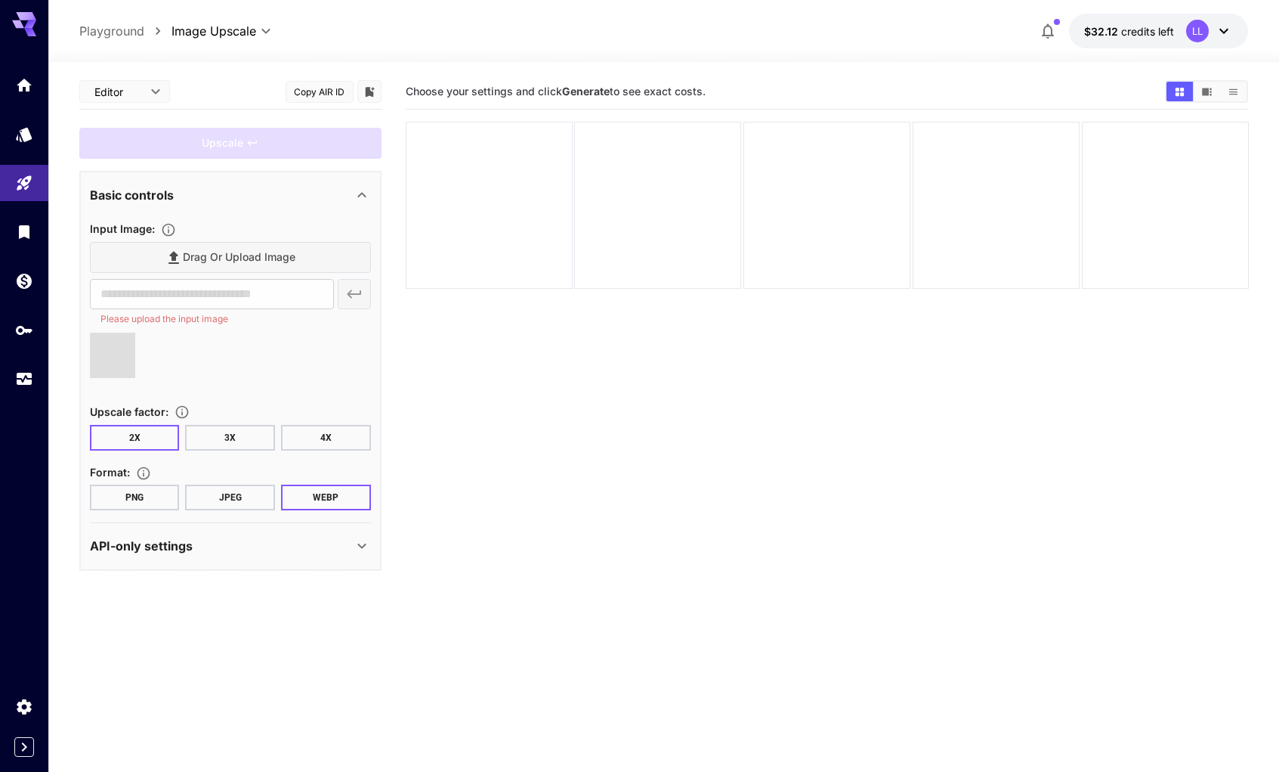
type input "**********"
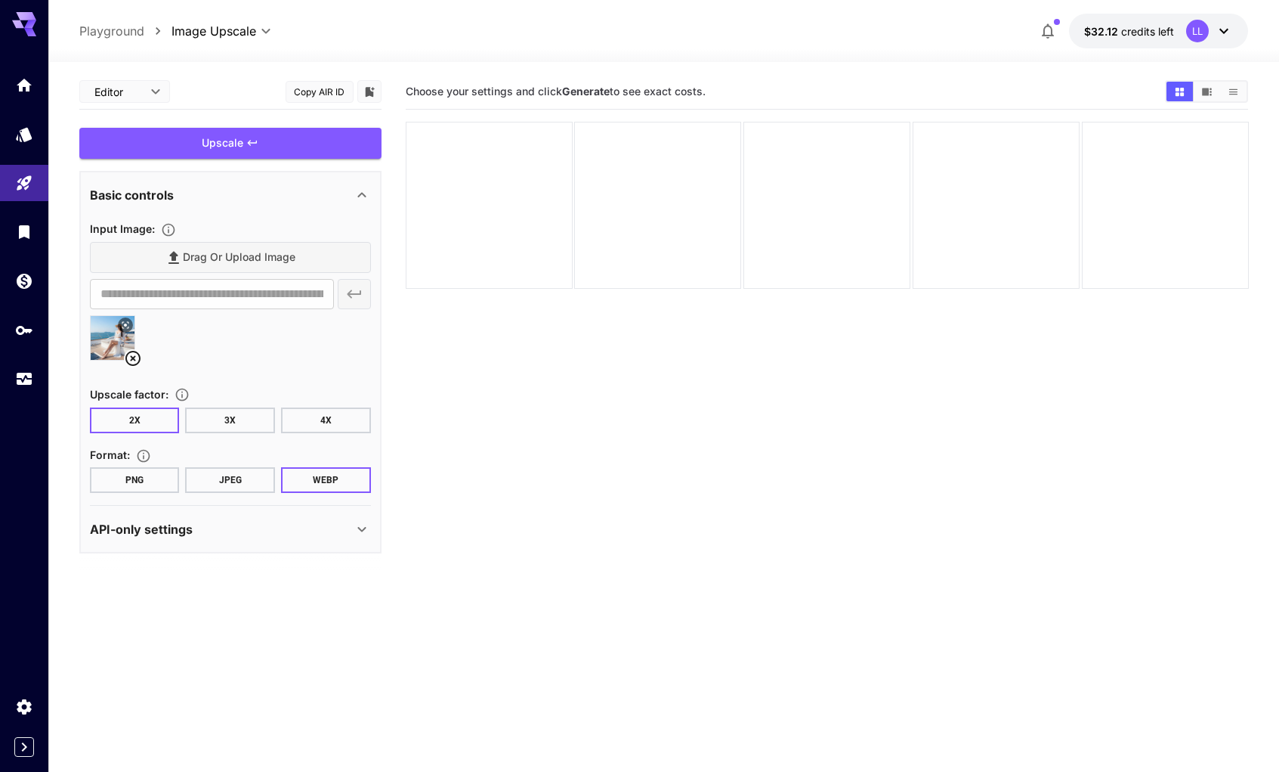
click at [317, 419] on button "4X" at bounding box center [326, 420] width 90 height 26
click at [254, 475] on button "JPEG" at bounding box center [230, 480] width 90 height 26
click at [355, 475] on button "WEBP" at bounding box center [326, 480] width 90 height 26
click at [132, 474] on button "PNG" at bounding box center [135, 480] width 90 height 26
click at [320, 140] on div "Upscale" at bounding box center [230, 143] width 302 height 31
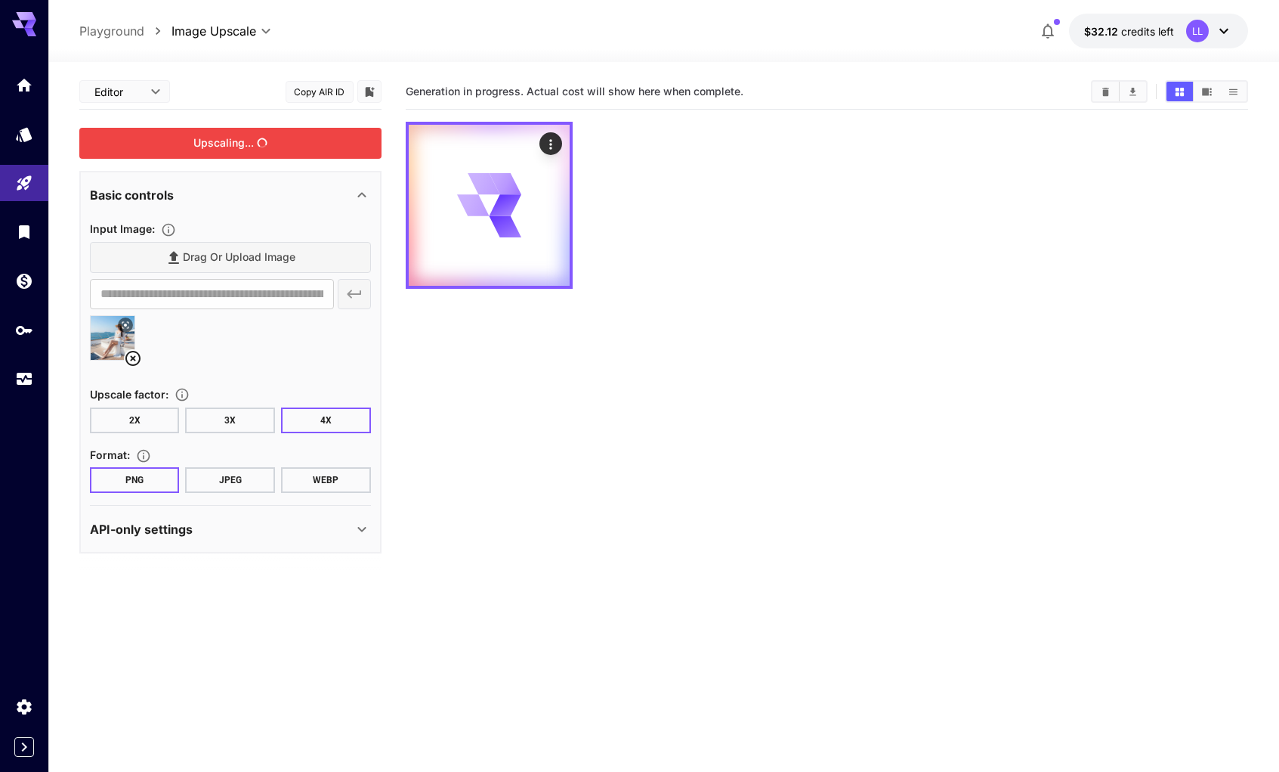
click at [308, 526] on div "API-only settings" at bounding box center [221, 529] width 263 height 18
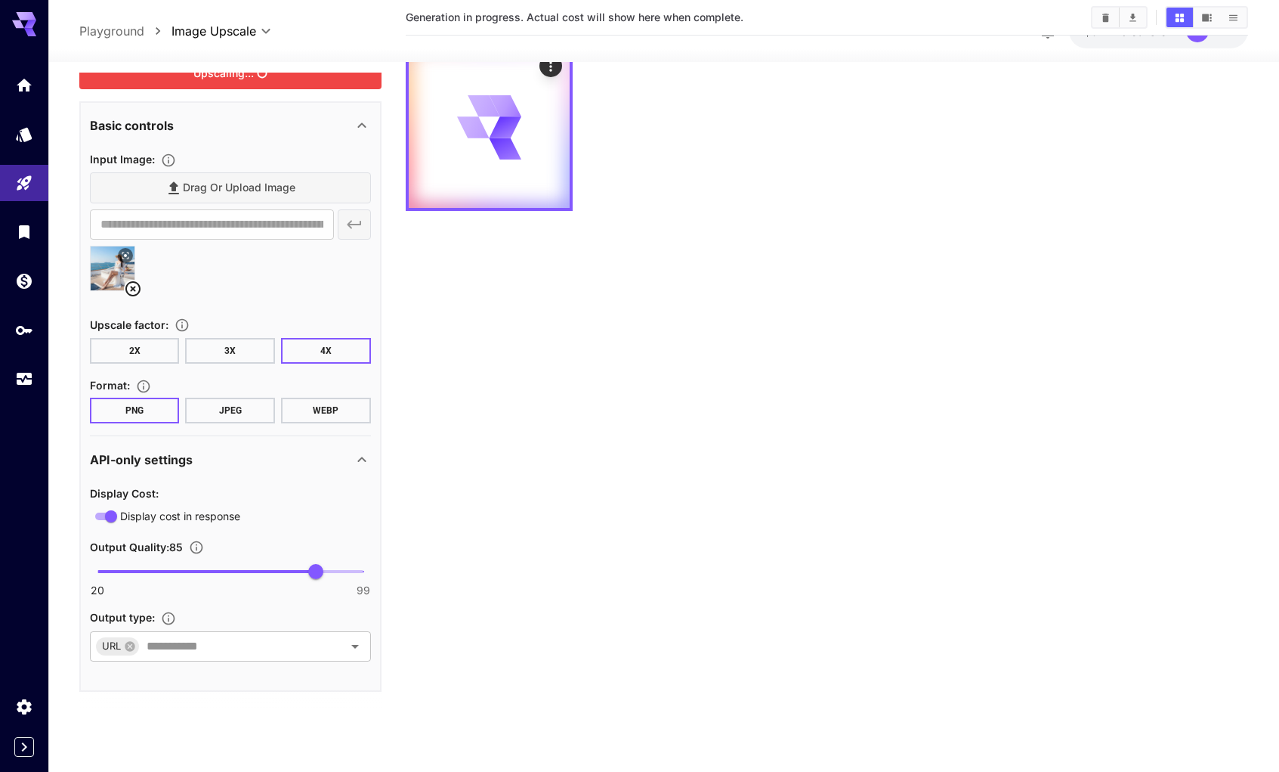
scroll to position [22, 0]
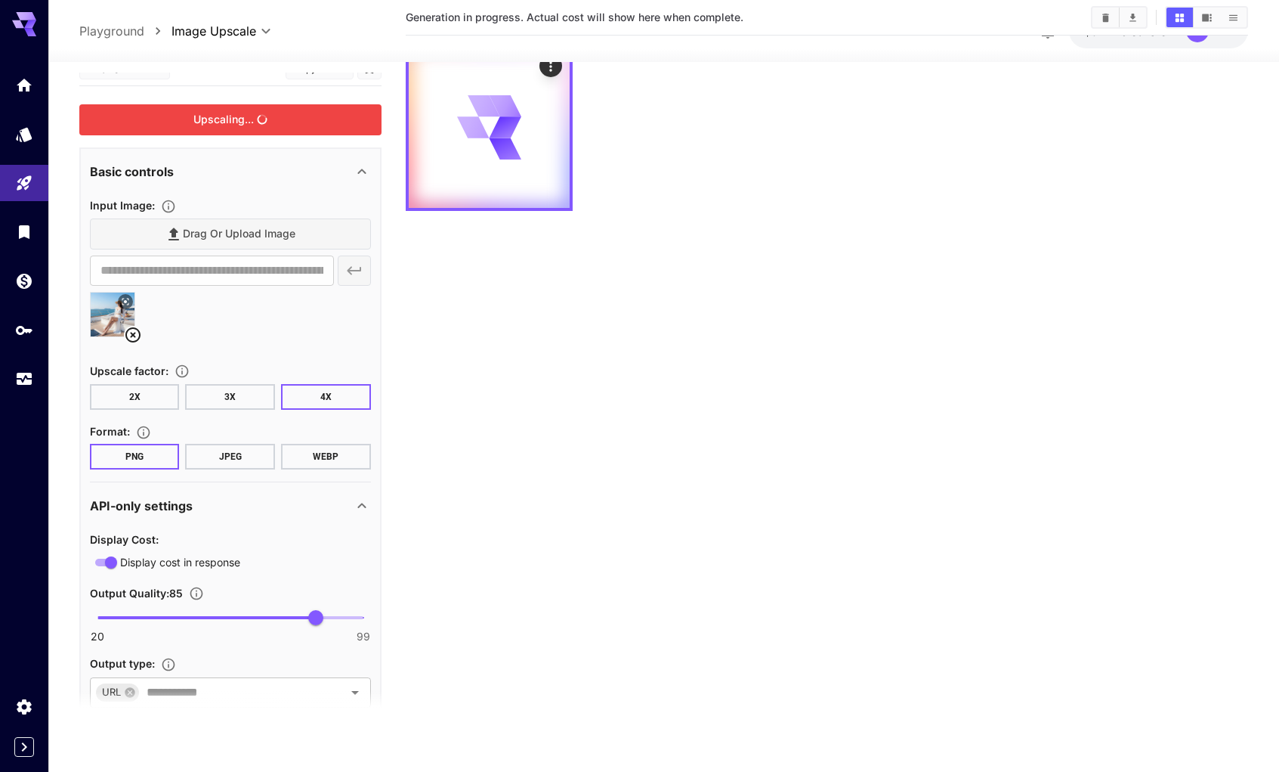
click at [323, 515] on div "API-only settings" at bounding box center [230, 505] width 281 height 36
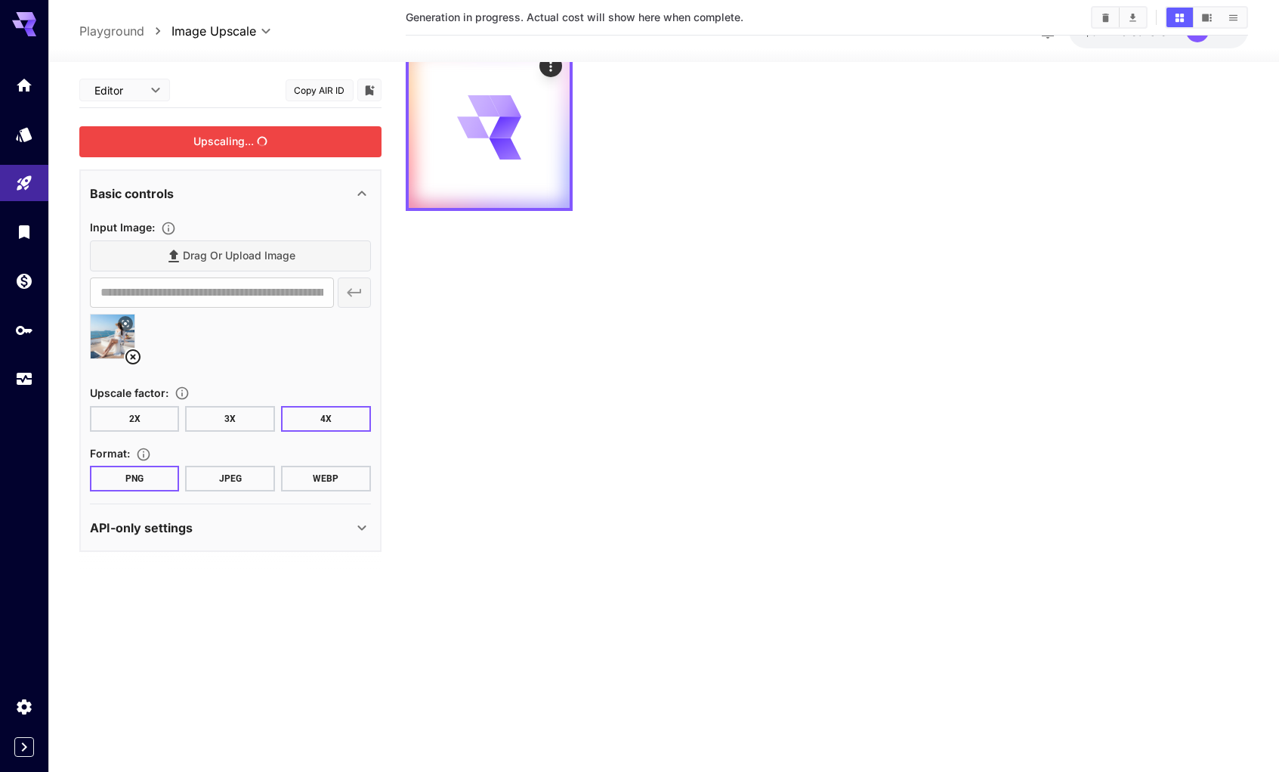
scroll to position [0, 0]
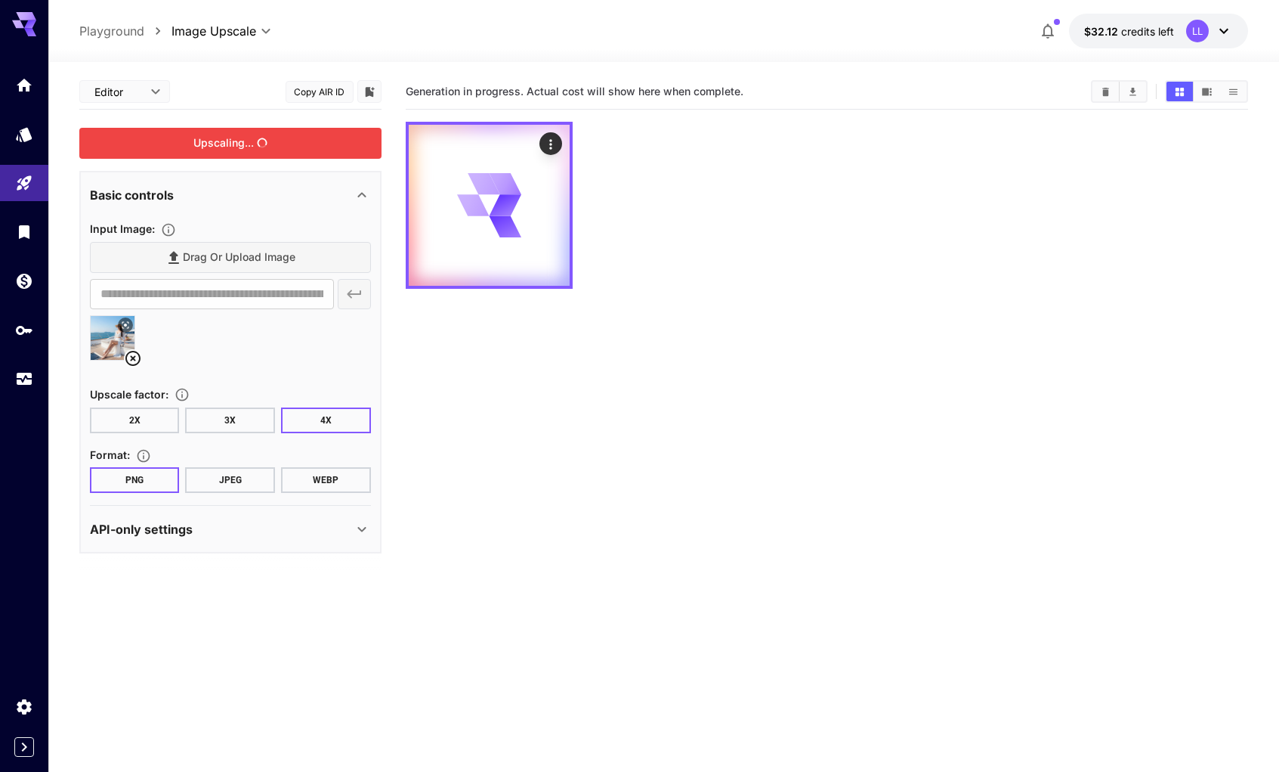
click at [676, 181] on div at bounding box center [827, 205] width 843 height 167
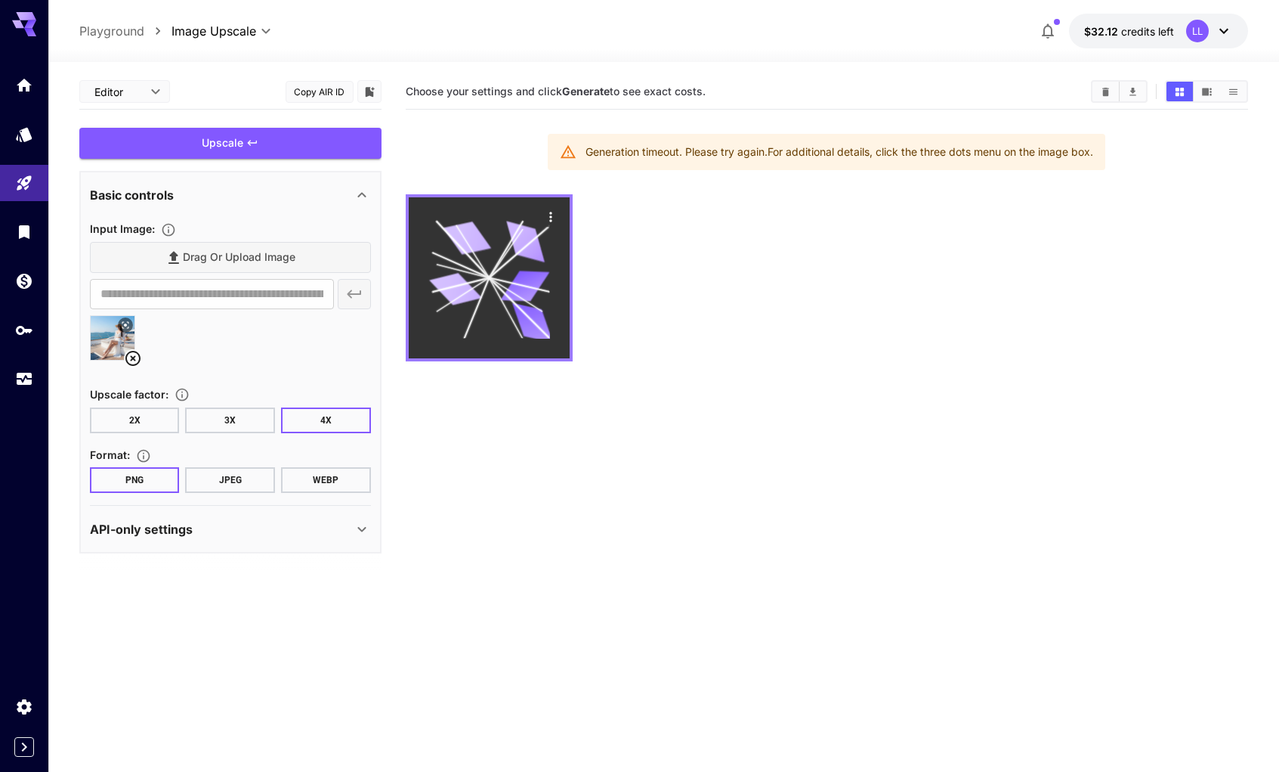
click at [510, 274] on icon at bounding box center [489, 278] width 120 height 120
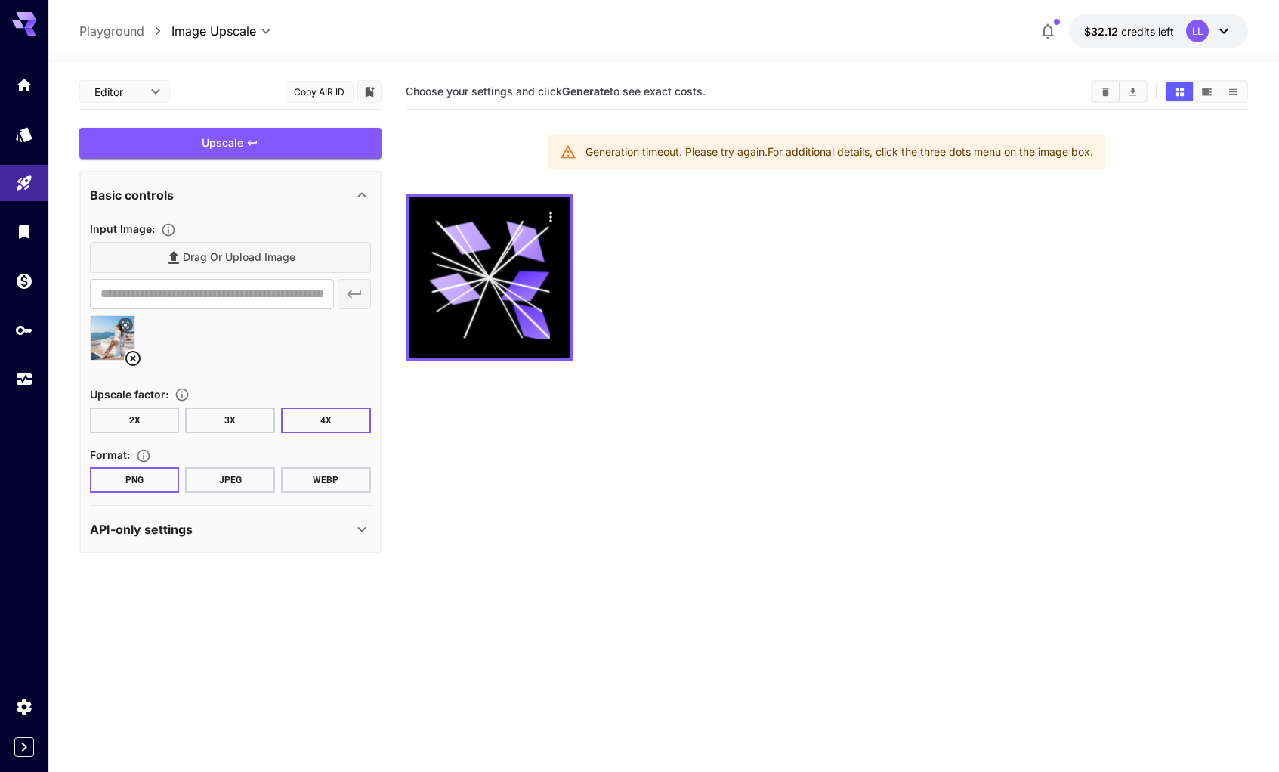
click at [155, 415] on button "2X" at bounding box center [135, 420] width 90 height 26
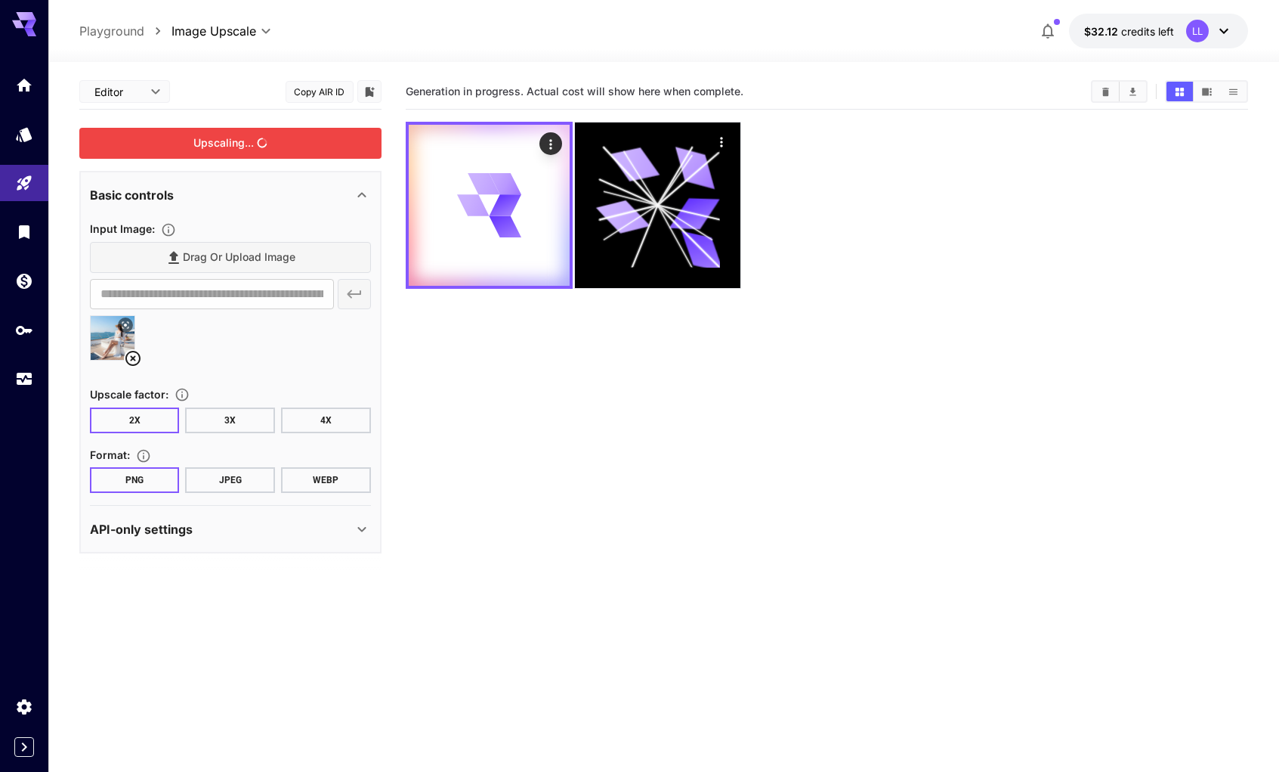
click at [273, 136] on div "Upscaling..." at bounding box center [230, 143] width 302 height 31
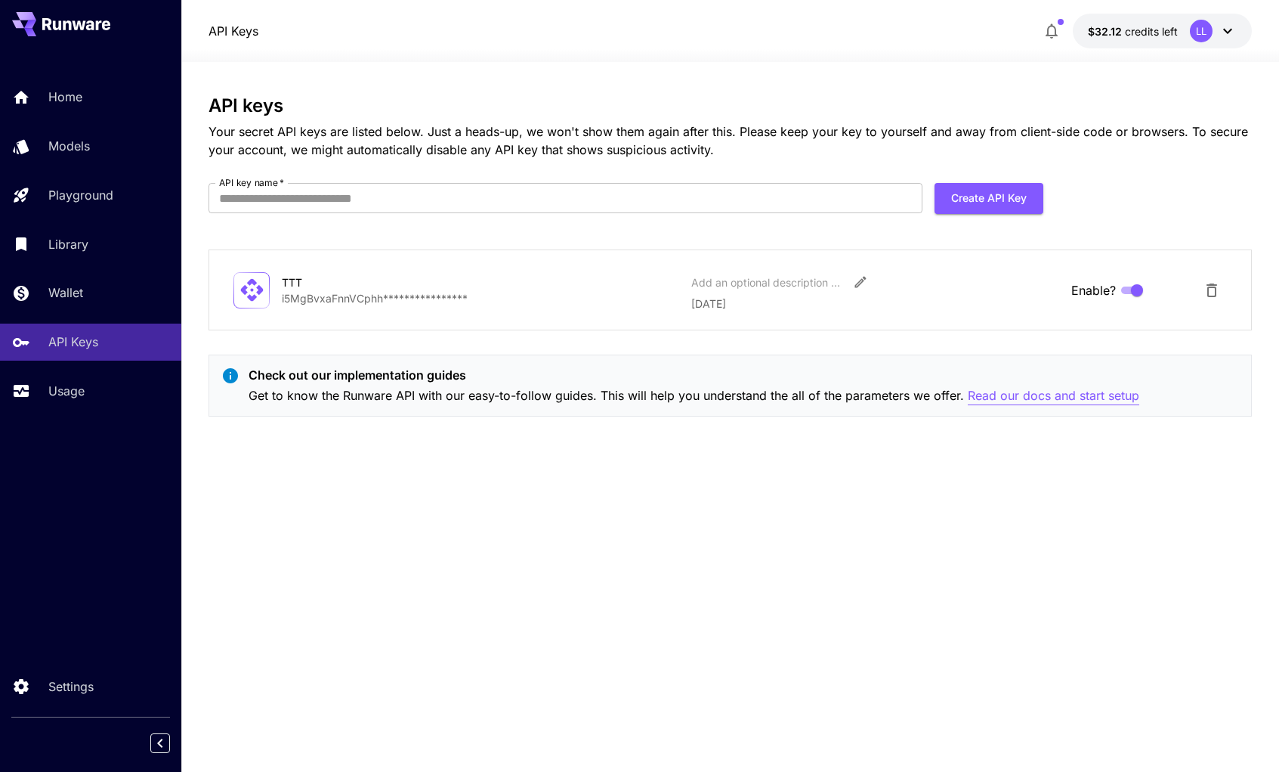
click at [1044, 400] on p "Read our docs and start setup" at bounding box center [1054, 395] width 172 height 19
